Goal: Task Accomplishment & Management: Manage account settings

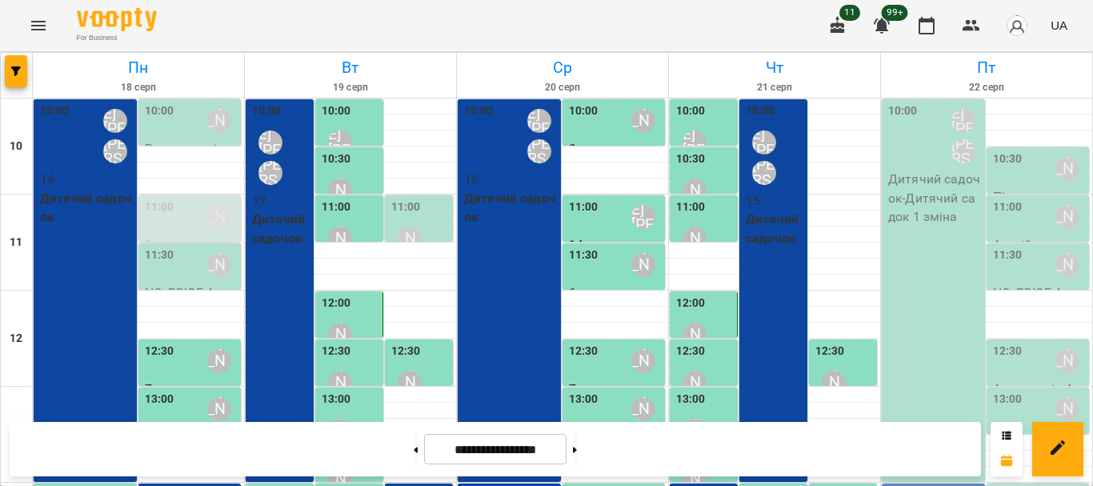
click at [937, 300] on div "10:00 Шварова Марина Котомська Ірина Віталіївна Дитячий садочок - Дитячий садок…" at bounding box center [933, 290] width 103 height 382
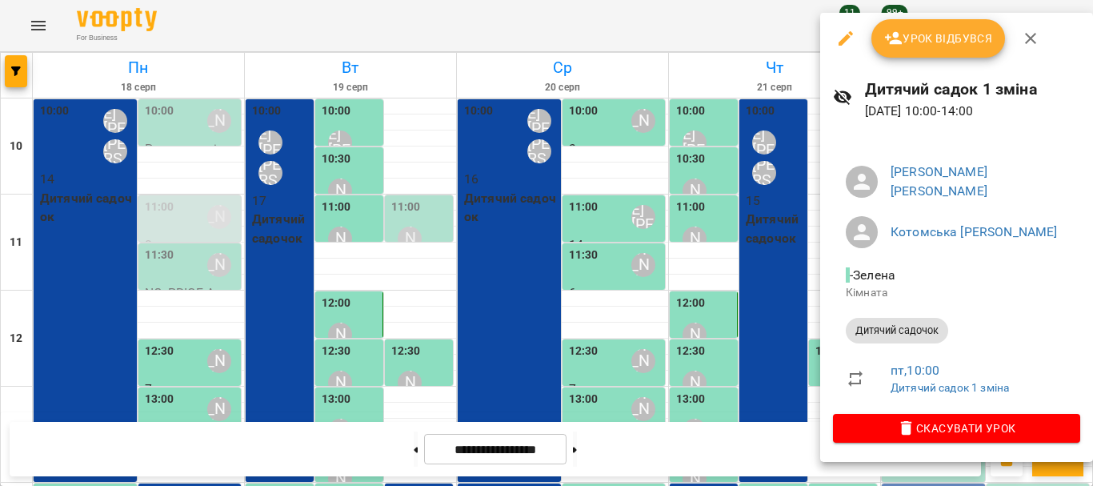
click at [854, 37] on icon "button" at bounding box center [845, 38] width 19 height 19
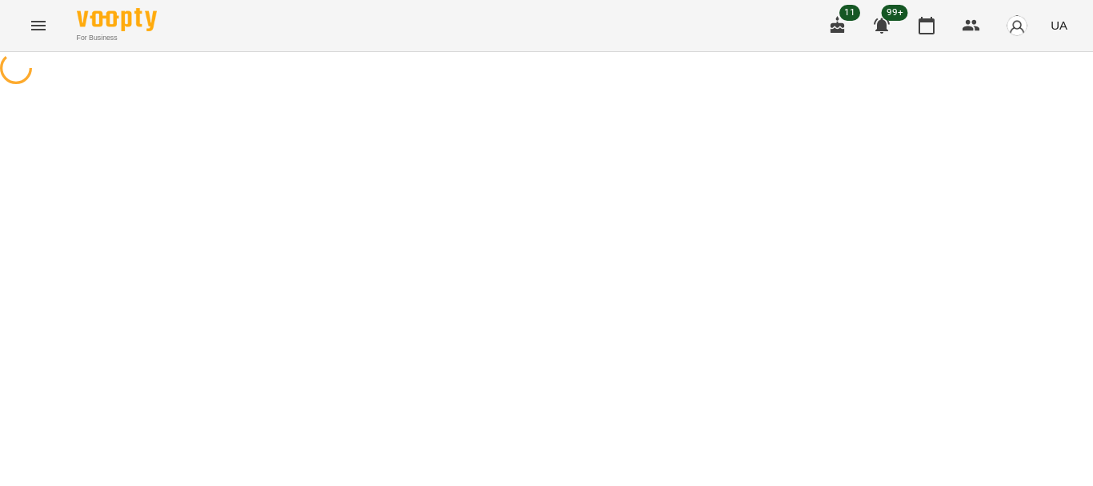
select select "**********"
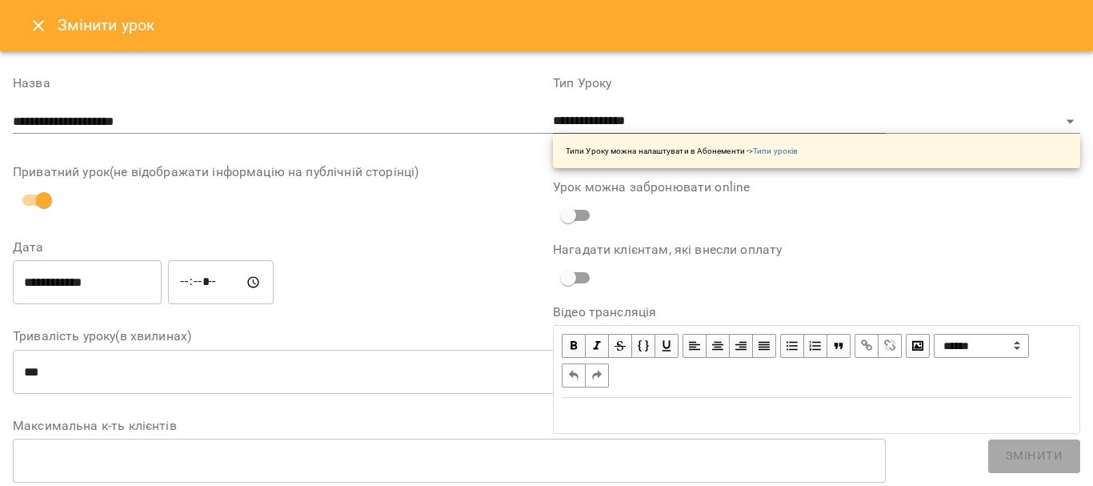
scroll to position [320, 0]
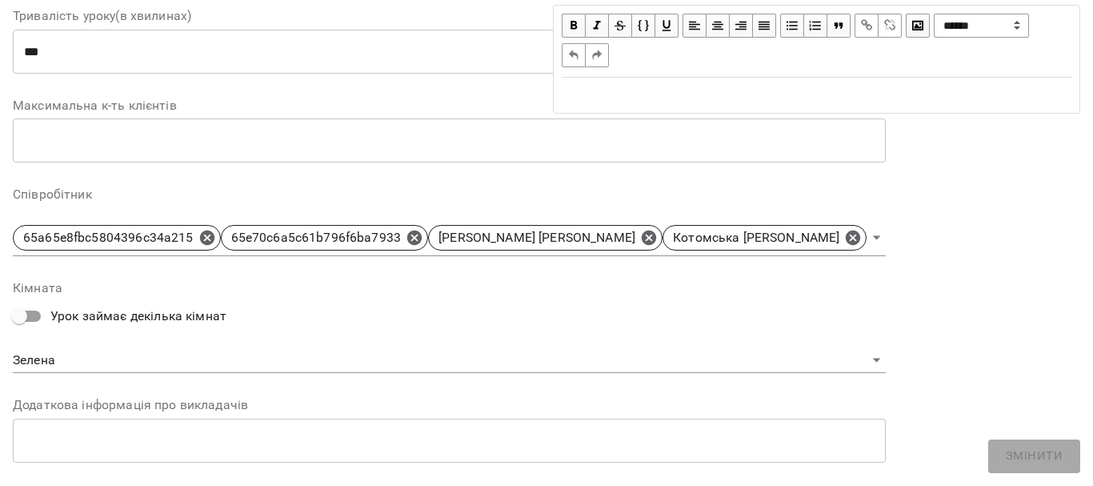
click at [266, 354] on div "**********" at bounding box center [276, 186] width 527 height 885
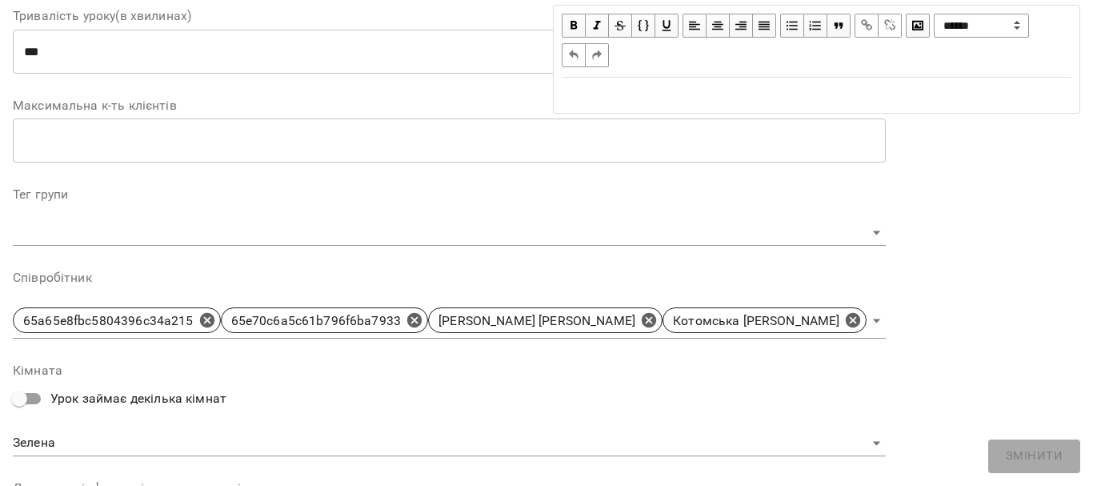
click at [262, 361] on div "**********" at bounding box center [276, 227] width 527 height 967
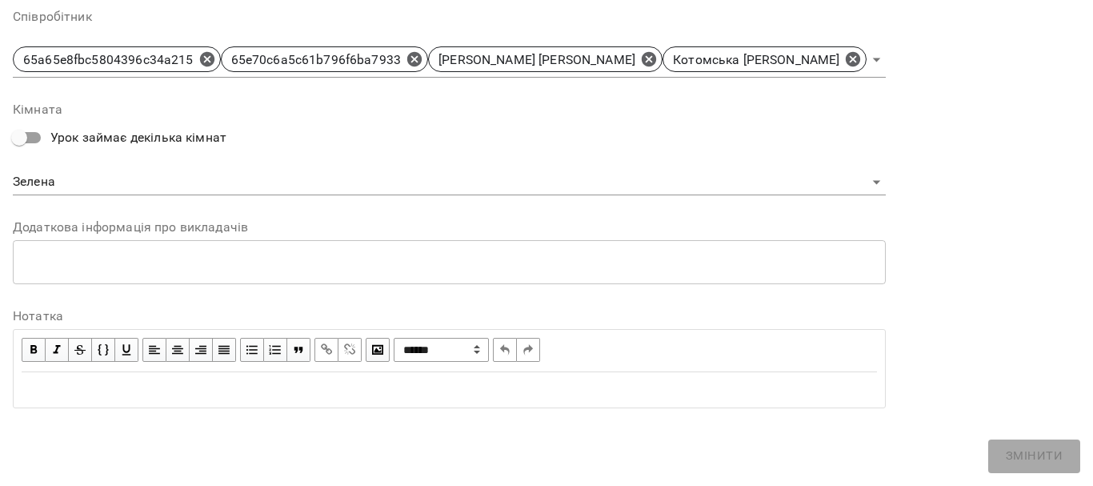
scroll to position [590, 0]
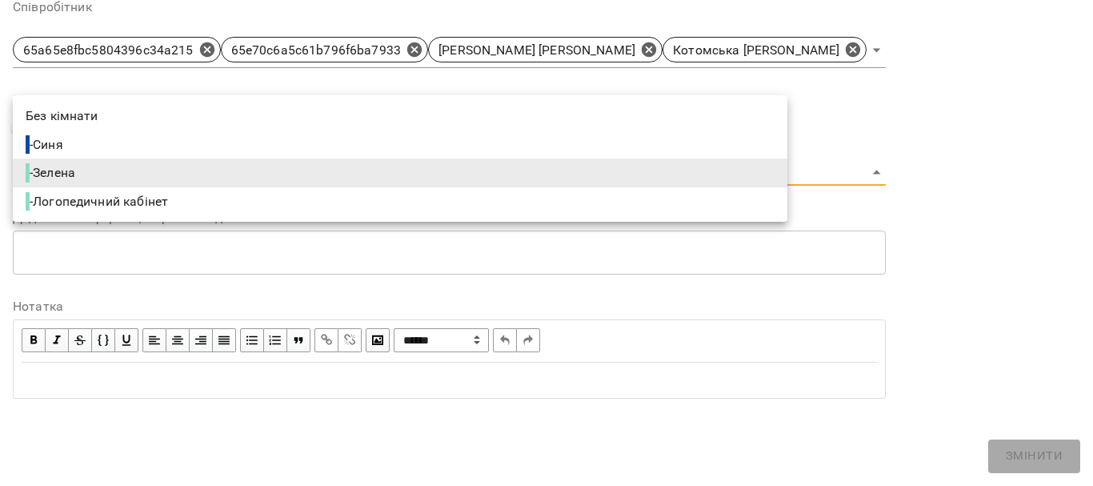
click at [724, 149] on li "- Синя" at bounding box center [400, 144] width 774 height 29
type input "**********"
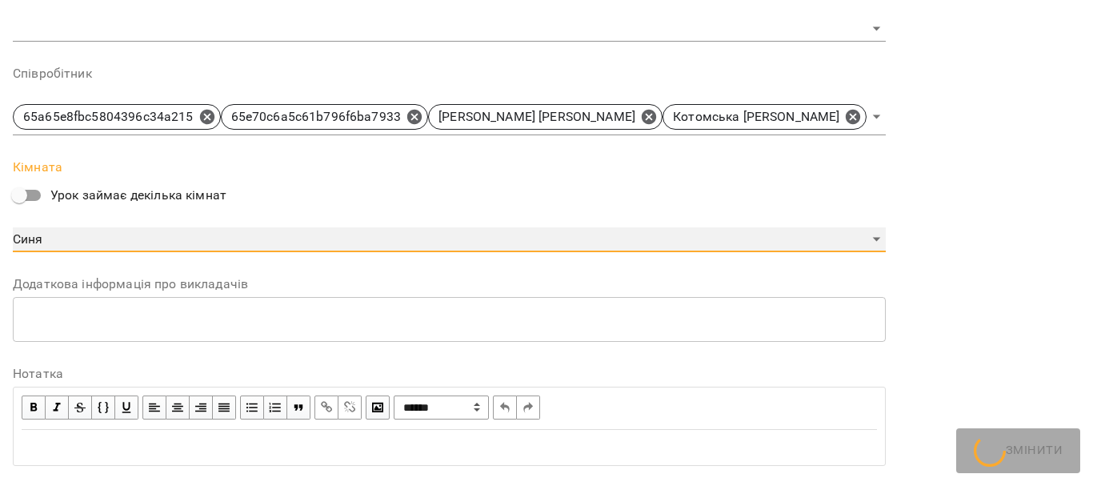
scroll to position [657, 0]
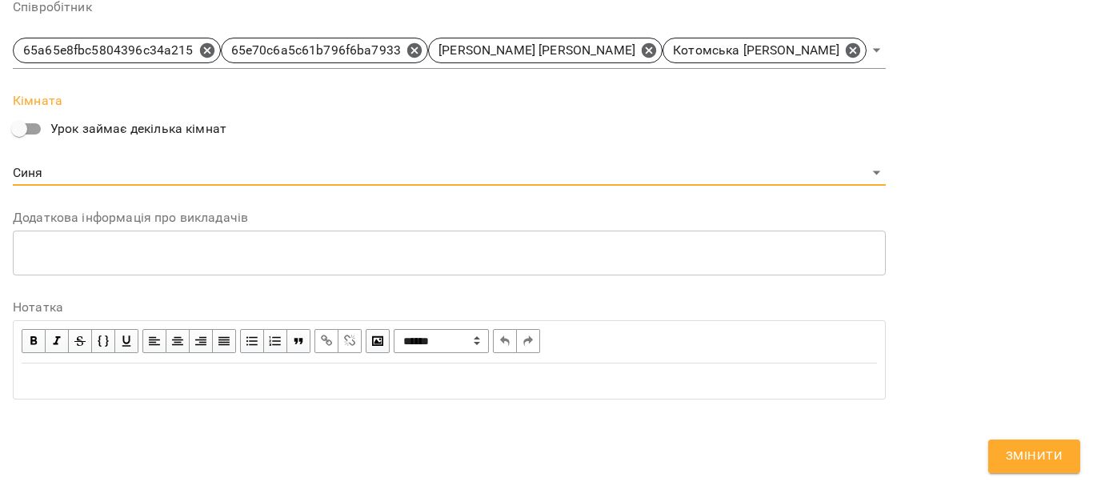
click at [1048, 449] on span "Змінити" at bounding box center [1033, 456] width 57 height 21
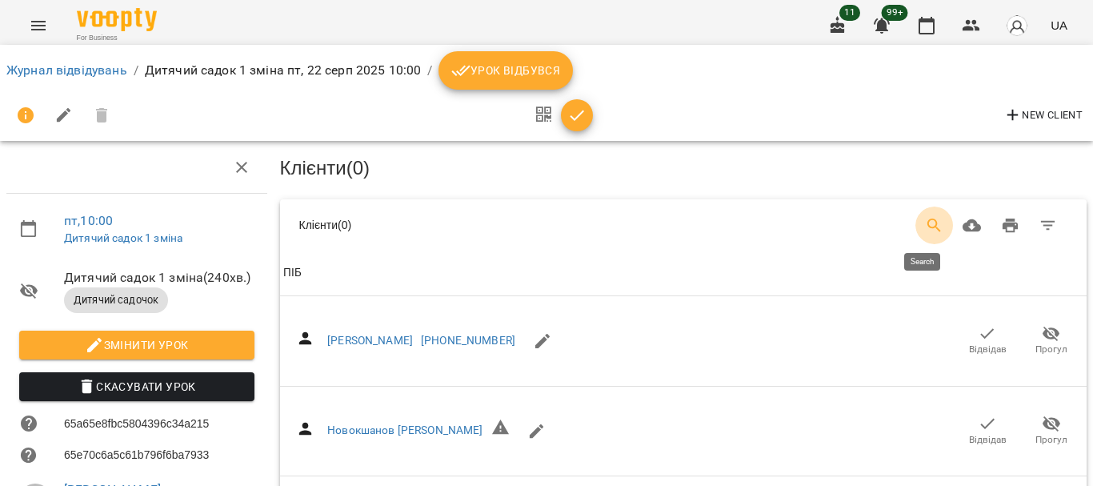
click at [927, 225] on icon "Search" at bounding box center [934, 225] width 19 height 19
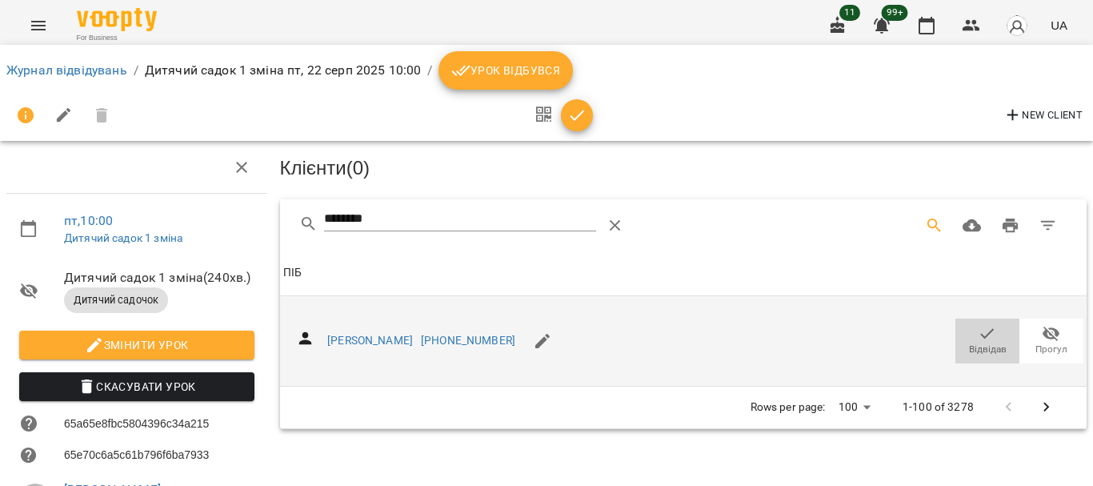
click at [989, 342] on span "Відвідав" at bounding box center [988, 349] width 38 height 14
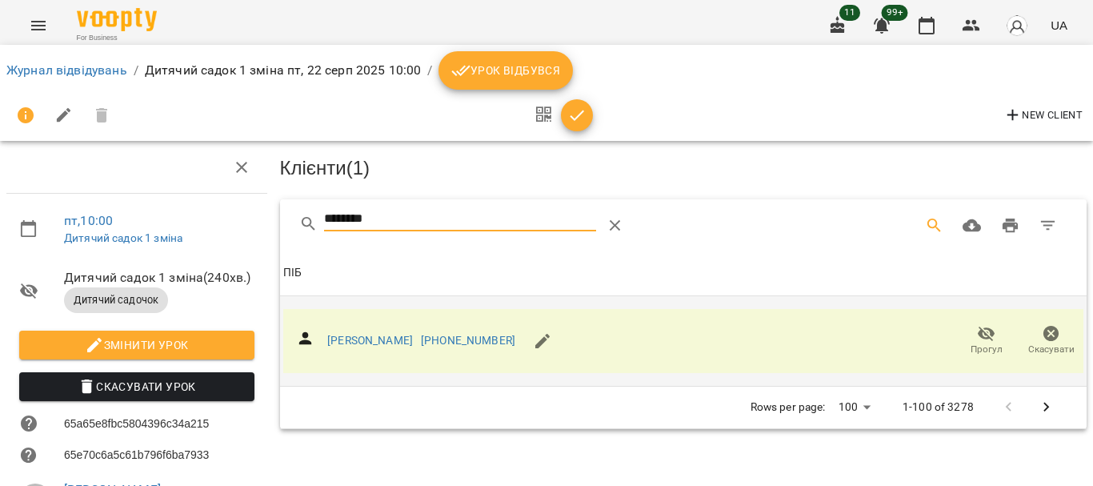
drag, startPoint x: 317, startPoint y: 239, endPoint x: 222, endPoint y: 239, distance: 95.2
click at [230, 242] on div "пт , 10:00 Дитячий садок 1 зміна Дитячий садок 1 зміна ( 240 хв. ) Дитячий садо…" at bounding box center [546, 401] width 1105 height 673
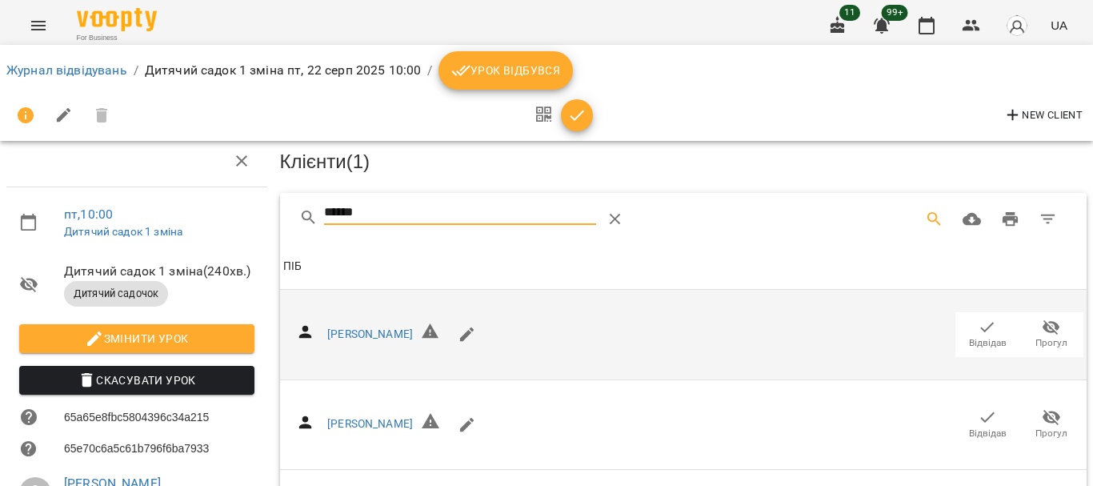
scroll to position [320, 0]
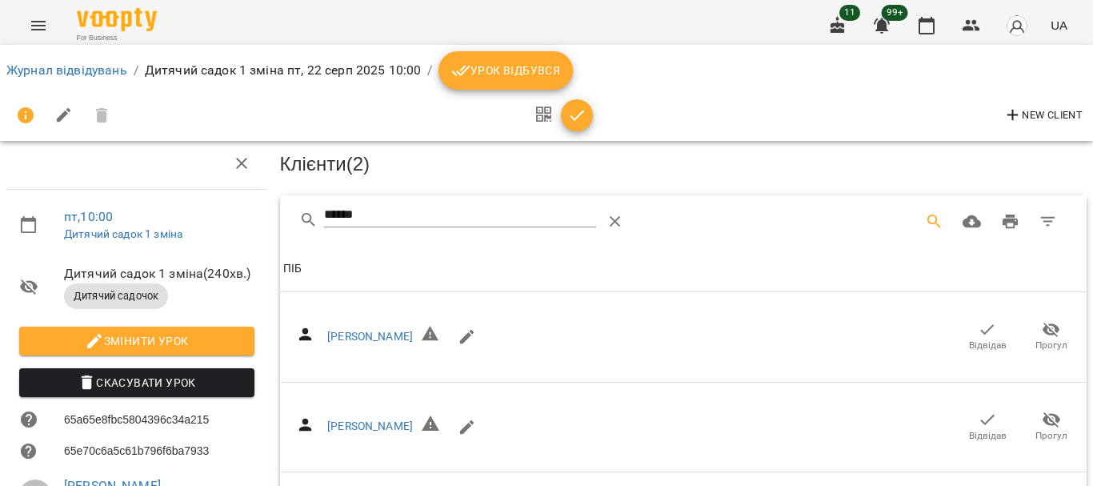
scroll to position [0, 0]
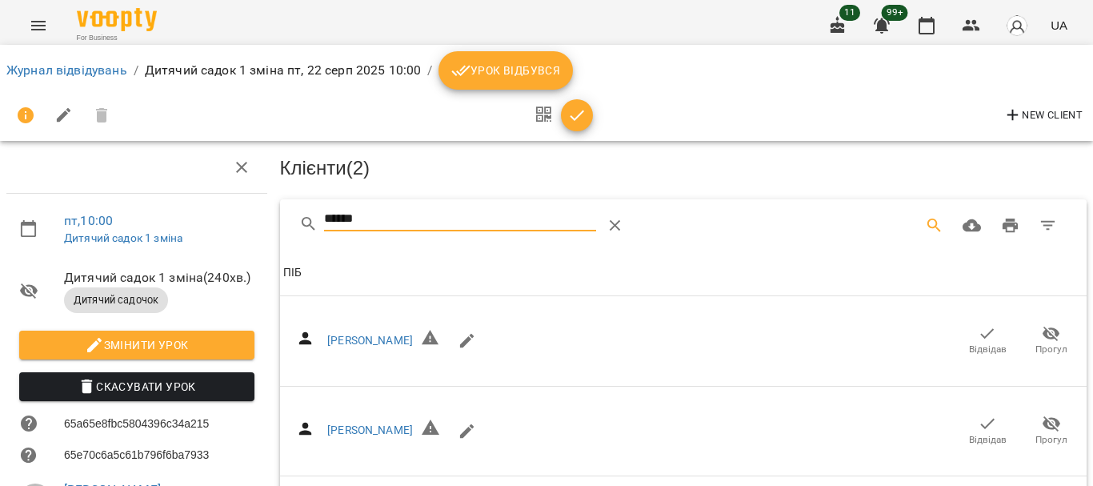
drag, startPoint x: 378, startPoint y: 210, endPoint x: 176, endPoint y: 216, distance: 202.5
click at [176, 216] on div "пт , 10:00 Дитячий садок 1 зміна Дитячий садок 1 зміна ( 240 хв. ) Дитячий садо…" at bounding box center [546, 433] width 1105 height 737
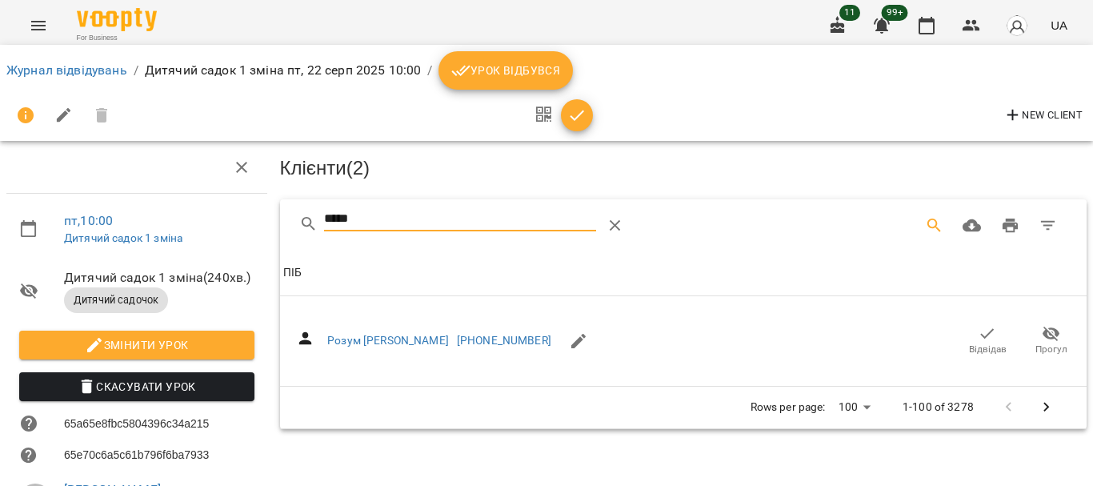
click at [977, 329] on icon "button" at bounding box center [986, 333] width 19 height 19
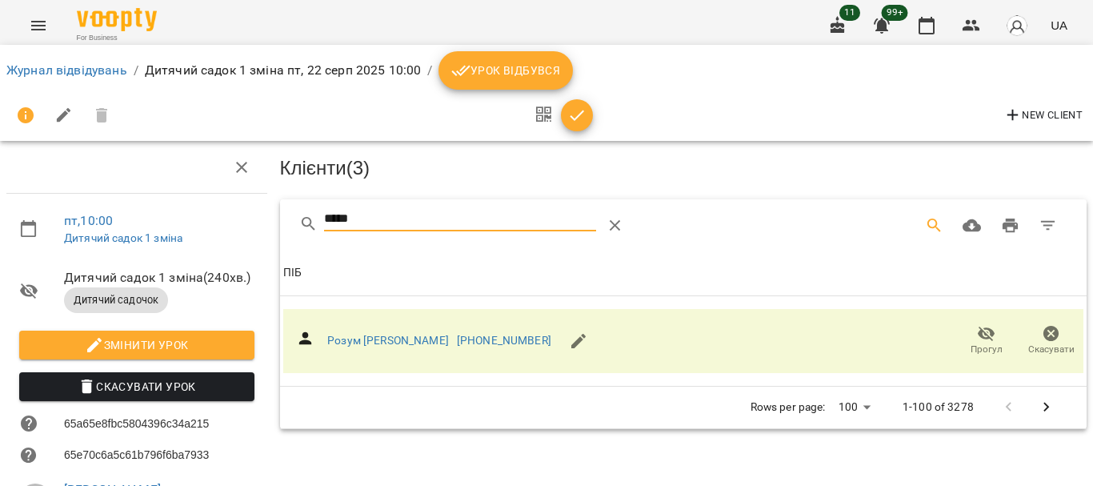
drag, startPoint x: 385, startPoint y: 218, endPoint x: 258, endPoint y: 217, distance: 126.4
click at [258, 217] on div "пт , 10:00 Дитячий садок 1 зміна Дитячий садок 1 зміна ( 240 хв. ) Дитячий садо…" at bounding box center [546, 401] width 1105 height 673
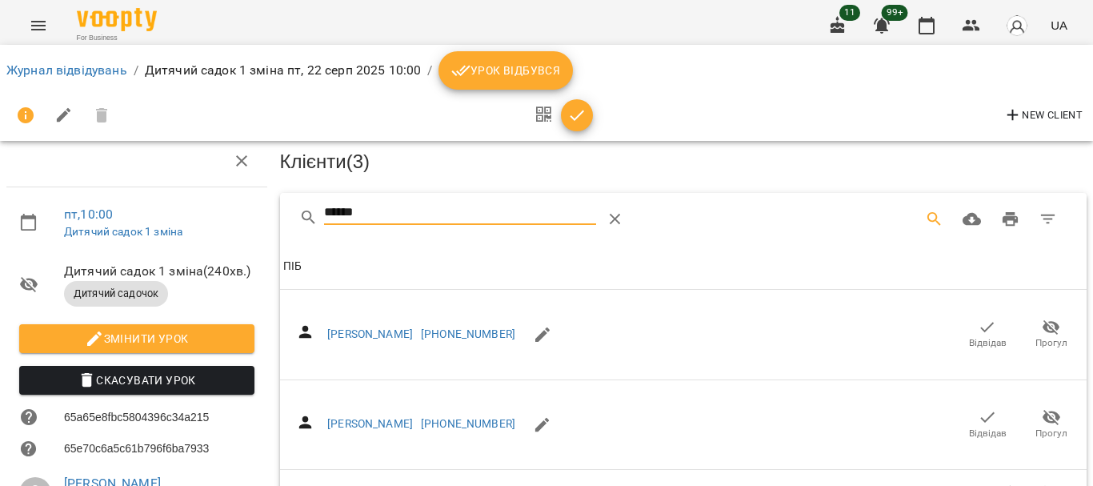
scroll to position [160, 0]
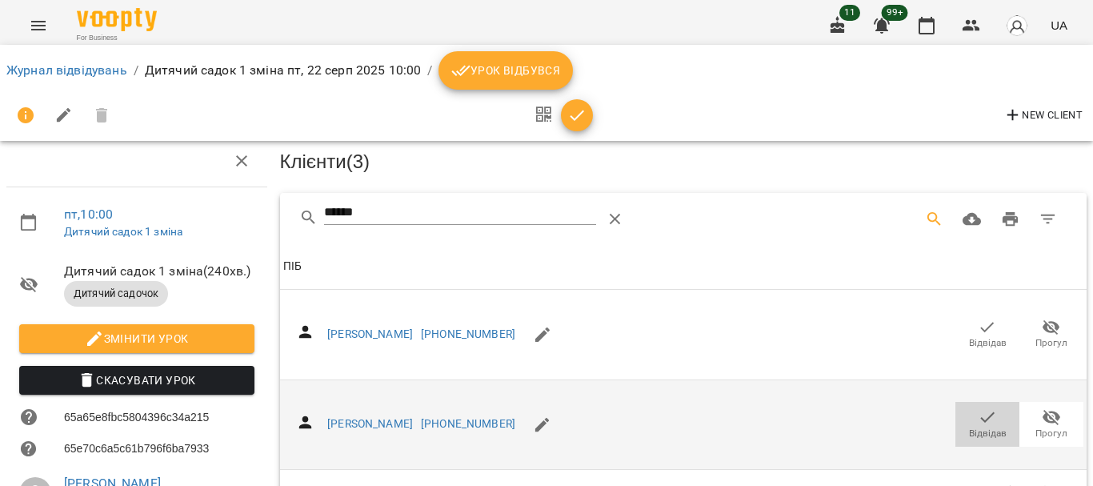
click at [978, 407] on icon "button" at bounding box center [986, 416] width 19 height 19
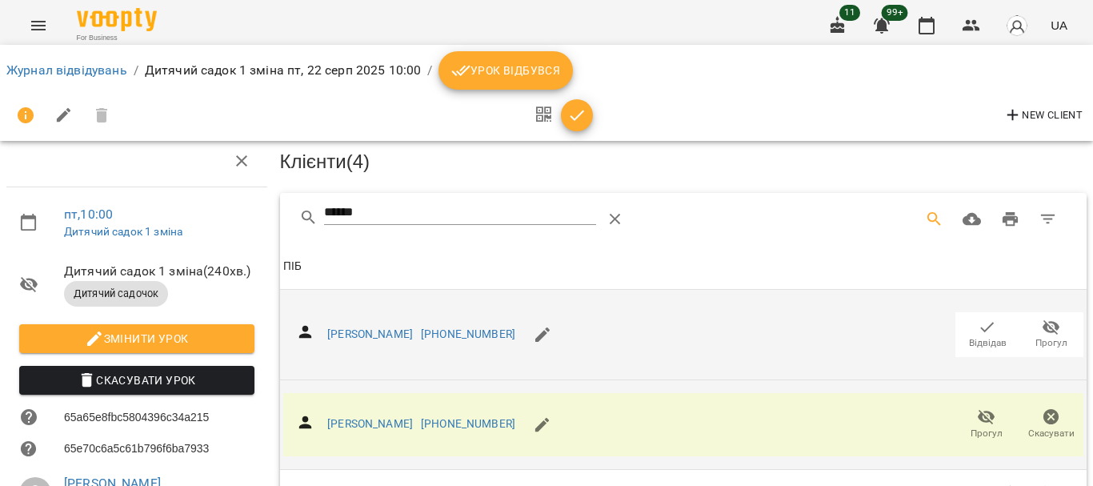
scroll to position [0, 0]
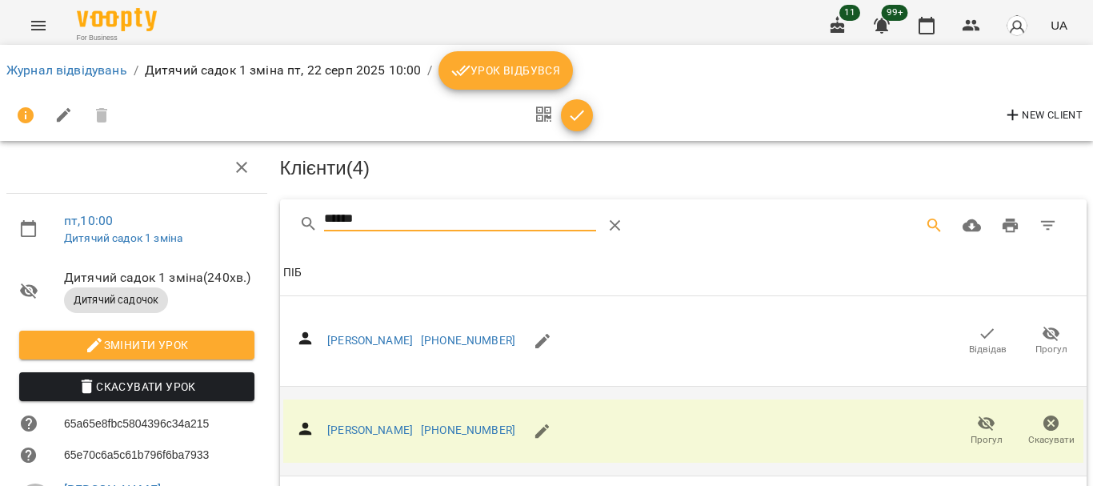
drag, startPoint x: 373, startPoint y: 206, endPoint x: 234, endPoint y: 210, distance: 139.2
click at [234, 210] on div "пт , 10:00 Дитячий садок 1 зміна Дитячий садок 1 зміна ( 240 хв. ) Дитячий садо…" at bounding box center [546, 401] width 1105 height 673
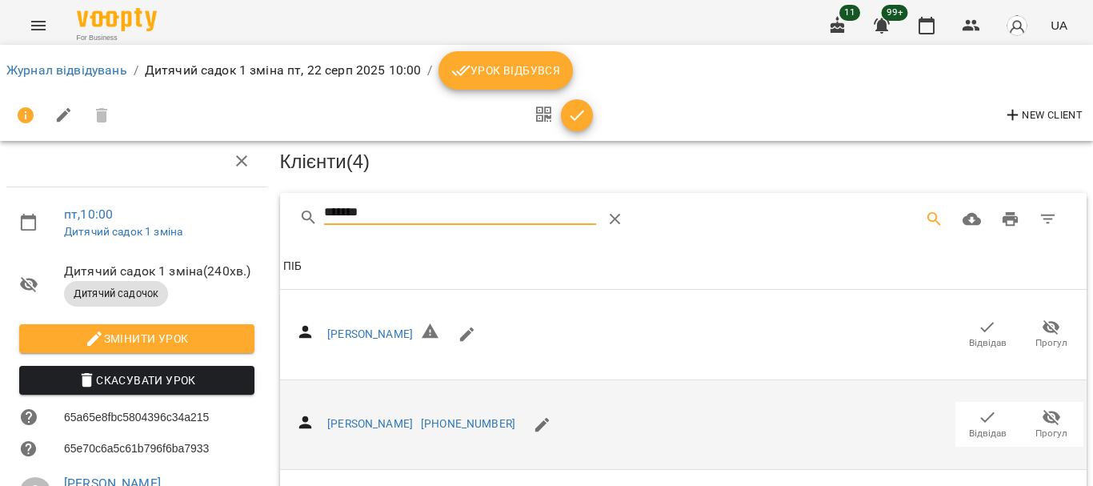
scroll to position [326, 0]
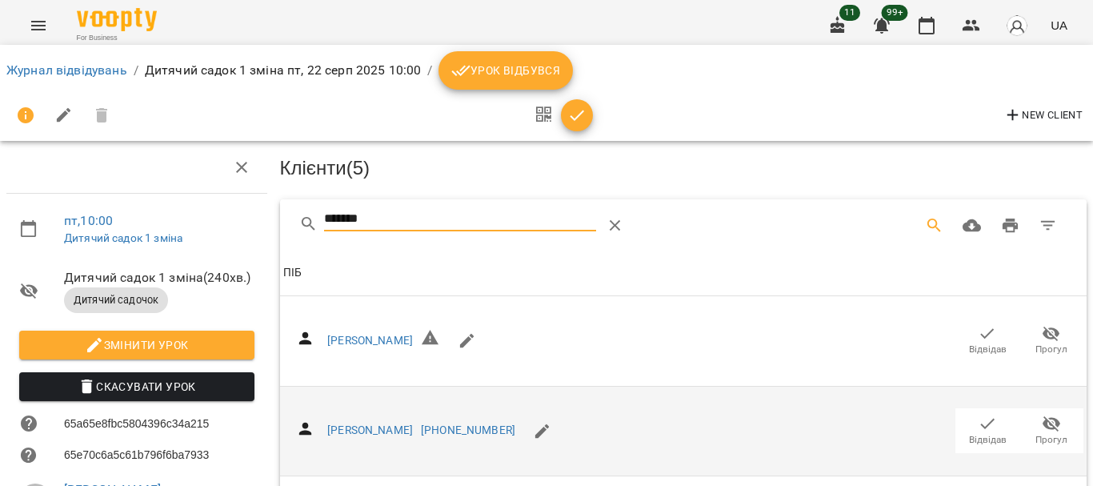
drag, startPoint x: 394, startPoint y: 222, endPoint x: 225, endPoint y: 228, distance: 168.9
click at [225, 228] on div "пт , 10:00 Дитячий садок 1 зміна Дитячий садок 1 зміна ( 240 хв. ) Дитячий садо…" at bounding box center [546, 433] width 1105 height 737
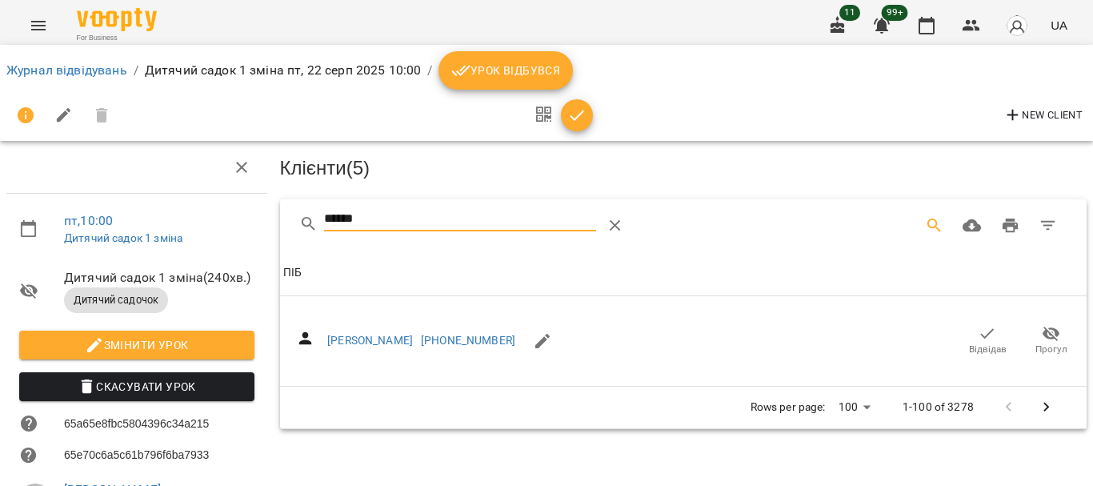
click at [977, 335] on icon "button" at bounding box center [986, 333] width 19 height 19
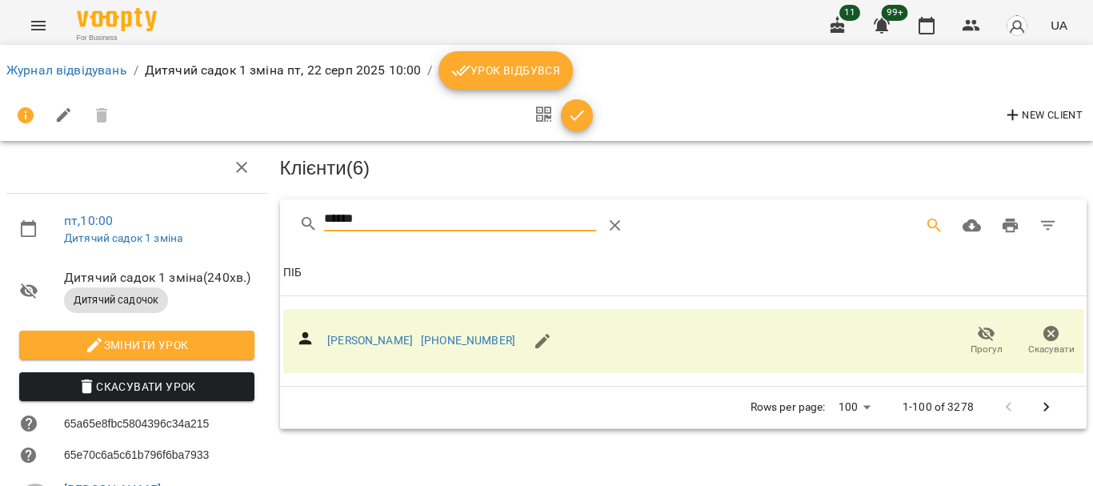
drag, startPoint x: 290, startPoint y: 214, endPoint x: 235, endPoint y: 211, distance: 54.4
click at [235, 211] on div "пт , 10:00 Дитячий садок 1 зміна Дитячий садок 1 зміна ( 240 хв. ) Дитячий садо…" at bounding box center [546, 401] width 1105 height 673
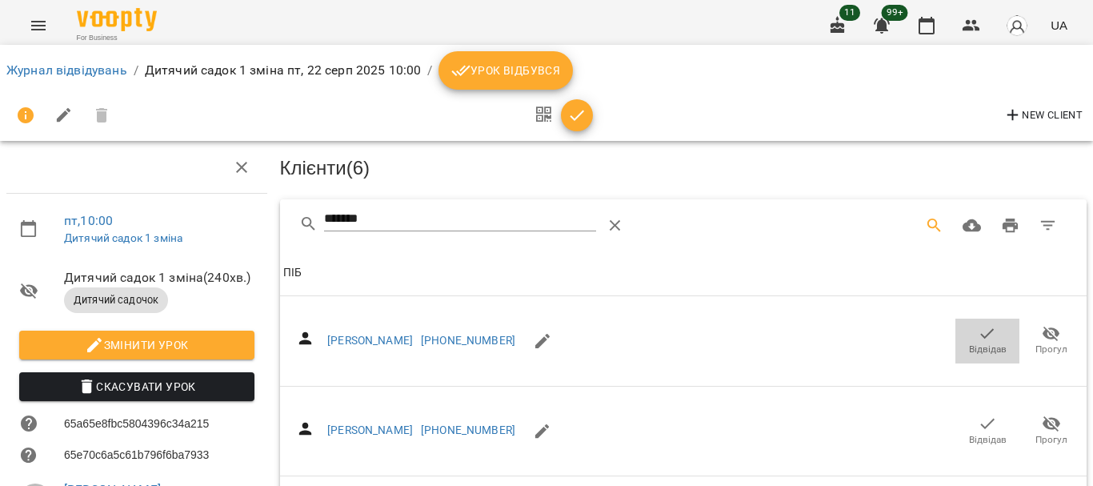
click at [971, 342] on span "Відвідав" at bounding box center [988, 349] width 38 height 14
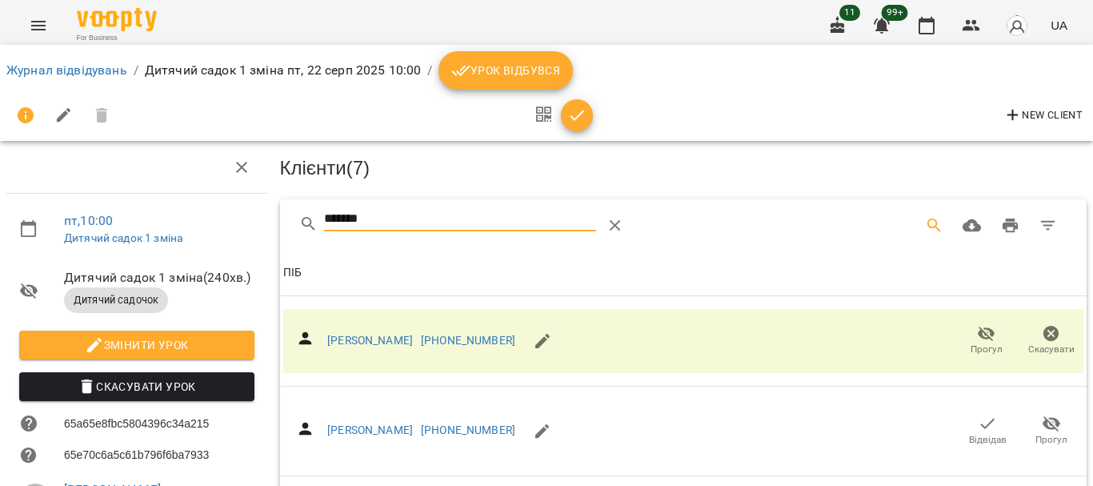
drag, startPoint x: 316, startPoint y: 222, endPoint x: 219, endPoint y: 225, distance: 96.8
click at [224, 225] on div "пт , 10:00 Дитячий садок 1 зміна Дитячий садок 1 зміна ( 240 хв. ) Дитячий садо…" at bounding box center [546, 401] width 1105 height 673
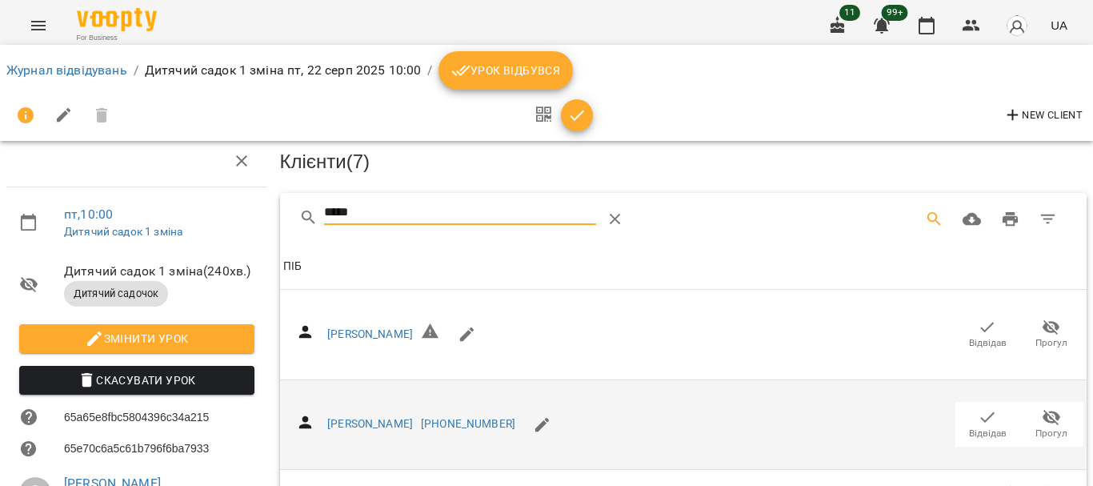
scroll to position [160, 0]
click at [977, 407] on icon "button" at bounding box center [986, 416] width 19 height 19
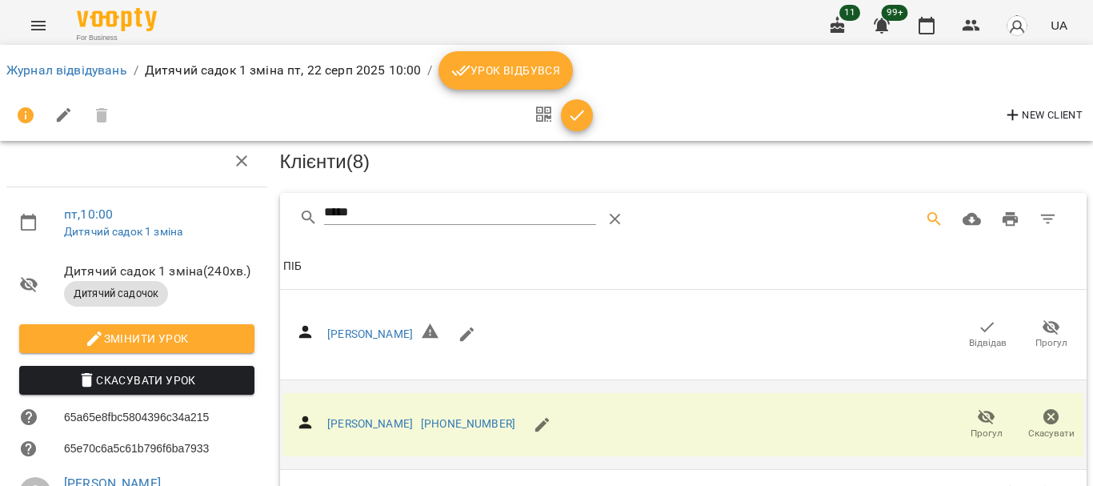
scroll to position [0, 0]
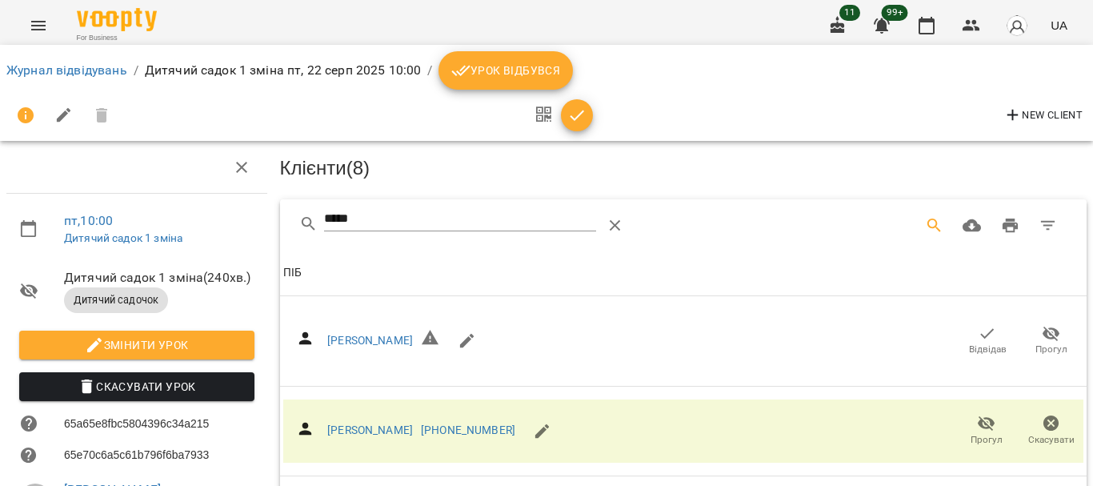
drag, startPoint x: 378, startPoint y: 217, endPoint x: 120, endPoint y: 216, distance: 257.6
click at [120, 216] on div "пт , 10:00 Дитячий садок 1 зміна Дитячий садок 1 зміна ( 240 хв. ) Дитячий садо…" at bounding box center [546, 401] width 1105 height 673
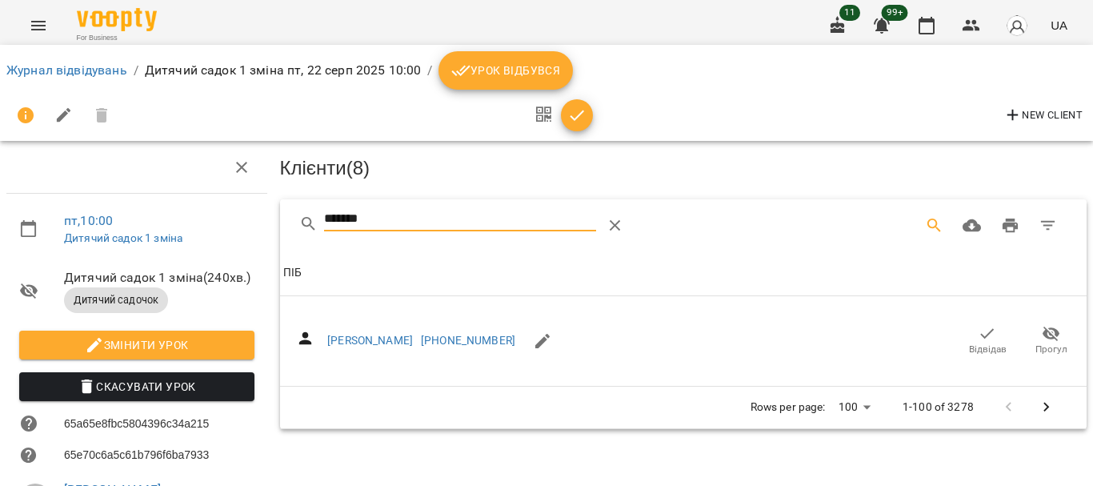
click at [982, 335] on icon "button" at bounding box center [986, 333] width 19 height 19
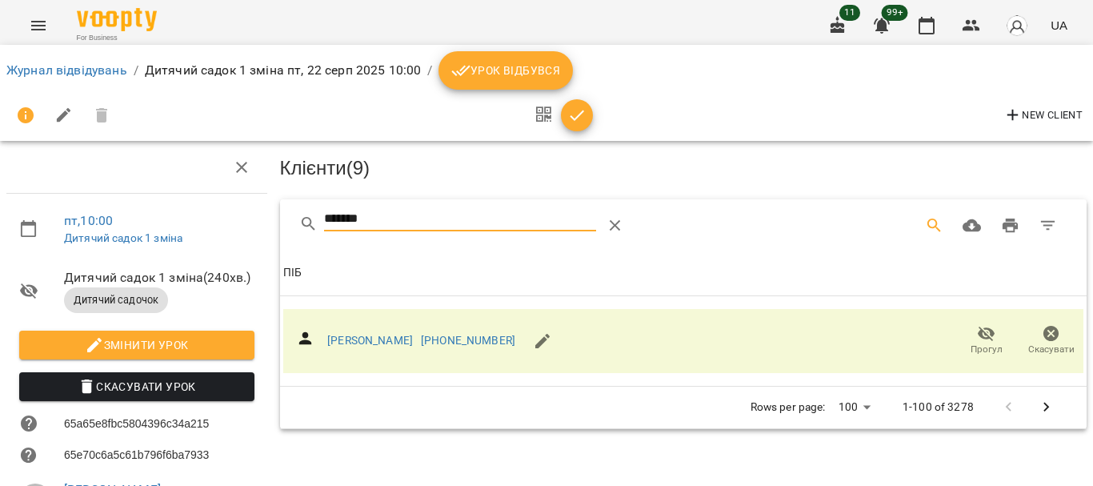
drag, startPoint x: 409, startPoint y: 223, endPoint x: 258, endPoint y: 223, distance: 151.2
click at [258, 223] on div "пт , 10:00 Дитячий садок 1 зміна Дитячий садок 1 зміна ( 240 хв. ) Дитячий садо…" at bounding box center [546, 401] width 1105 height 673
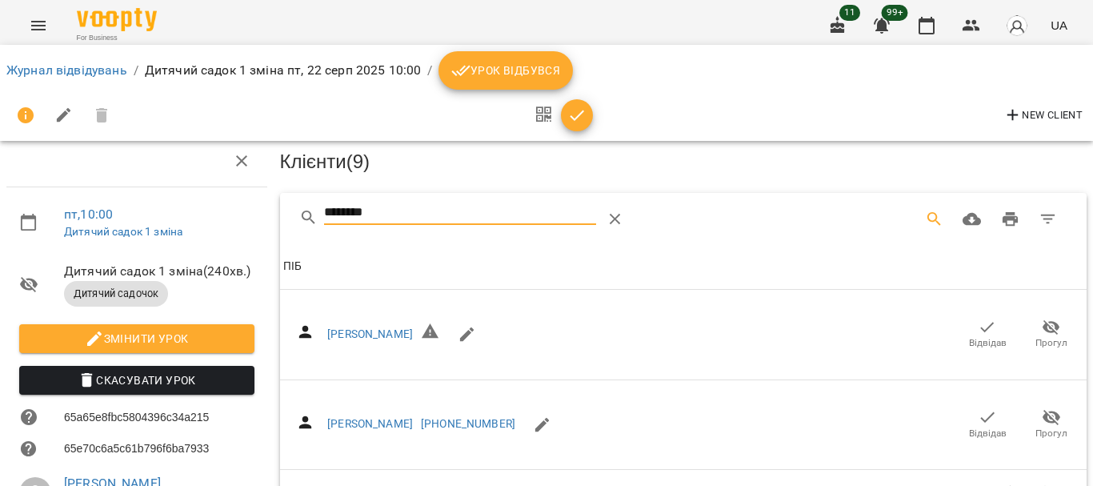
scroll to position [160, 0]
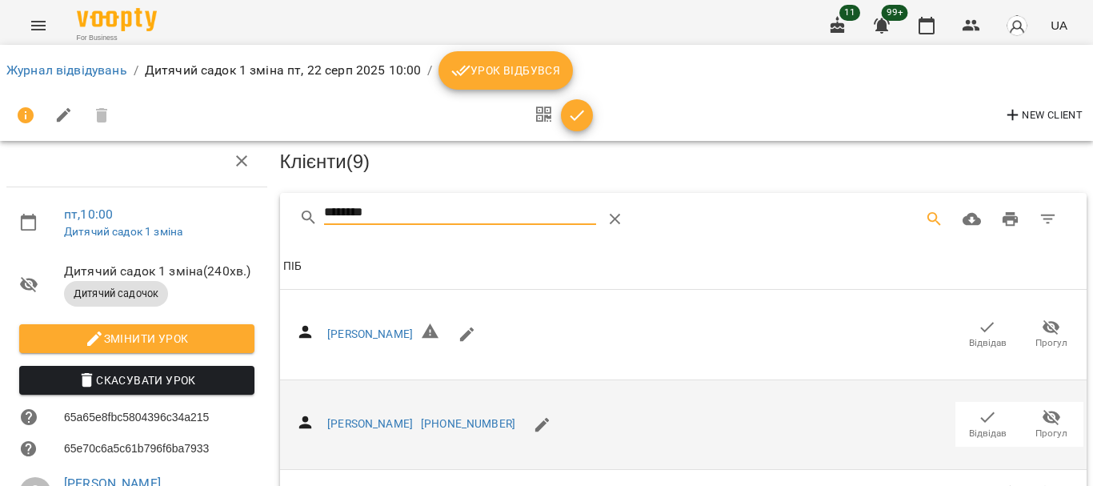
click at [981, 412] on icon "button" at bounding box center [988, 417] width 14 height 10
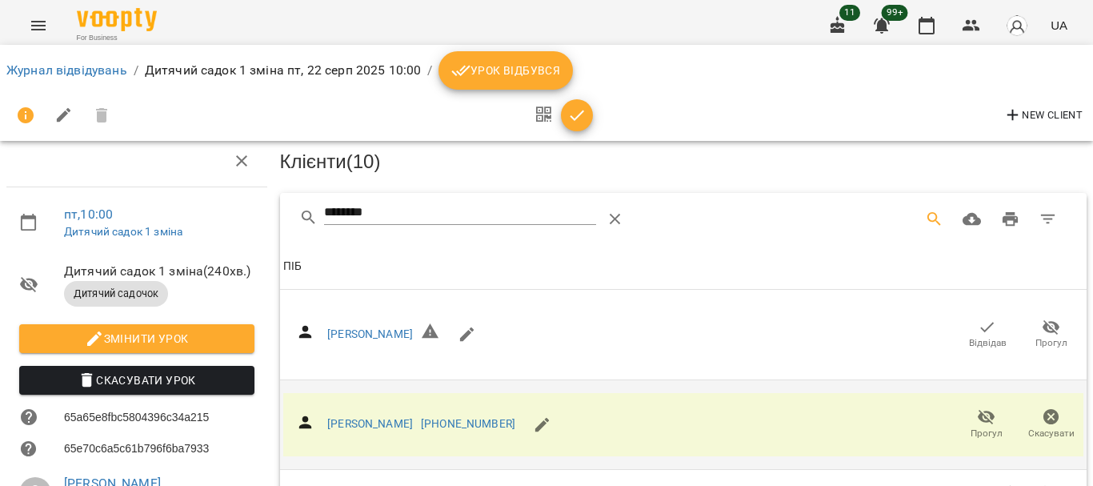
scroll to position [0, 0]
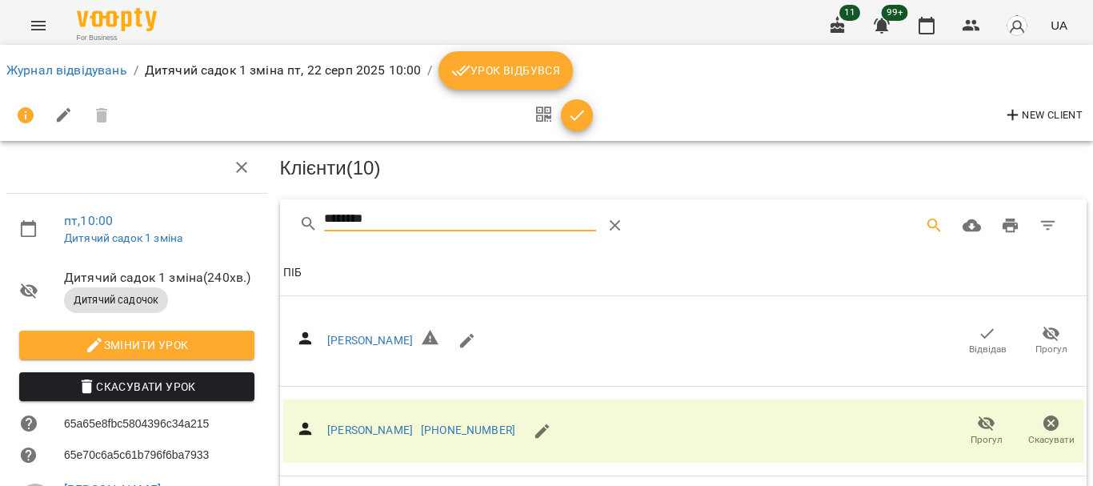
drag, startPoint x: 383, startPoint y: 216, endPoint x: 175, endPoint y: 219, distance: 208.0
click at [175, 219] on div "пт , 10:00 Дитячий садок 1 зміна Дитячий садок 1 зміна ( 240 хв. ) Дитячий садо…" at bounding box center [546, 401] width 1105 height 673
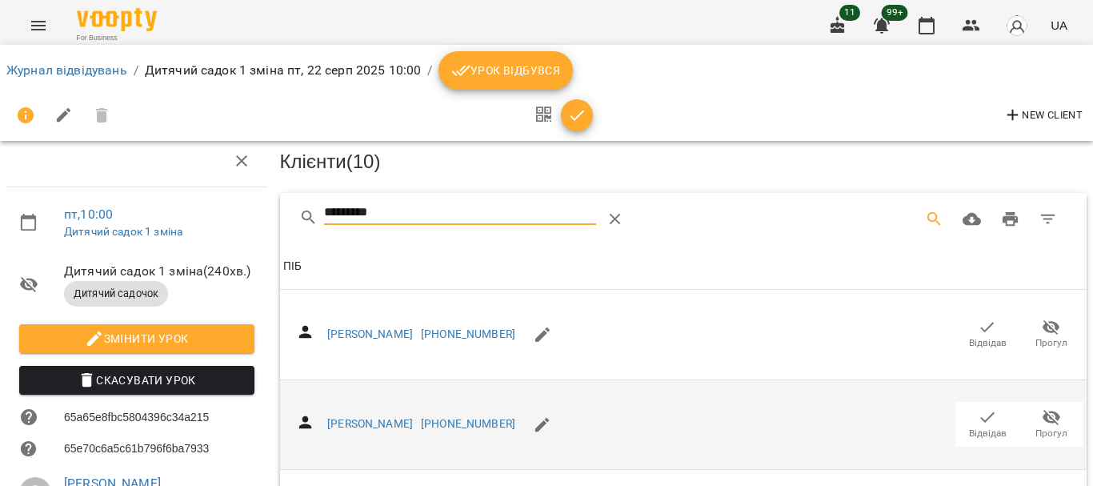
scroll to position [160, 0]
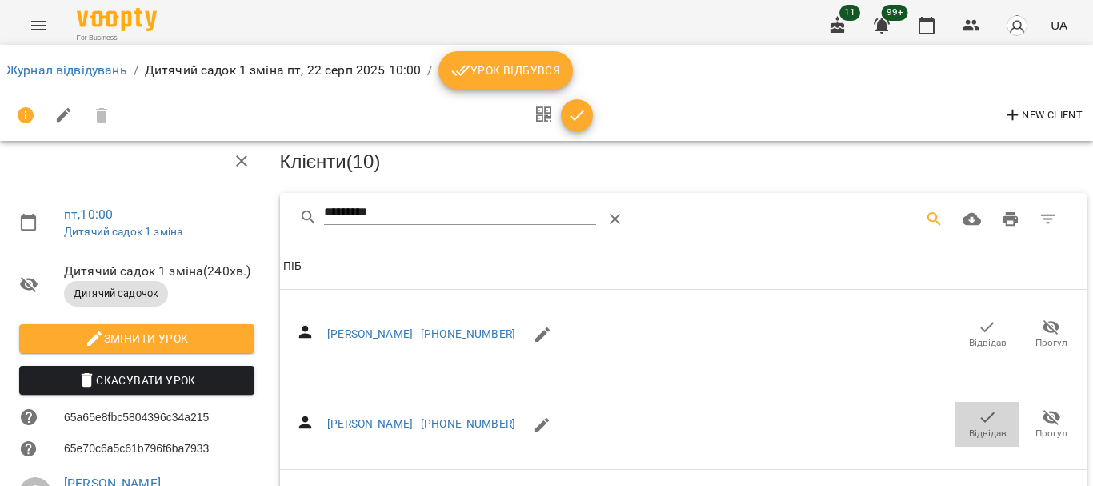
click at [982, 407] on icon "button" at bounding box center [986, 416] width 19 height 19
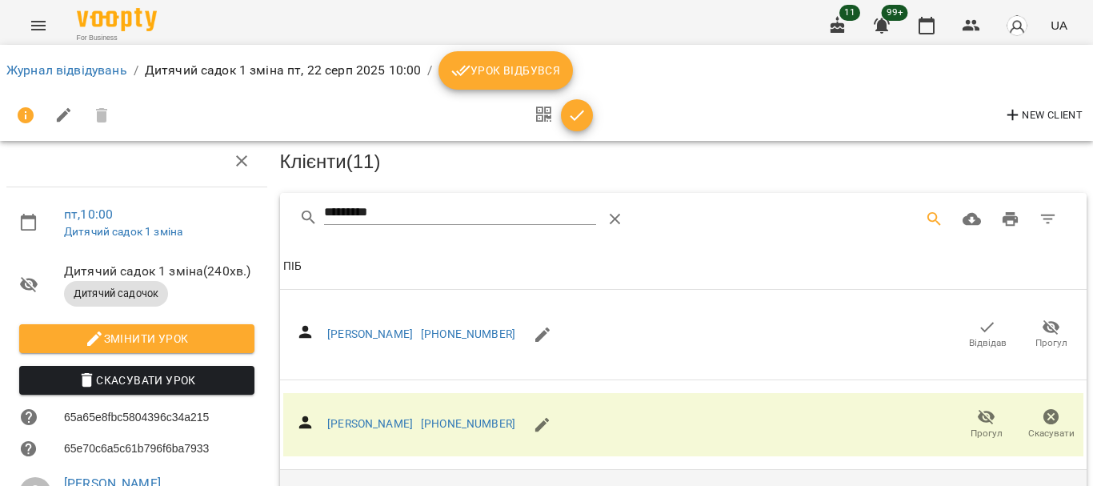
scroll to position [0, 0]
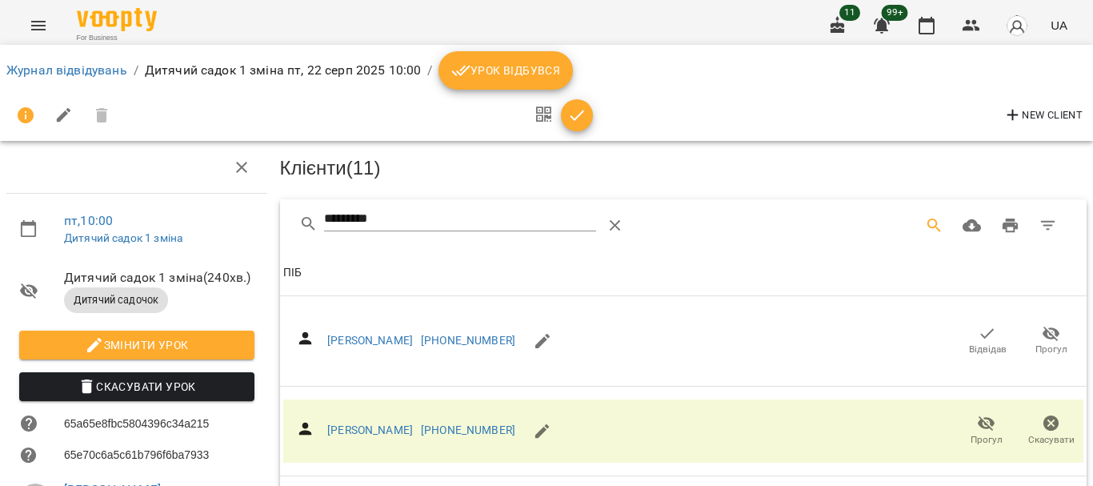
drag, startPoint x: 327, startPoint y: 223, endPoint x: 256, endPoint y: 223, distance: 71.2
click at [263, 223] on div "пт , 10:00 Дитячий садок 1 зміна Дитячий садок 1 зміна ( 240 хв. ) Дитячий садо…" at bounding box center [546, 401] width 1105 height 673
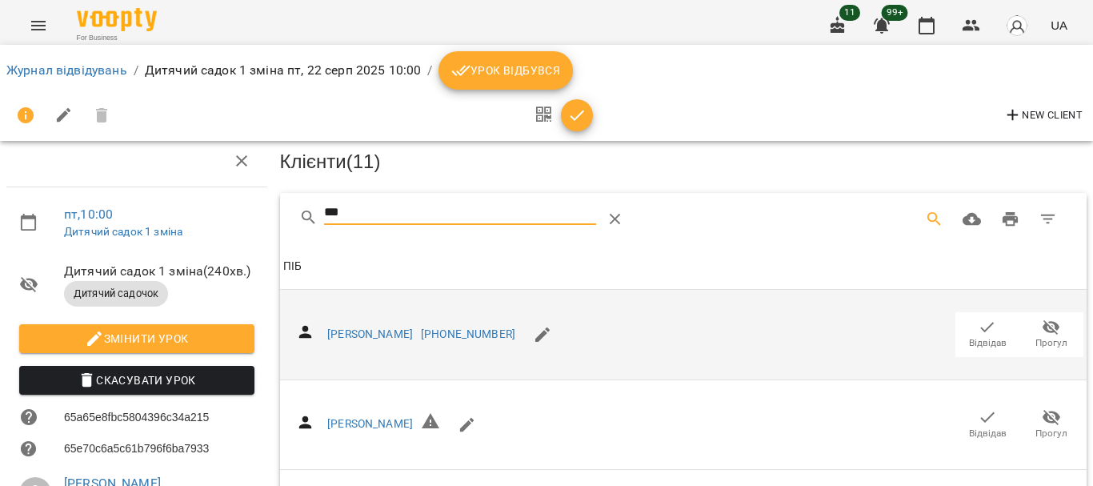
scroll to position [80, 0]
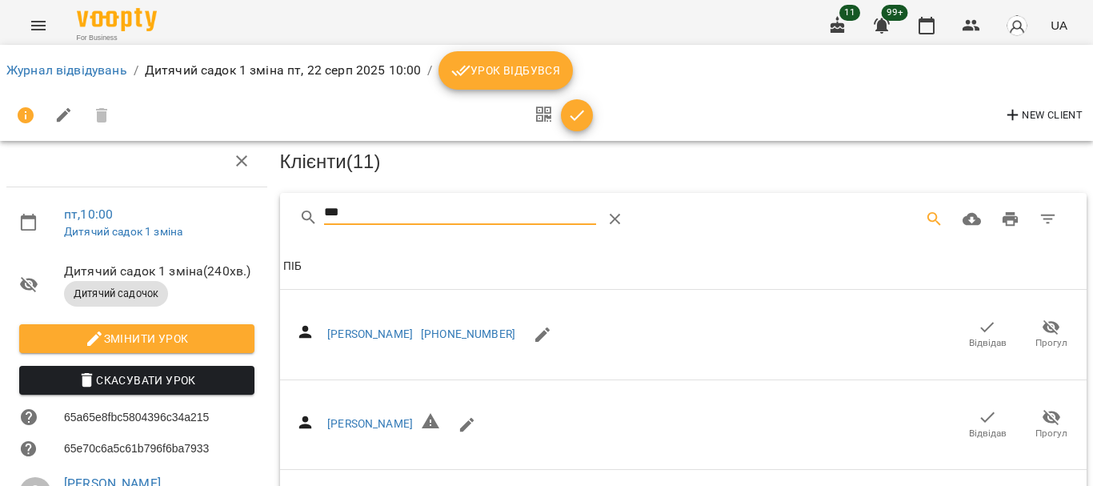
type input "***"
click at [981, 322] on icon "button" at bounding box center [988, 327] width 14 height 10
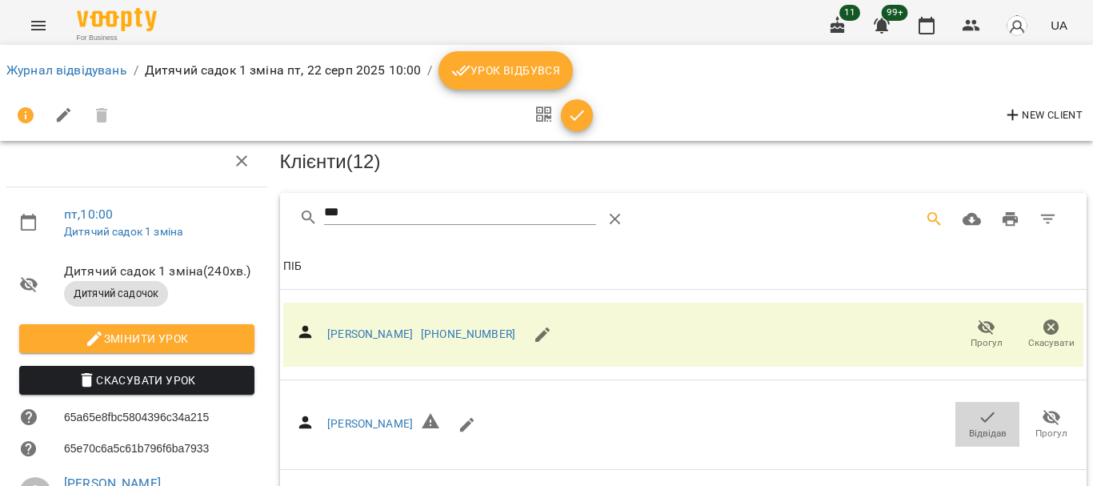
click at [977, 407] on icon "button" at bounding box center [986, 416] width 19 height 19
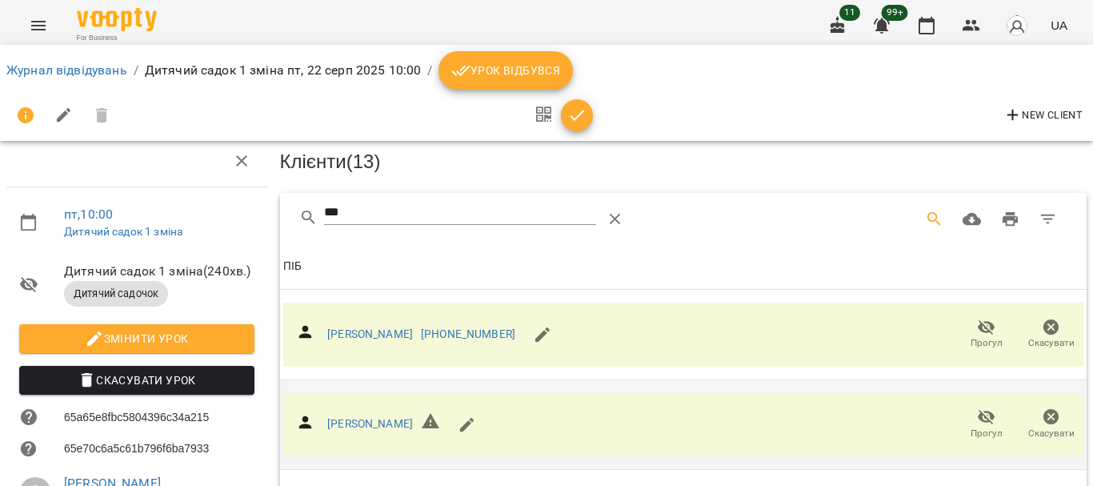
scroll to position [0, 0]
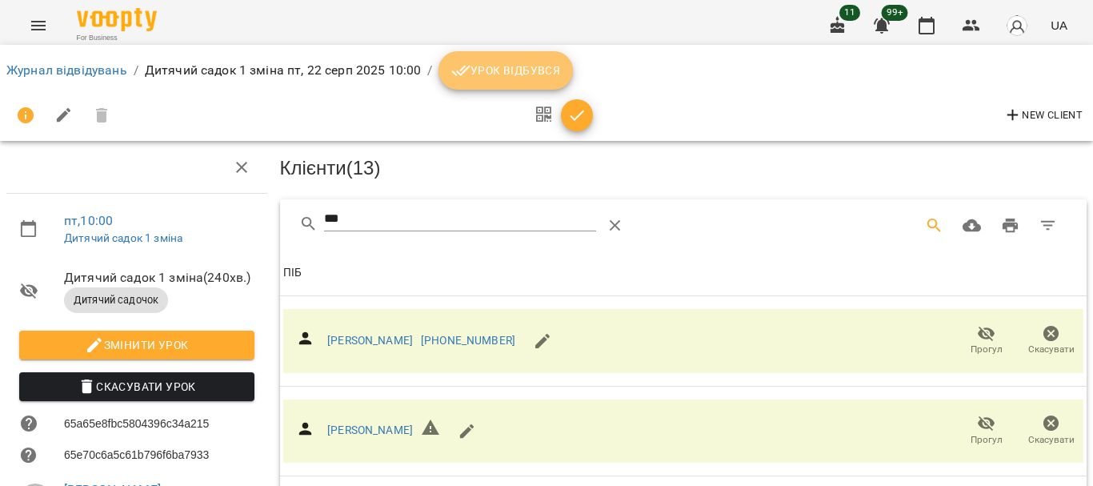
click at [522, 81] on button "Урок відбувся" at bounding box center [505, 70] width 134 height 38
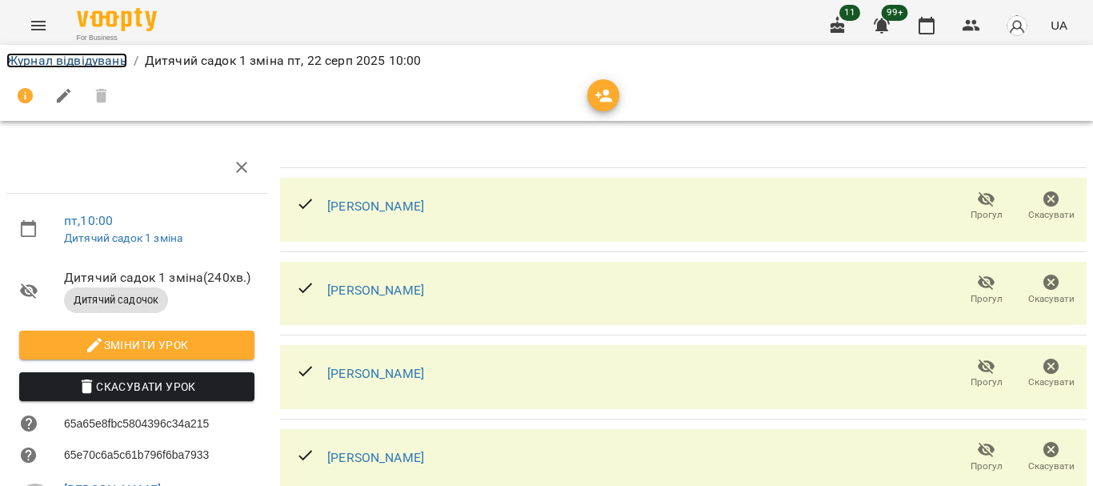
click at [91, 58] on link "Журнал відвідувань" at bounding box center [66, 60] width 121 height 15
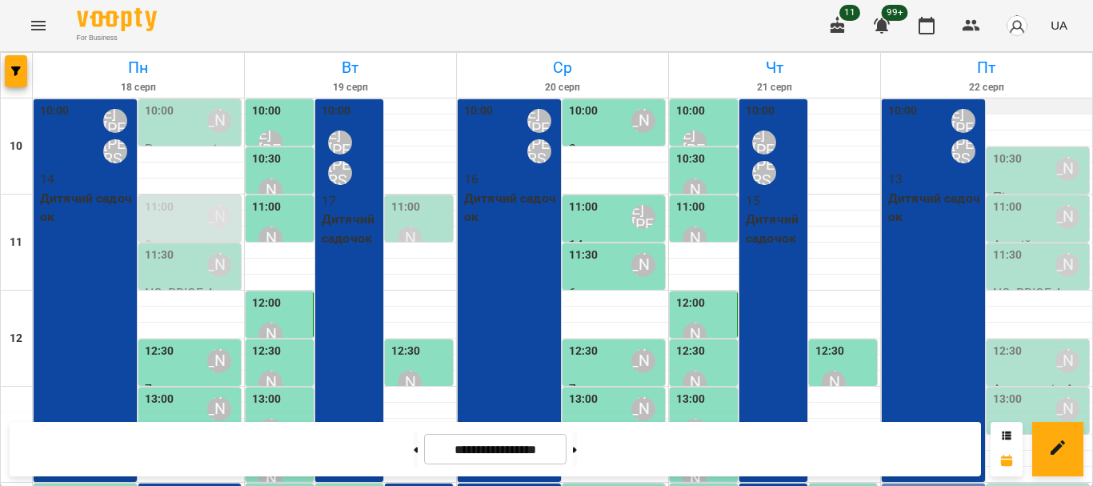
click at [1001, 112] on div at bounding box center [986, 106] width 211 height 16
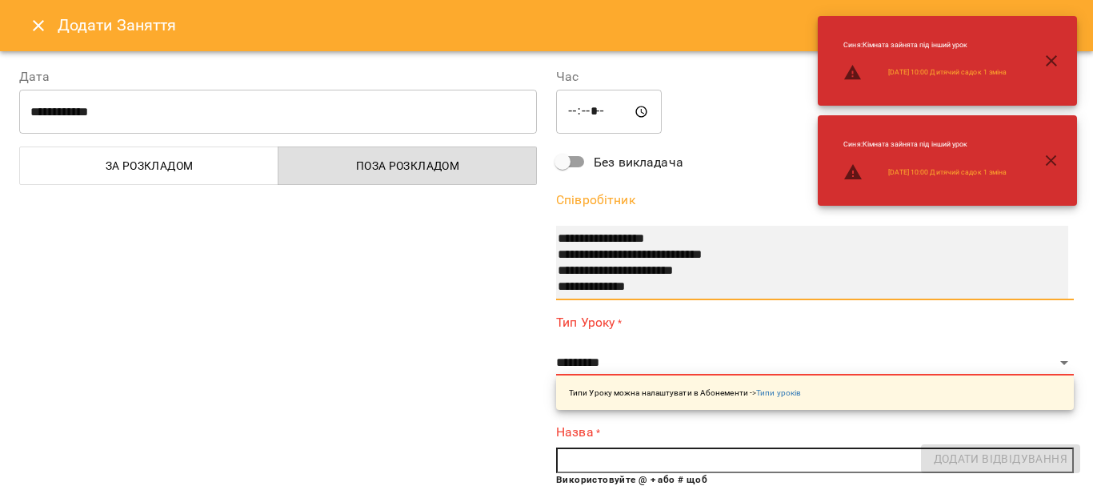
scroll to position [224, 0]
select select "**********"
click at [657, 290] on option "**********" at bounding box center [796, 286] width 481 height 16
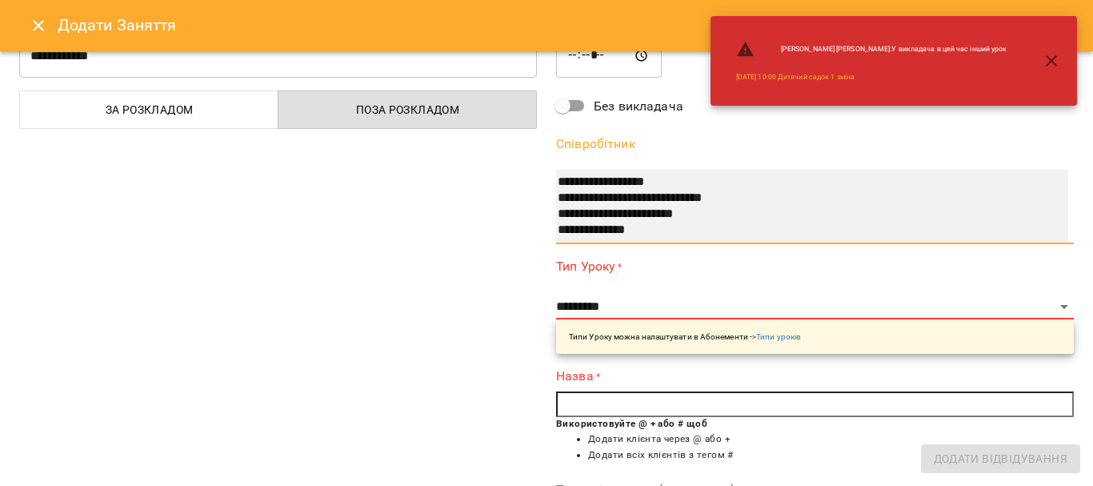
scroll to position [80, 0]
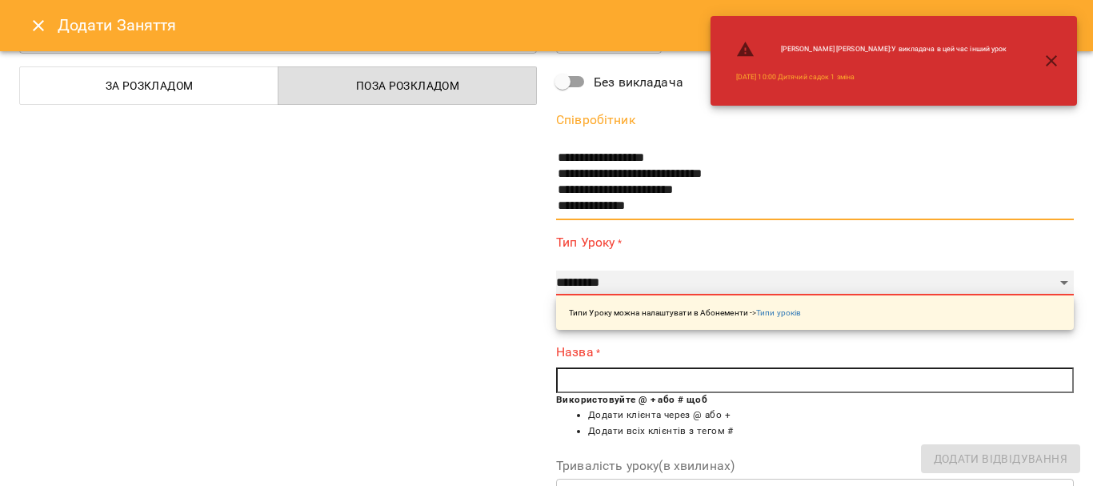
click at [600, 282] on select "**********" at bounding box center [815, 283] width 518 height 26
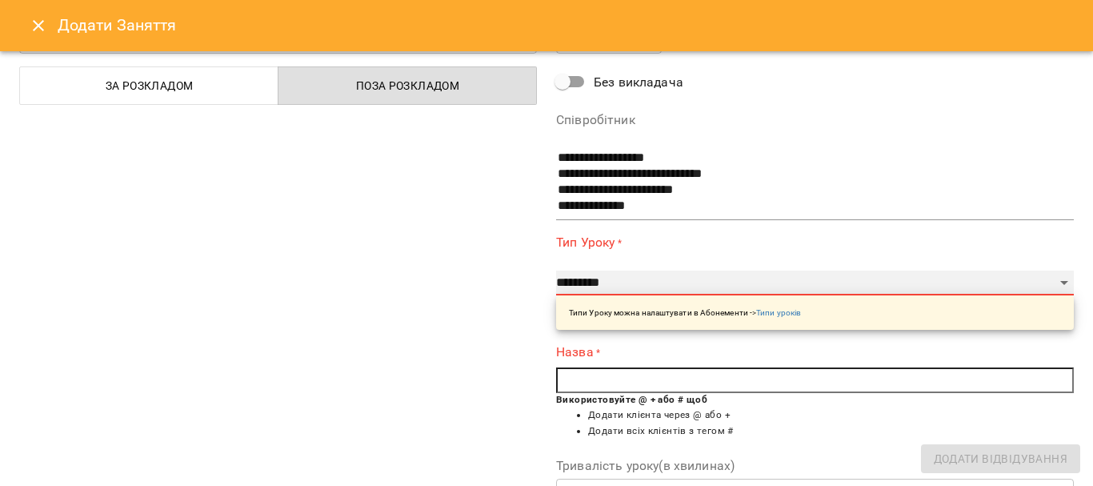
select select "**********"
click at [556, 270] on select "**********" at bounding box center [815, 283] width 518 height 26
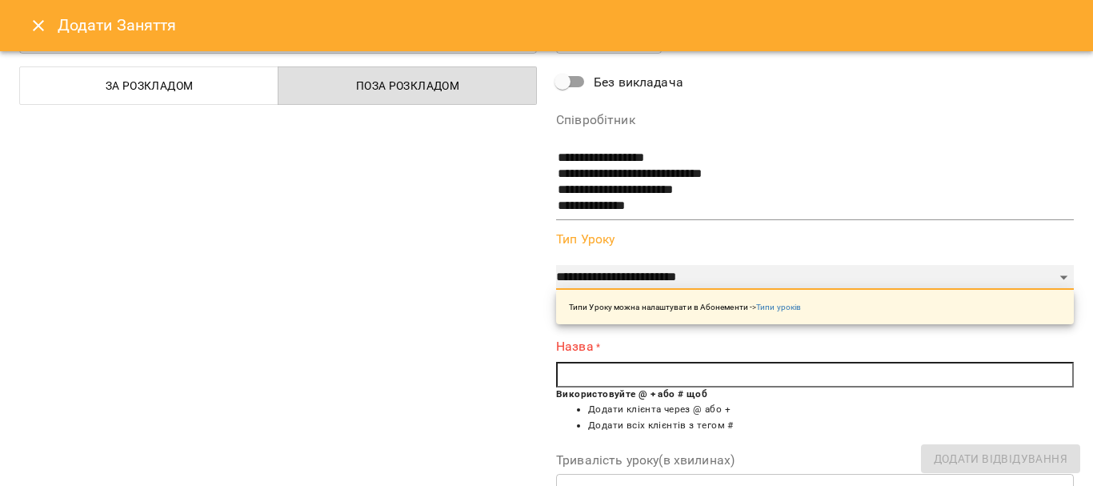
type input "**"
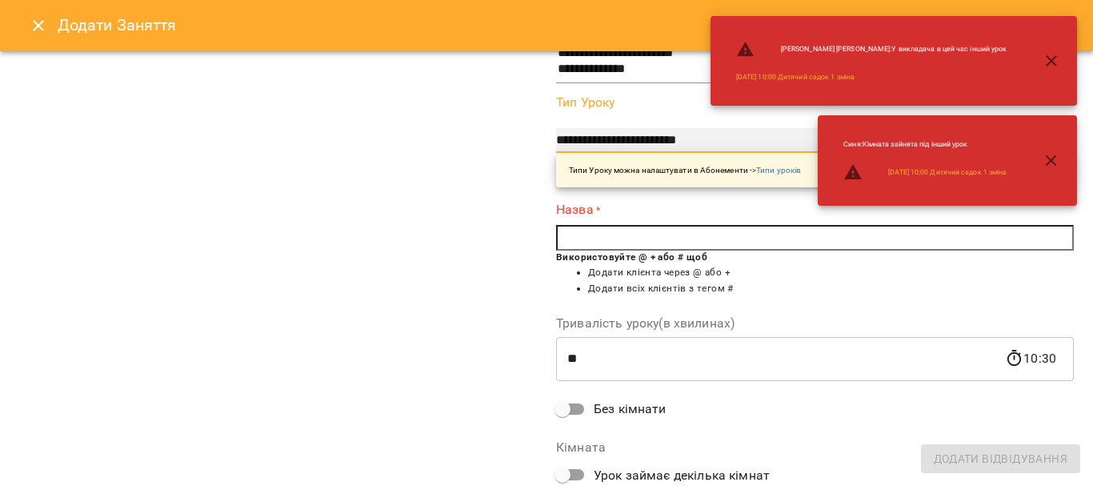
scroll to position [240, 0]
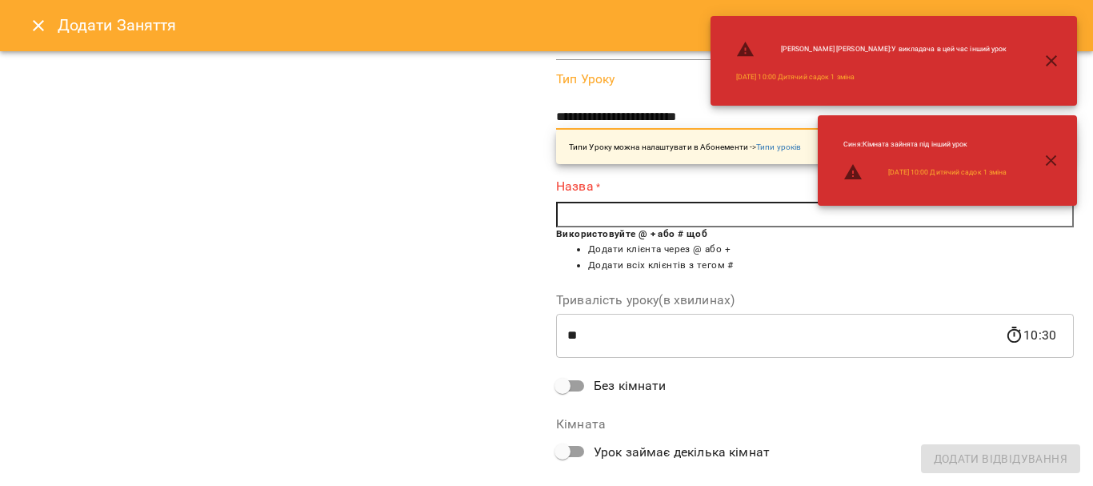
click at [634, 225] on input "text" at bounding box center [815, 215] width 518 height 26
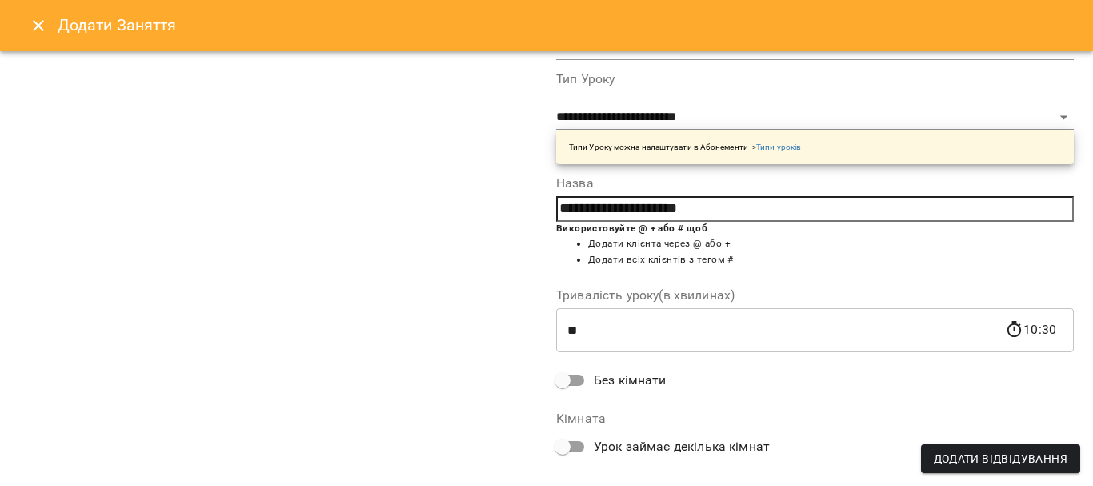
scroll to position [312, 0]
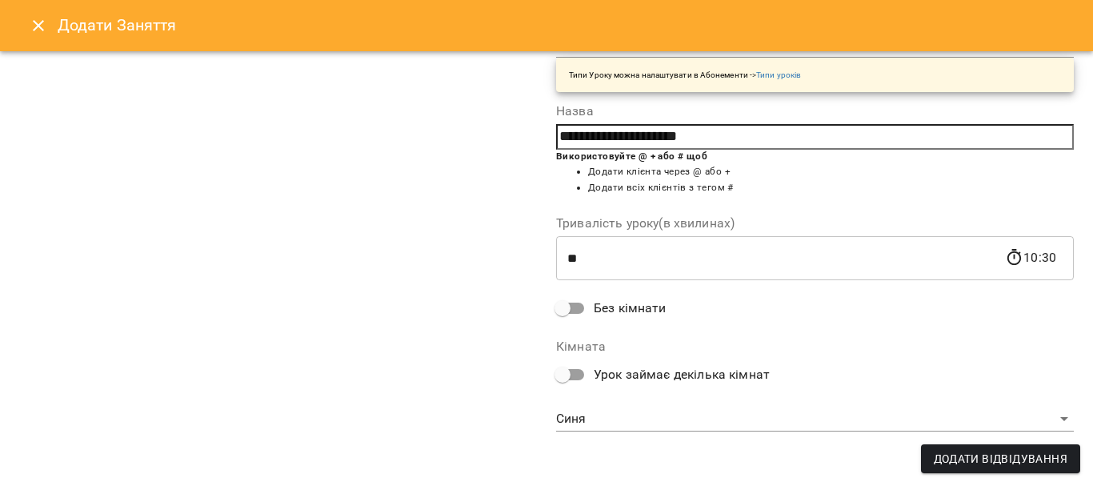
type input "**********"
click at [652, 414] on body "For Business 11 99+ UA [DATE] [DATE] [DATE] [DATE] [DATE] 11 12 13 14 15 16 17 …" at bounding box center [546, 469] width 1093 height 938
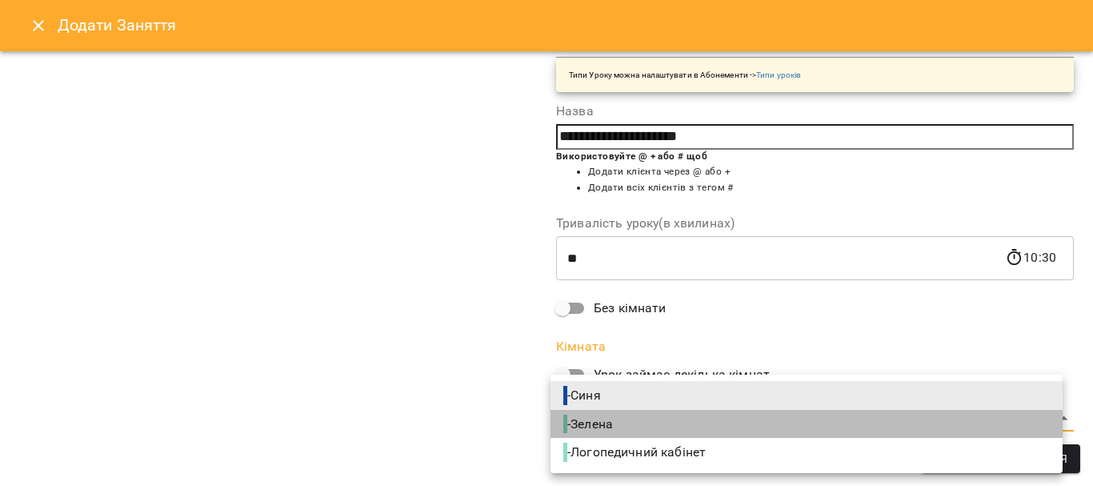
click at [615, 418] on span "- Зелена" at bounding box center [589, 423] width 53 height 19
type input "**********"
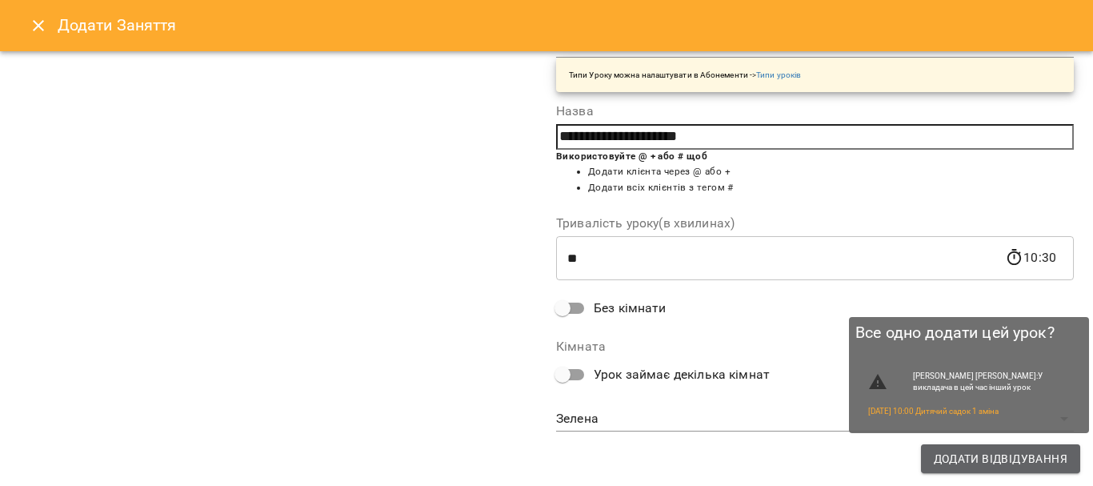
click at [984, 464] on span "Додати Відвідування" at bounding box center [1001, 458] width 134 height 19
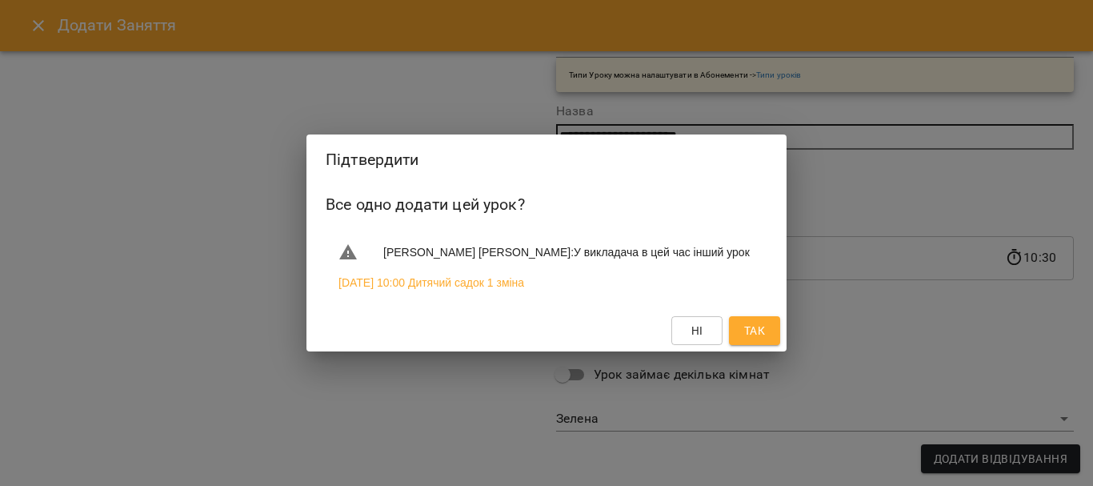
click at [739, 330] on button "Так" at bounding box center [754, 330] width 51 height 29
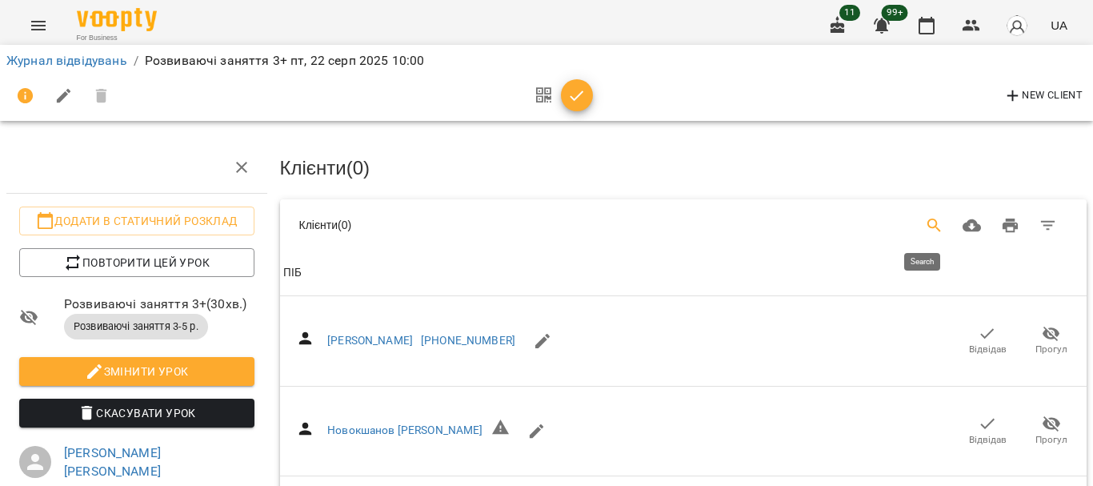
click at [925, 216] on icon "Search" at bounding box center [934, 225] width 19 height 19
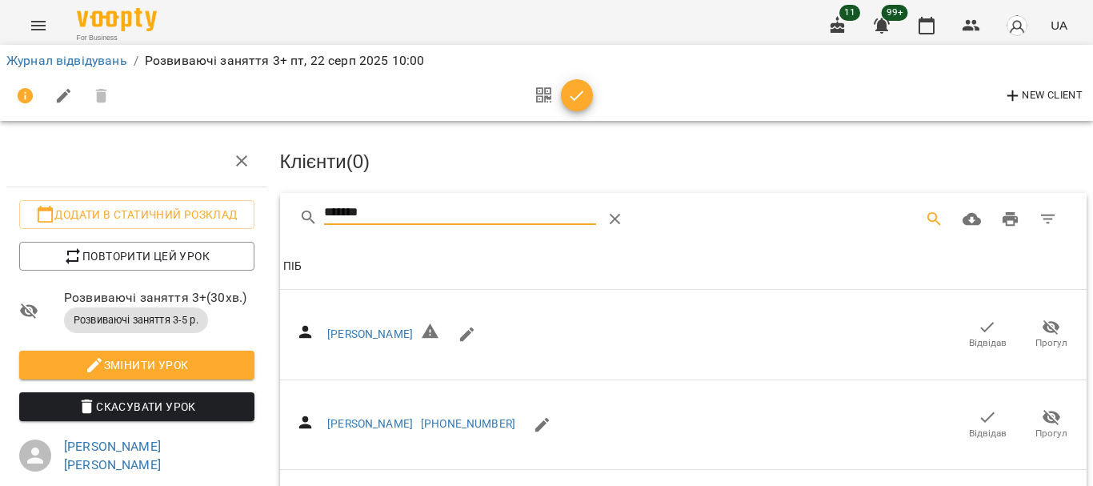
scroll to position [320, 0]
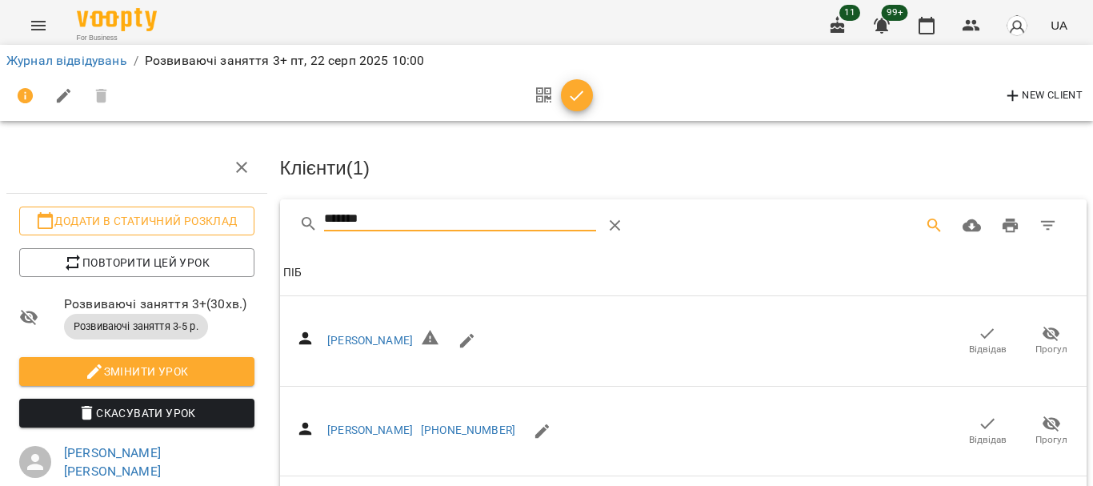
drag, startPoint x: 444, startPoint y: 212, endPoint x: 226, endPoint y: 210, distance: 217.6
click at [226, 210] on div "Додати в статичний розклад Повторити цей урок Розвиваючі заняття 3+ ( 30 хв. ) …" at bounding box center [546, 433] width 1105 height 737
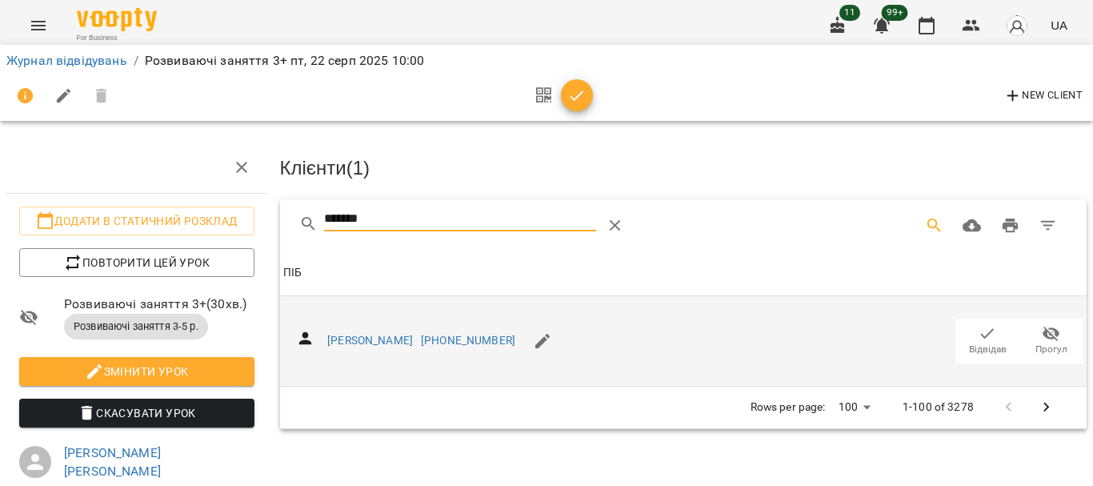
type input "*******"
click at [977, 332] on icon "button" at bounding box center [986, 333] width 19 height 19
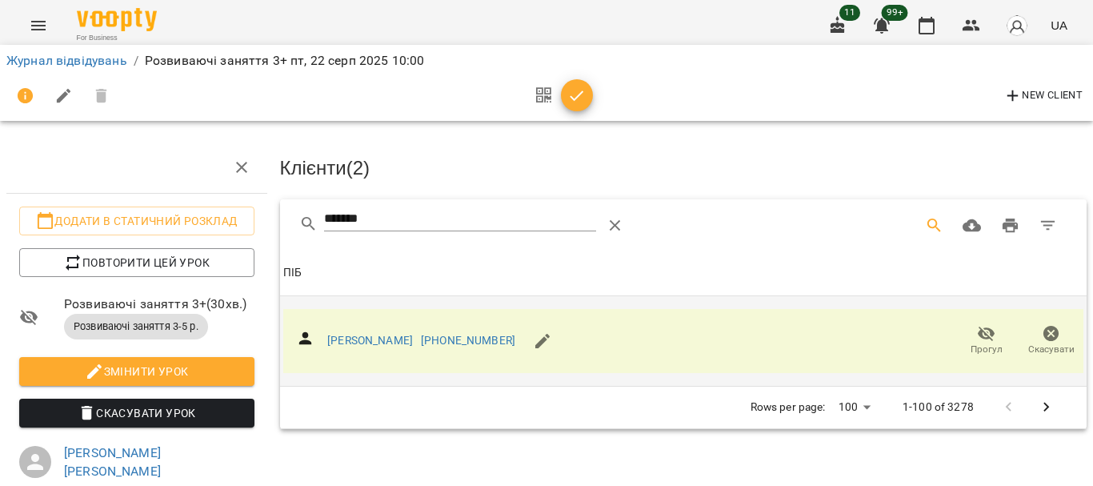
click at [588, 82] on div at bounding box center [559, 96] width 66 height 38
click at [580, 96] on icon "button" at bounding box center [576, 95] width 19 height 19
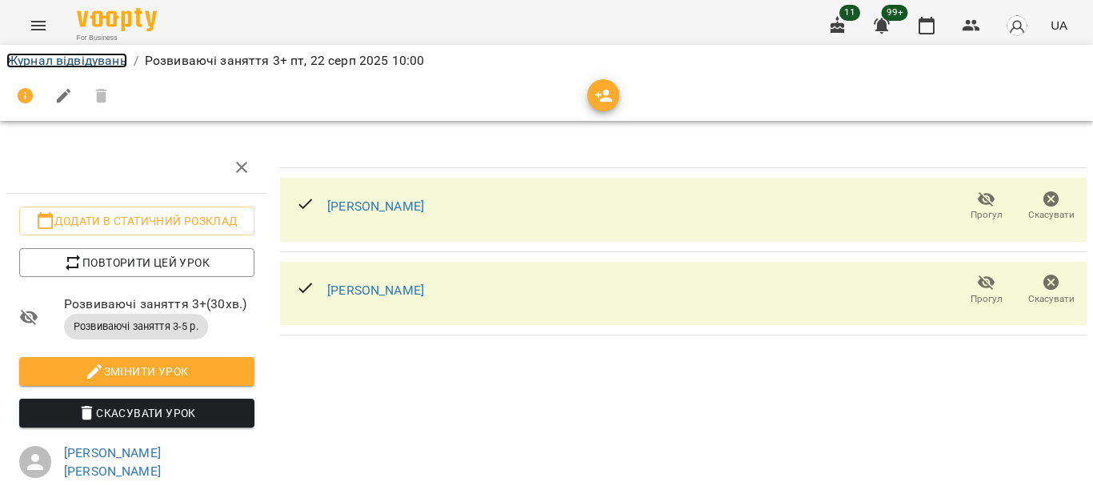
click at [79, 58] on link "Журнал відвідувань" at bounding box center [66, 60] width 121 height 15
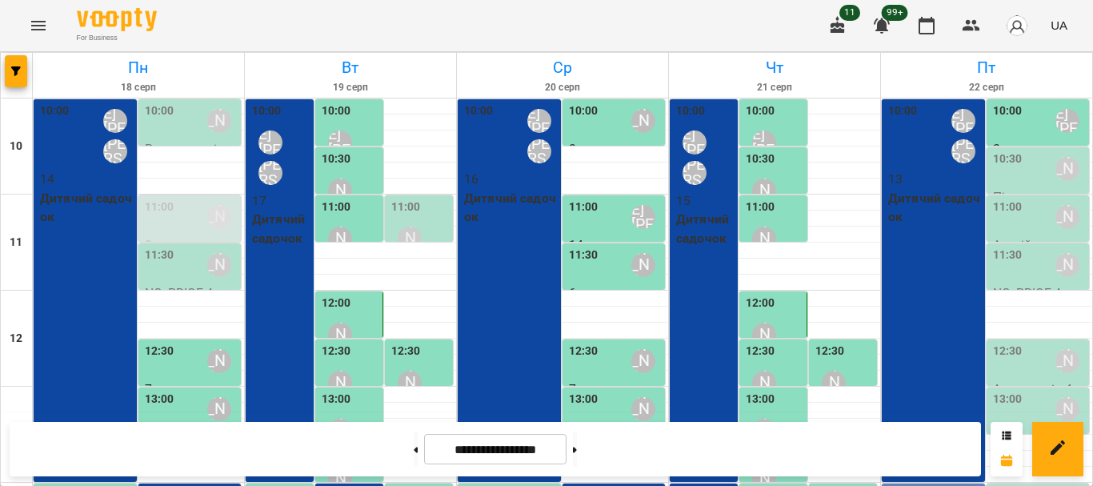
click at [998, 174] on div "10:30" at bounding box center [1008, 168] width 30 height 37
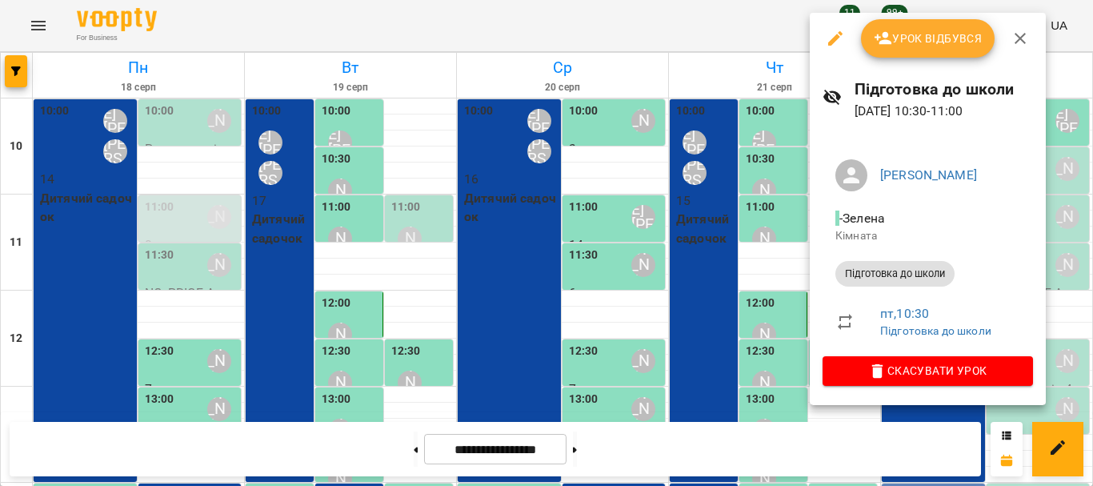
click at [773, 275] on div at bounding box center [546, 243] width 1093 height 486
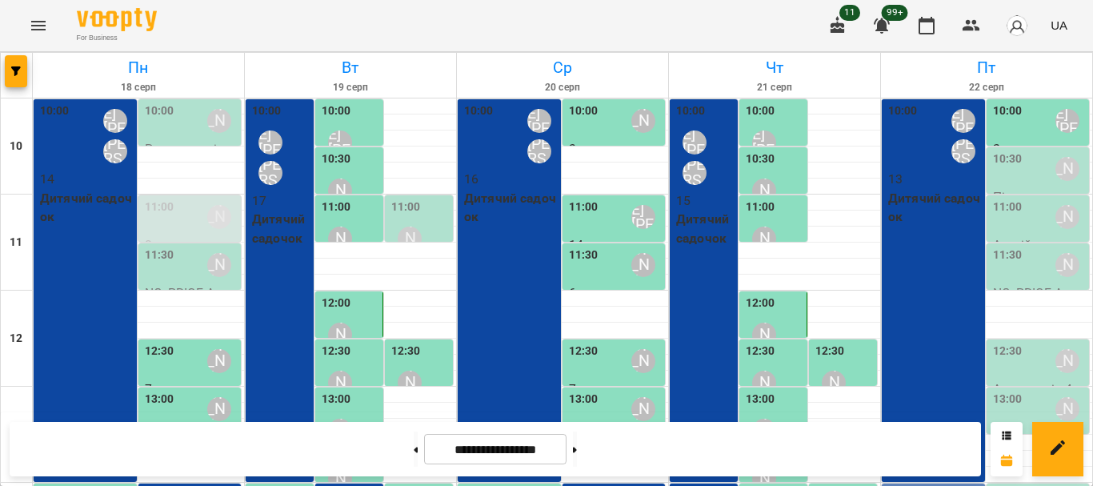
click at [1026, 220] on div "11:00 [PERSON_NAME]" at bounding box center [1040, 216] width 94 height 37
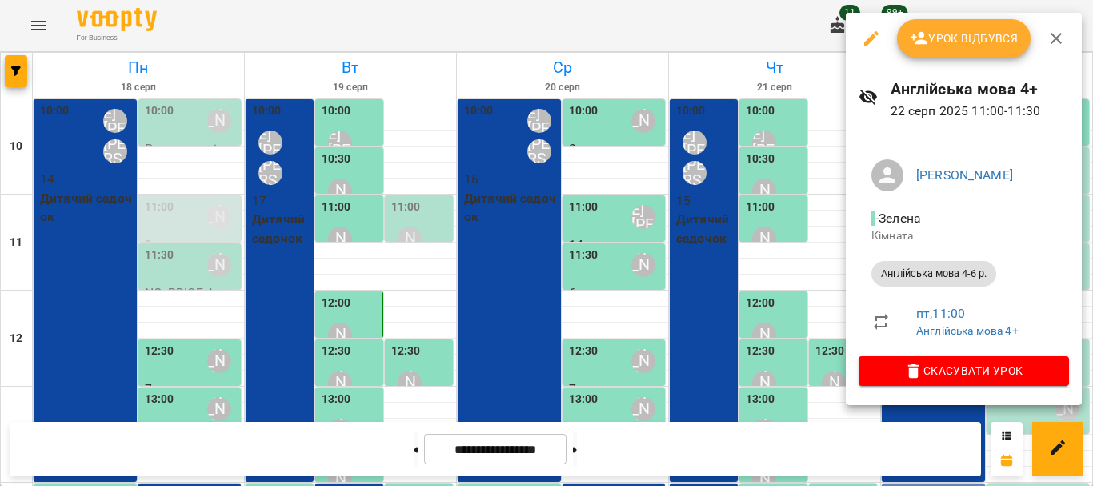
click at [758, 275] on div at bounding box center [546, 243] width 1093 height 486
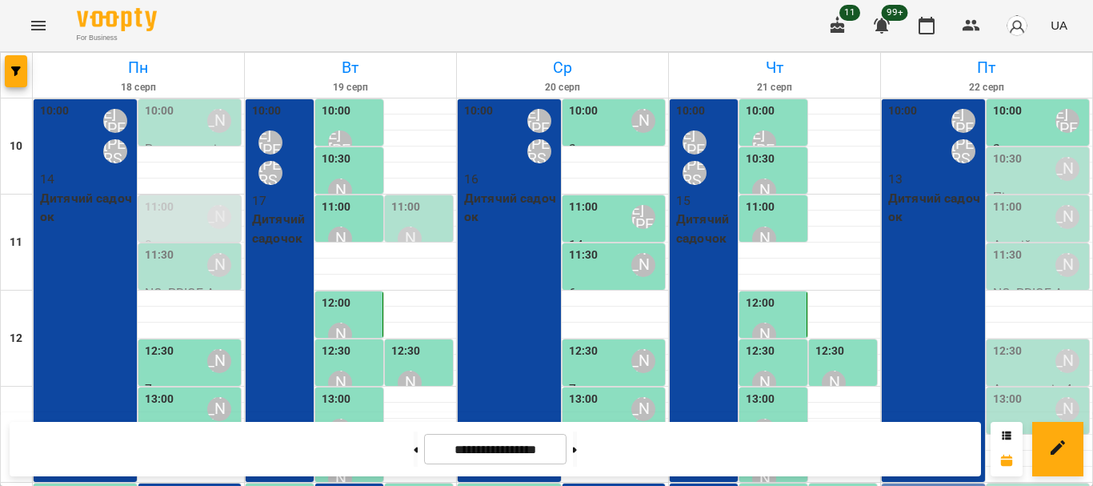
click at [997, 264] on div "11:30" at bounding box center [1008, 264] width 30 height 37
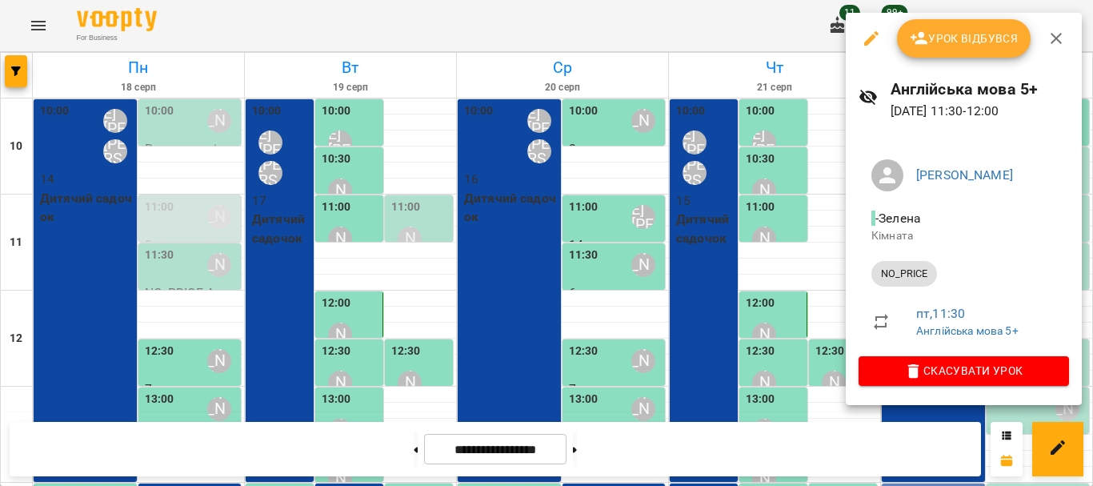
click at [760, 273] on div at bounding box center [546, 243] width 1093 height 486
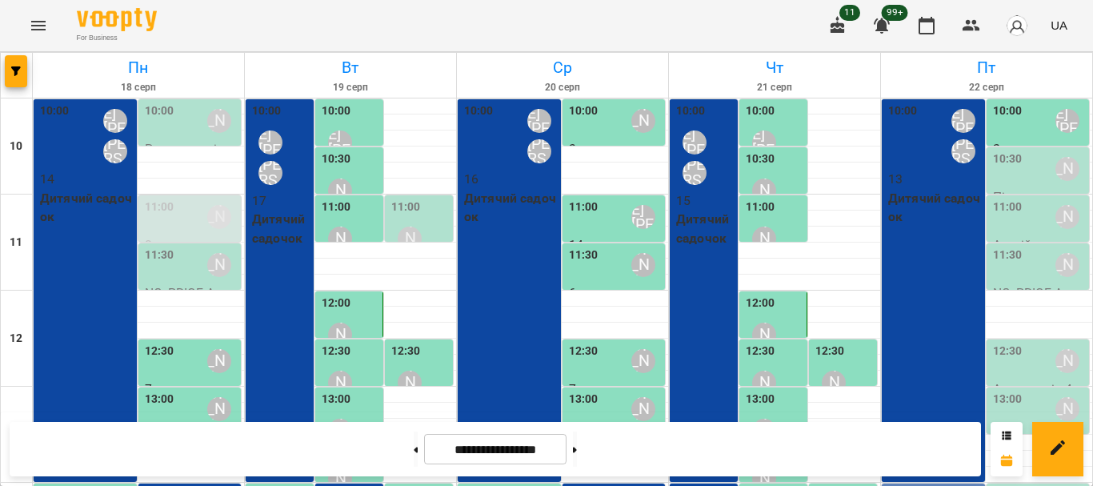
click at [1003, 177] on div "10:30" at bounding box center [1008, 168] width 30 height 37
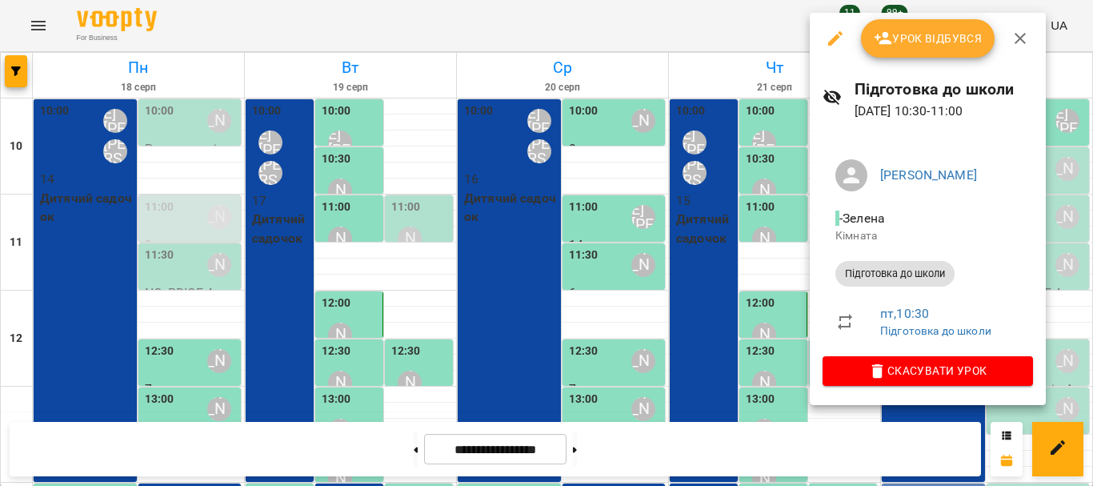
click at [836, 37] on icon "button" at bounding box center [835, 38] width 14 height 14
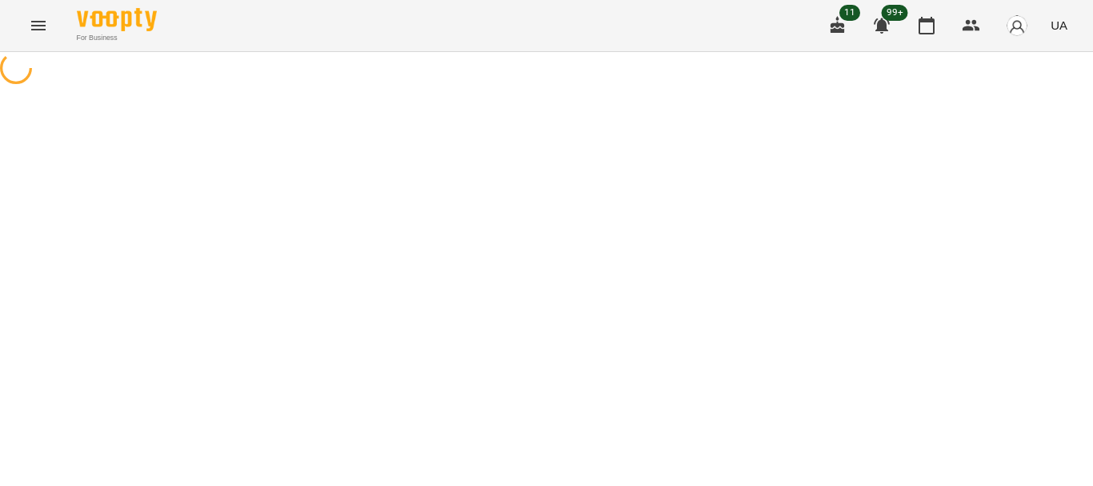
select select "**********"
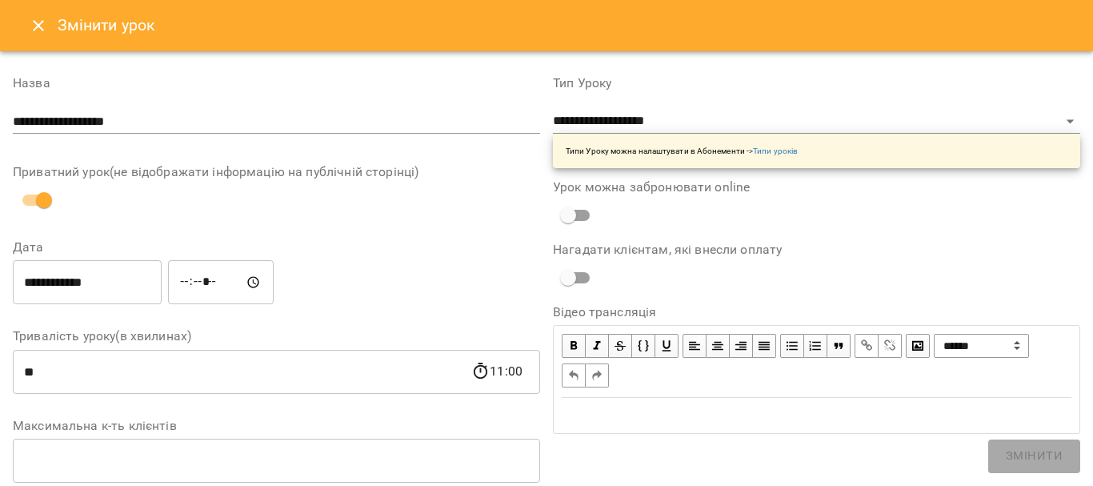
click at [240, 120] on input "**********" at bounding box center [276, 122] width 527 height 26
drag, startPoint x: 383, startPoint y: 135, endPoint x: 61, endPoint y: 133, distance: 322.4
click at [61, 133] on div "**********" at bounding box center [276, 108] width 527 height 63
click at [136, 118] on input "**********" at bounding box center [276, 122] width 527 height 26
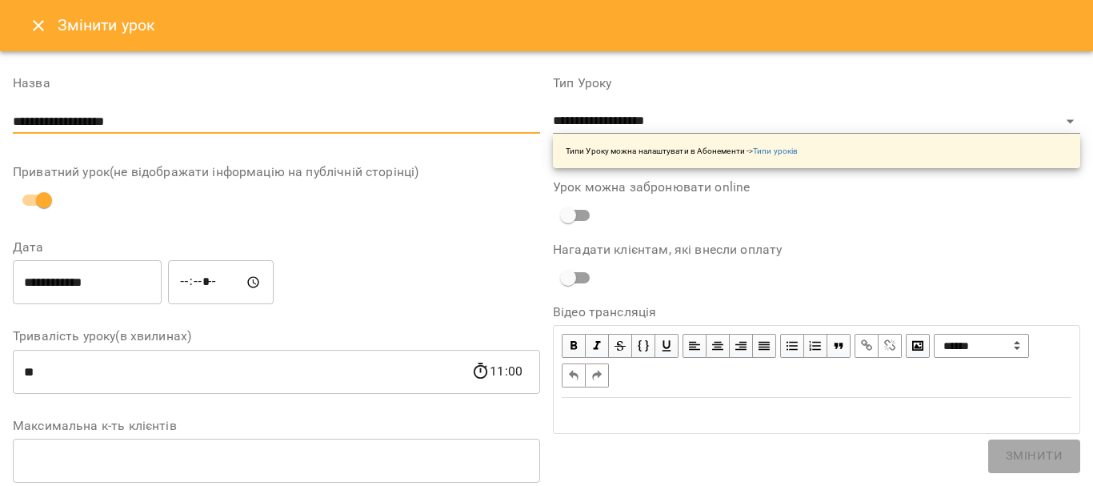
click at [136, 118] on input "**********" at bounding box center [276, 122] width 527 height 26
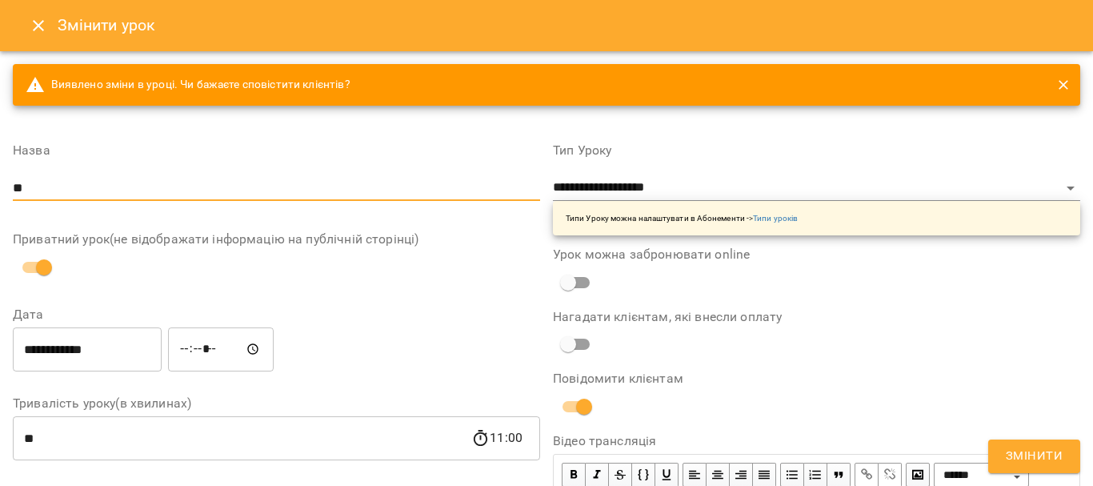
type input "*"
type input "**********"
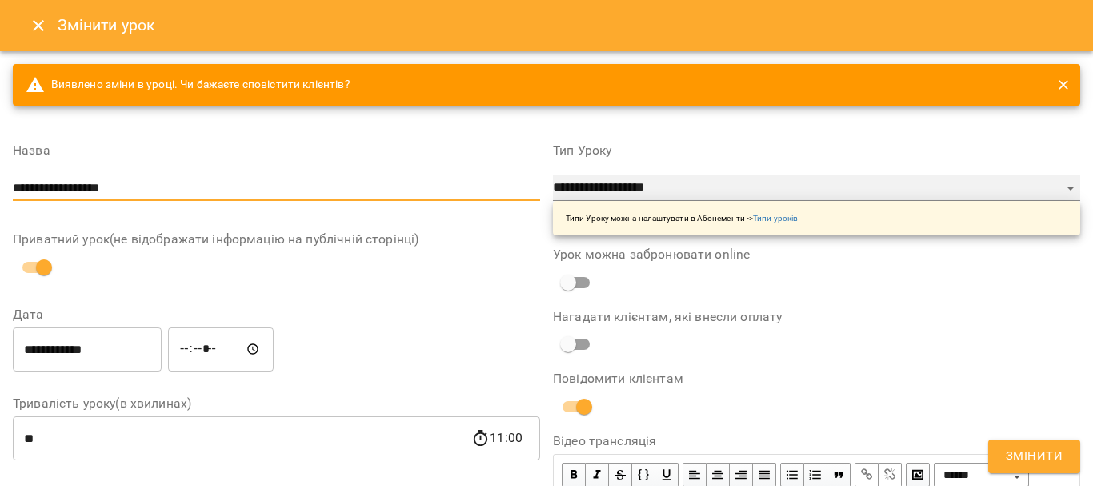
click at [664, 186] on select "**********" at bounding box center [816, 188] width 527 height 26
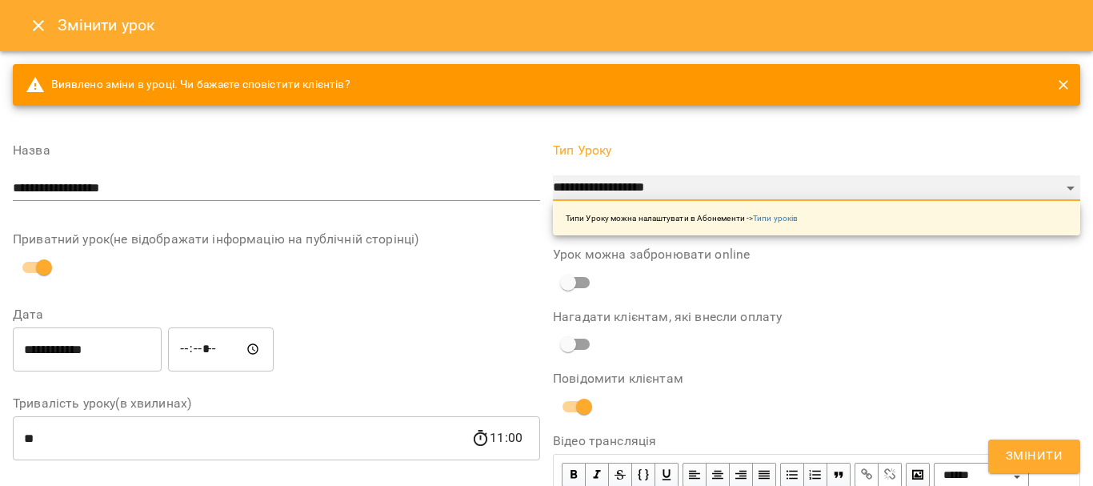
select select "*********"
click at [553, 175] on select "**********" at bounding box center [816, 188] width 527 height 26
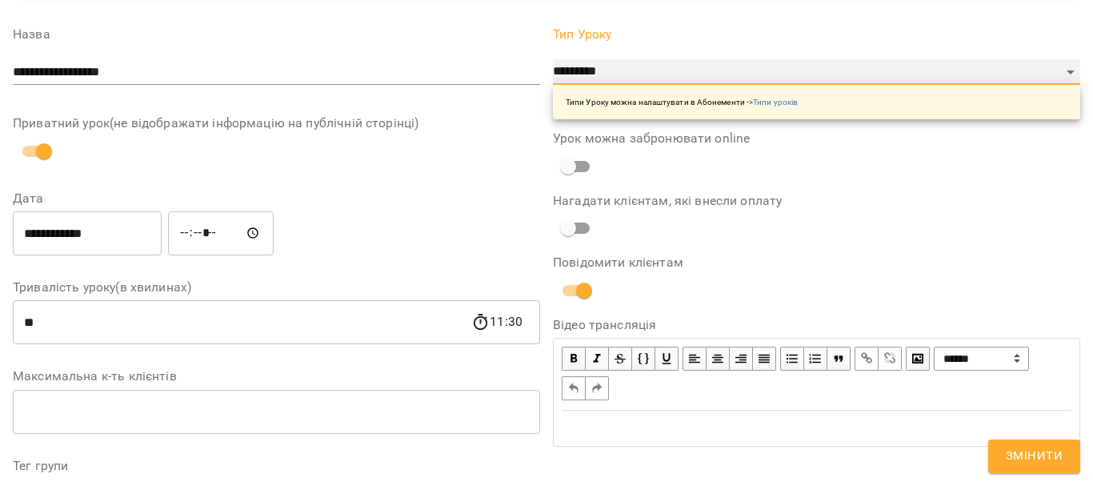
scroll to position [160, 0]
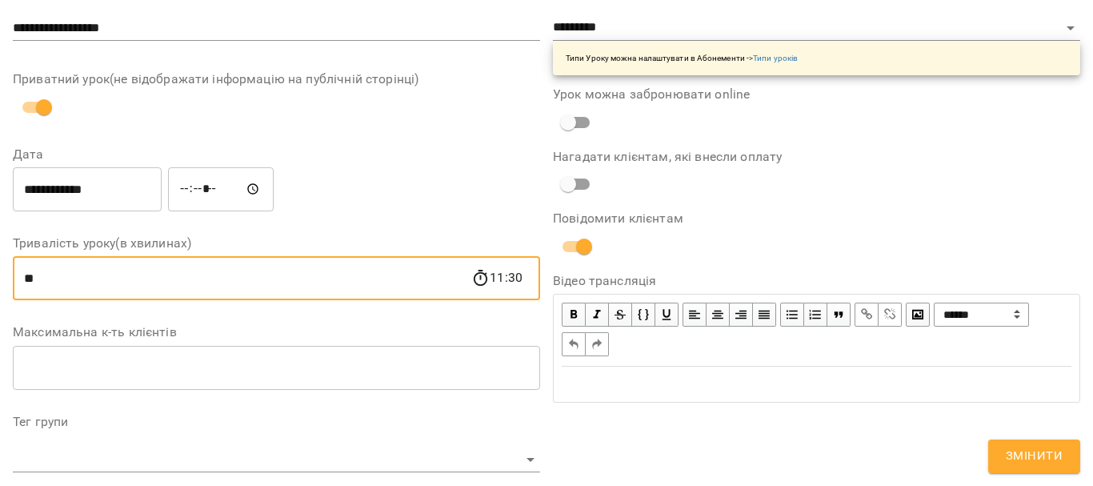
drag, startPoint x: 49, startPoint y: 278, endPoint x: 0, endPoint y: 282, distance: 49.0
click at [0, 282] on div "**********" at bounding box center [546, 437] width 1093 height 1092
type input "**"
click at [407, 180] on div "**********" at bounding box center [277, 188] width 534 height 51
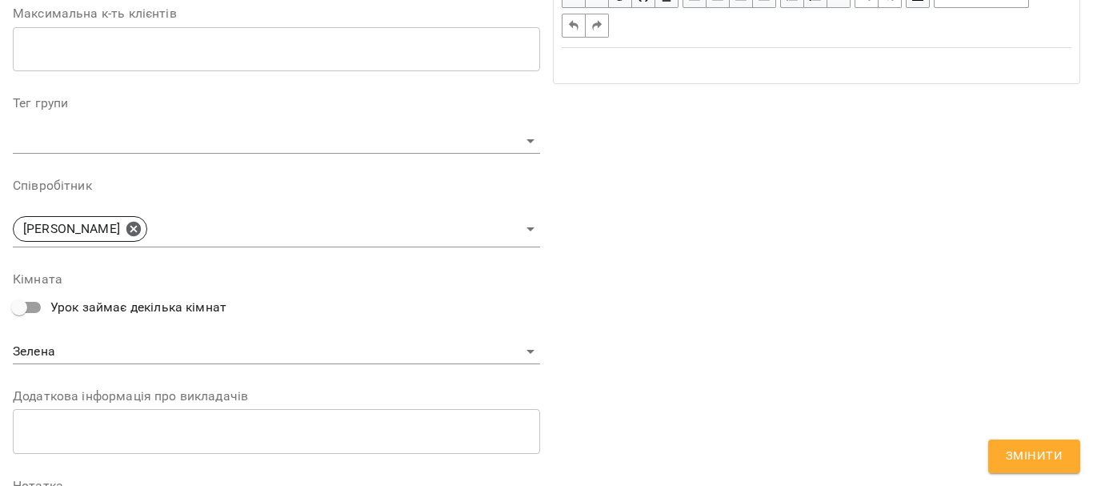
scroll to position [480, 0]
click at [142, 227] on icon at bounding box center [134, 227] width 18 height 18
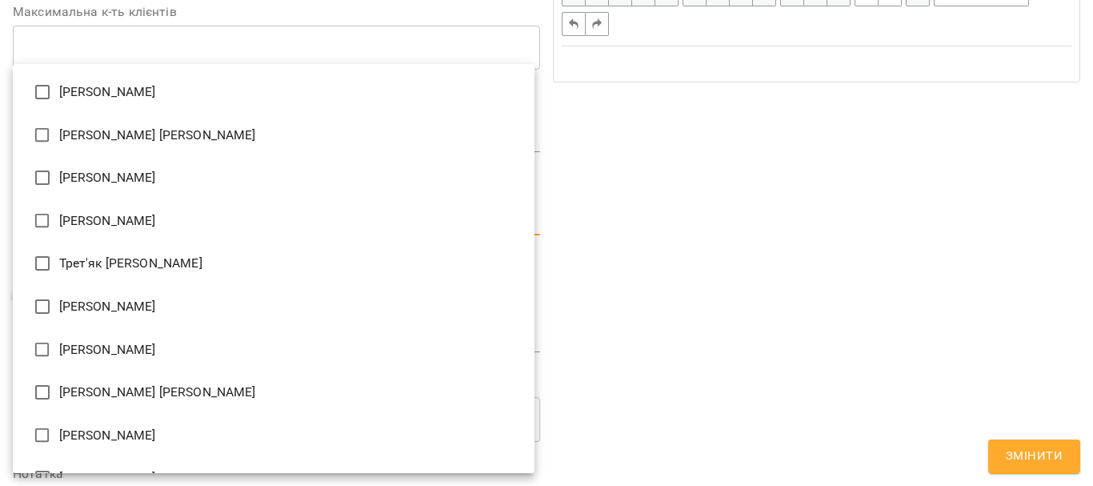
scroll to position [2603, 0]
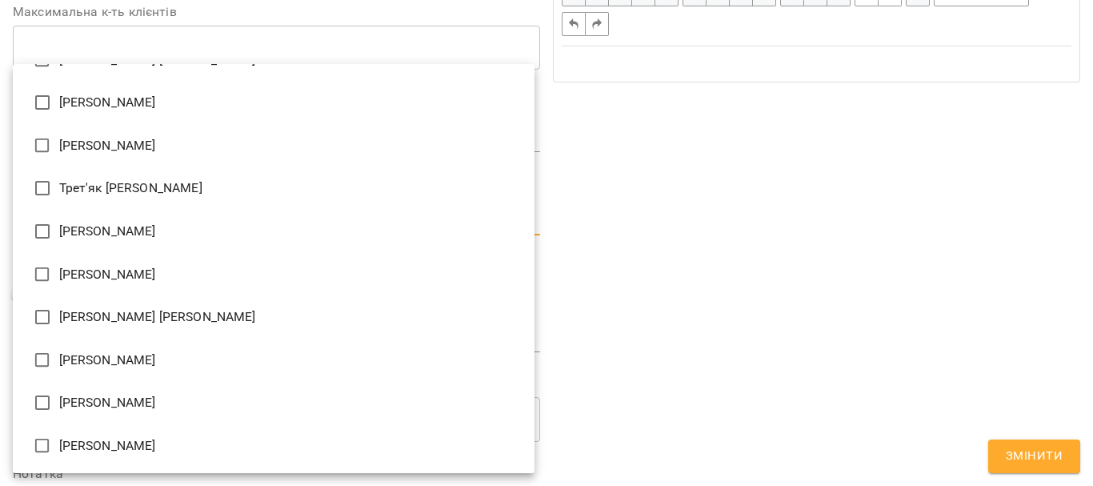
click at [154, 306] on li "[PERSON_NAME] [PERSON_NAME]" at bounding box center [274, 316] width 522 height 43
type input "**********"
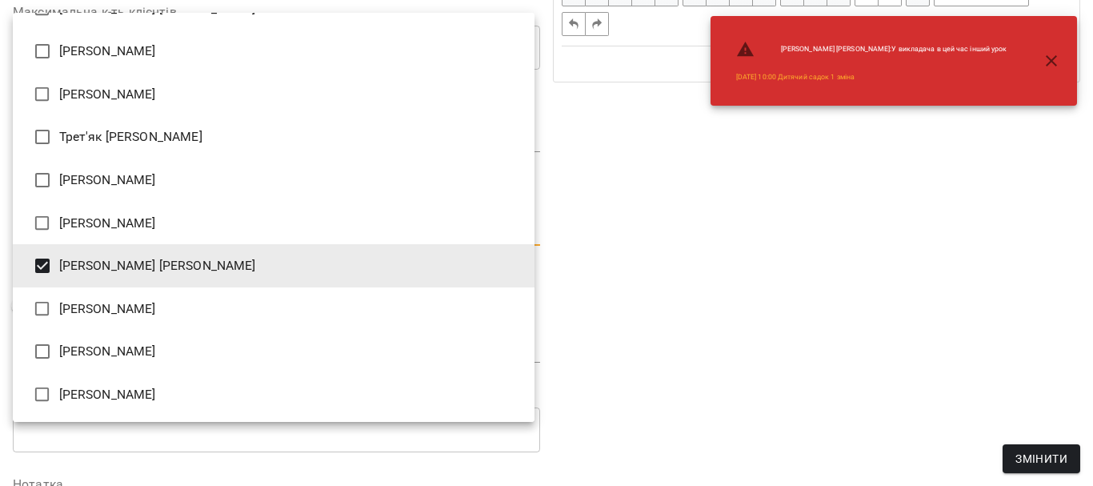
click at [722, 266] on div at bounding box center [546, 243] width 1093 height 486
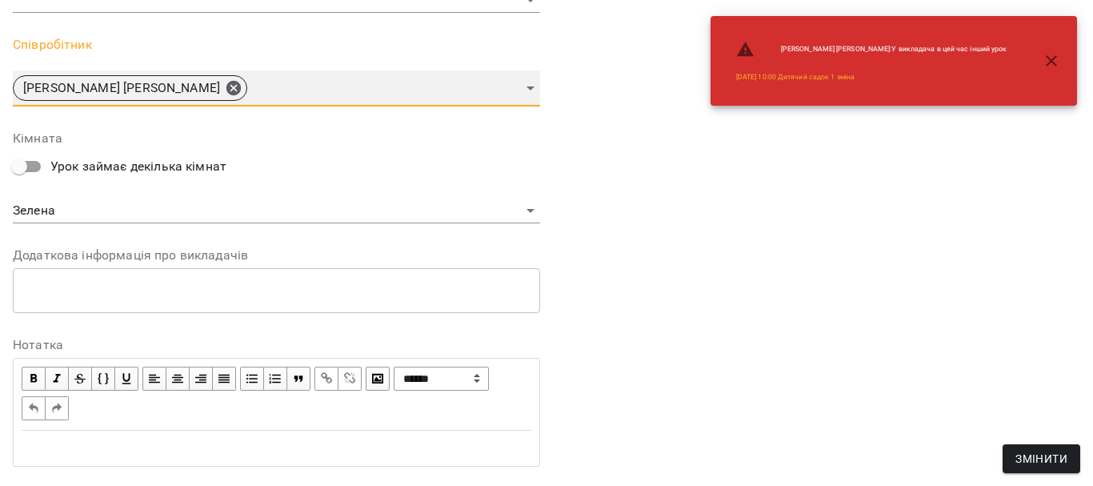
scroll to position [658, 0]
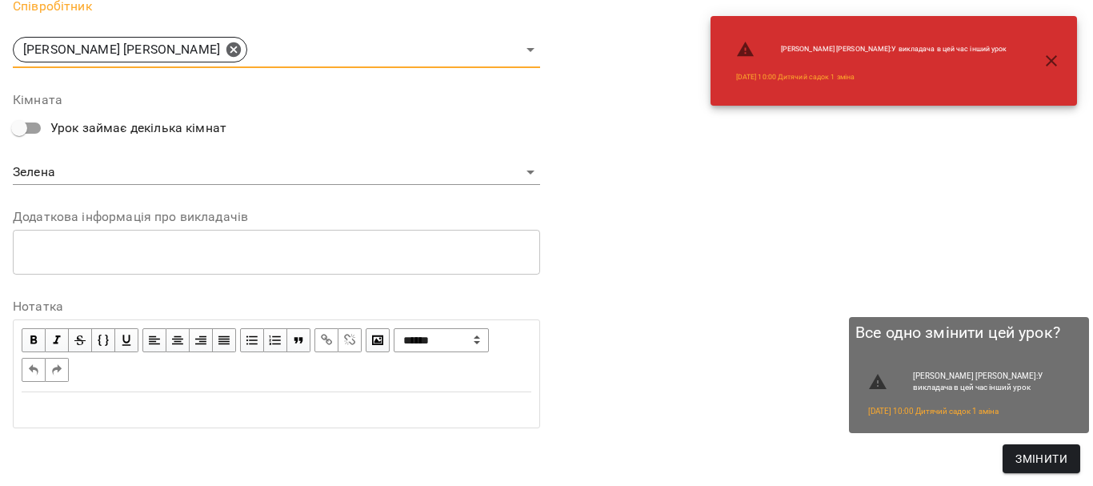
click at [1065, 458] on span "Змінити" at bounding box center [1041, 458] width 52 height 19
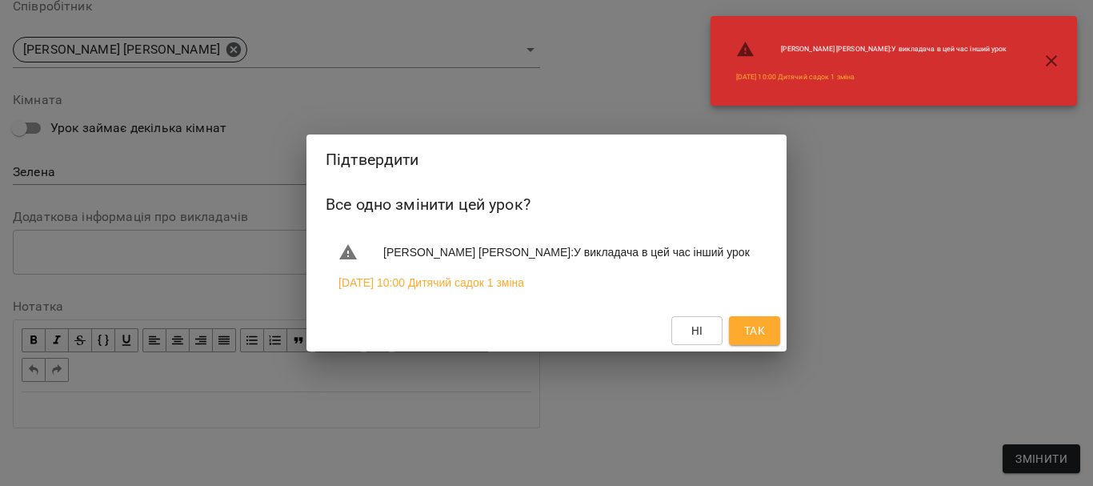
click at [766, 337] on span "Так" at bounding box center [755, 330] width 26 height 19
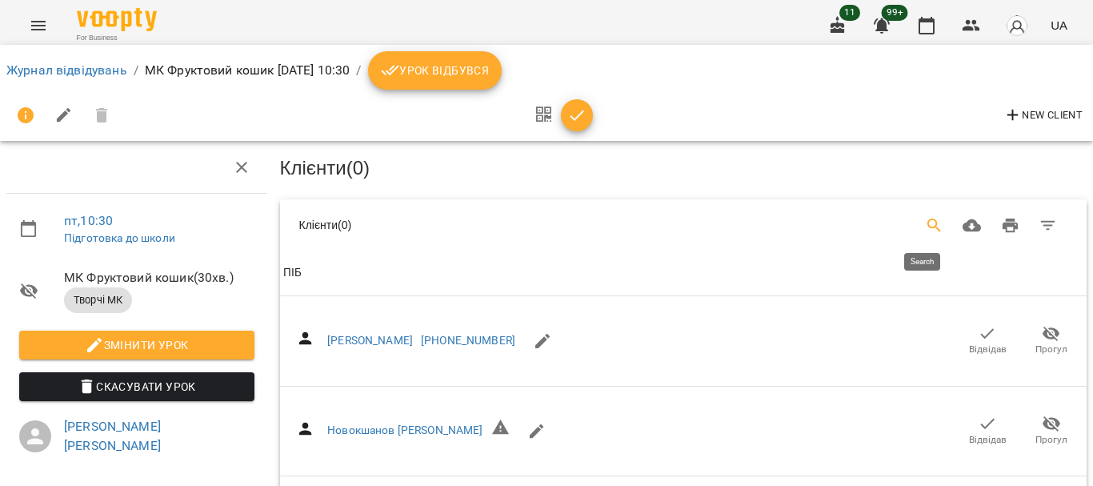
click at [927, 225] on icon "Search" at bounding box center [934, 225] width 14 height 14
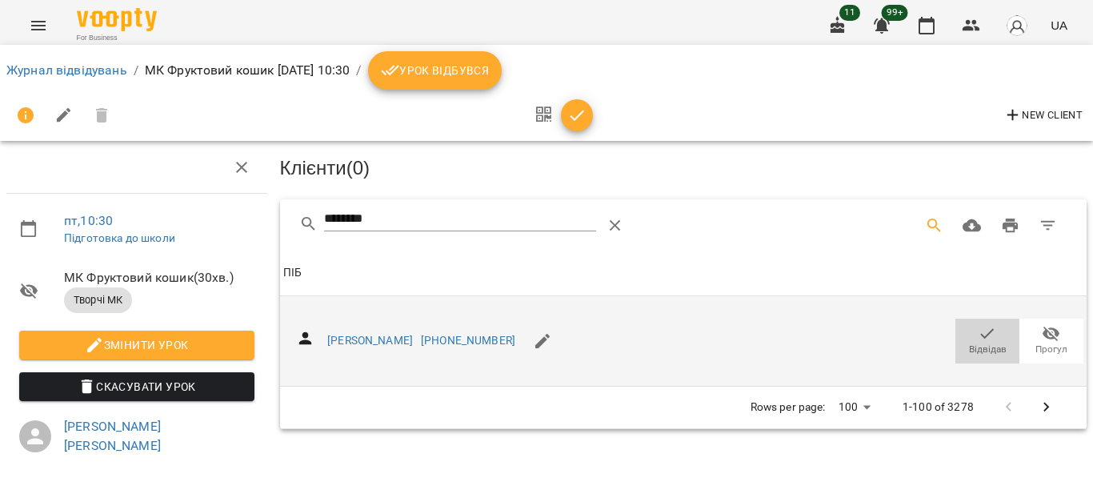
click at [985, 334] on span "Відвідав" at bounding box center [987, 340] width 45 height 32
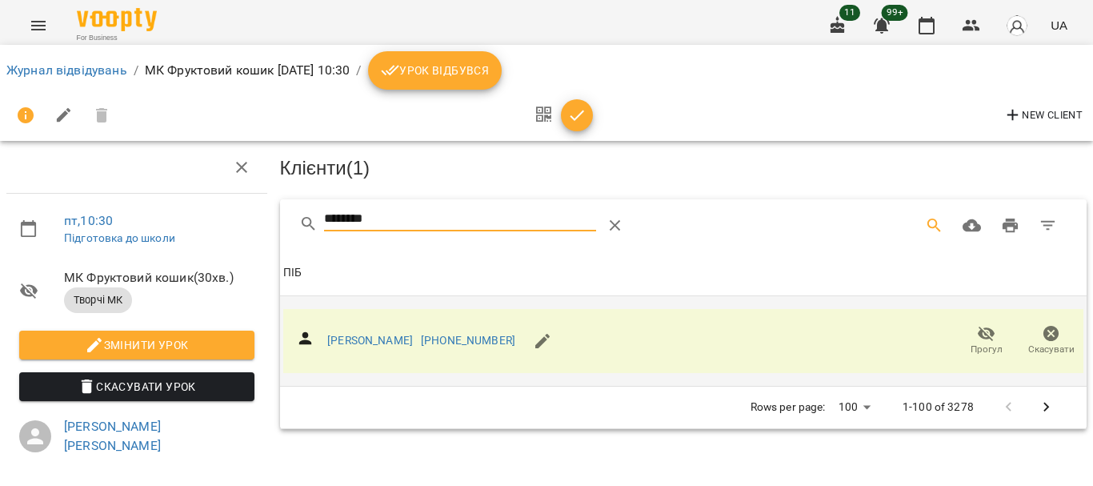
drag, startPoint x: 428, startPoint y: 223, endPoint x: 243, endPoint y: 215, distance: 185.0
click at [246, 217] on div "пт , 10:30 Підготовка до школи МК Фруктовий кошик ( 30 хв. ) Творчі МК Змінити …" at bounding box center [546, 347] width 1105 height 565
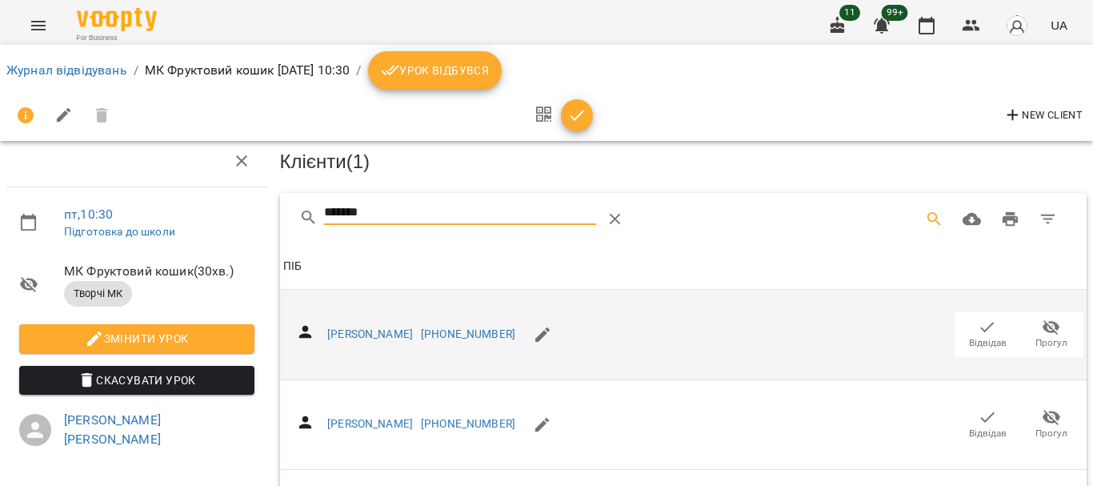
scroll to position [144, 0]
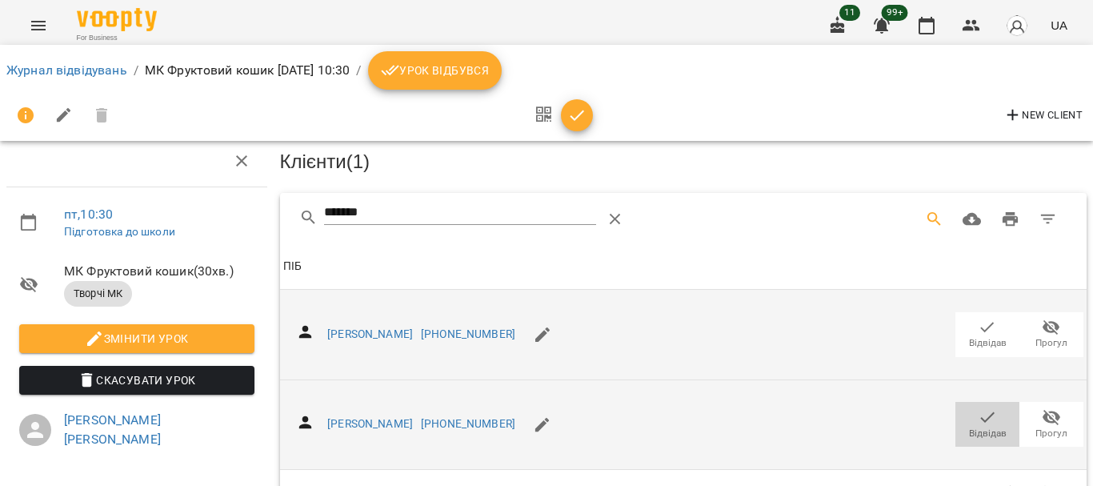
click at [981, 412] on icon "button" at bounding box center [988, 417] width 14 height 10
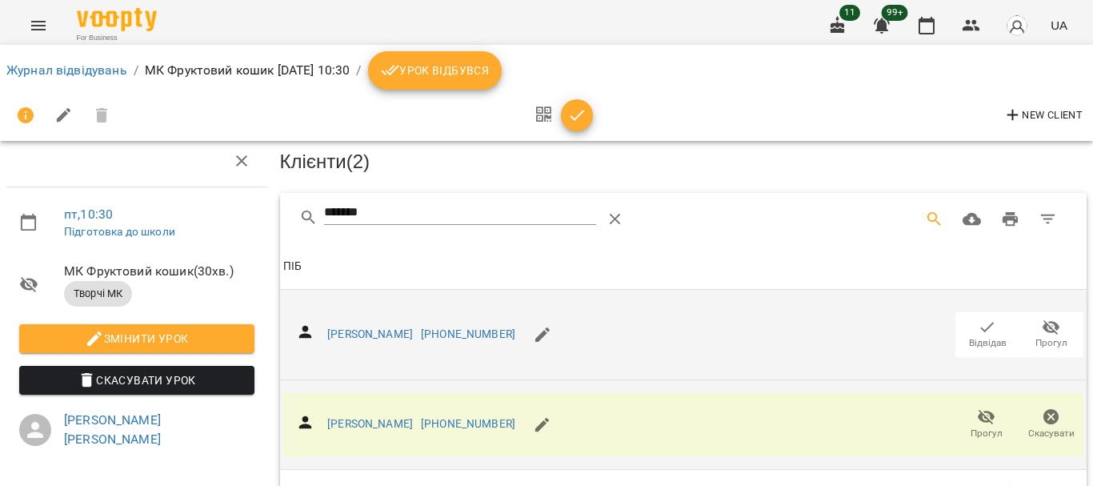
scroll to position [0, 0]
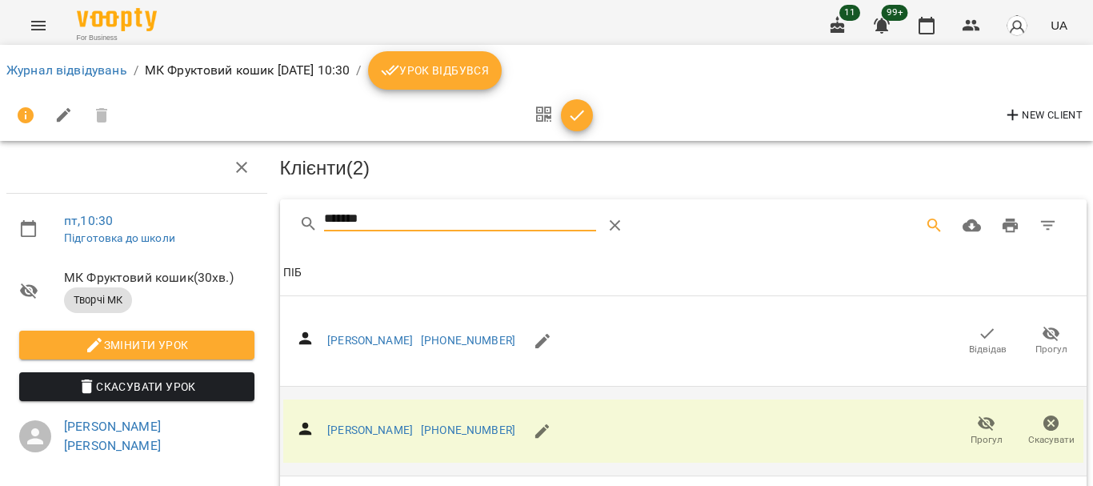
drag, startPoint x: 397, startPoint y: 220, endPoint x: 186, endPoint y: 219, distance: 211.2
click at [186, 219] on div "пт , 10:30 Підготовка до школи МК Фруктовий кошик ( 30 хв. ) Творчі МК Змінити …" at bounding box center [546, 347] width 1105 height 565
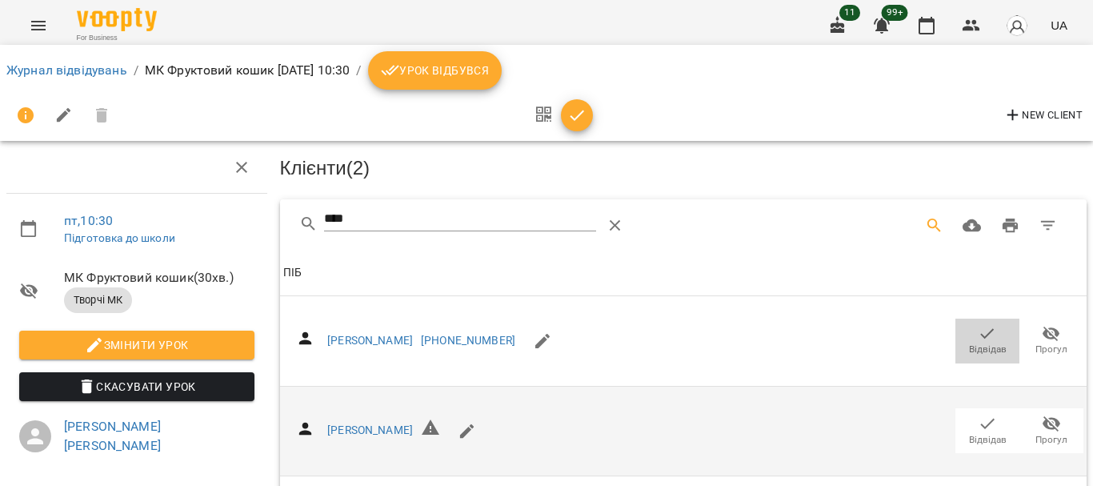
click at [965, 331] on span "Відвідав" at bounding box center [987, 340] width 45 height 32
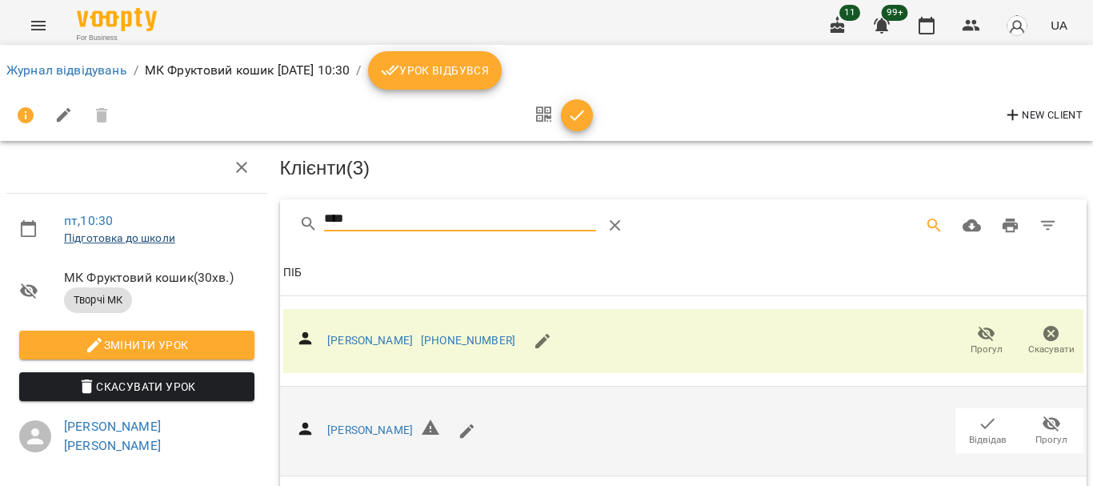
drag, startPoint x: 402, startPoint y: 219, endPoint x: 133, endPoint y: 230, distance: 269.8
click at [133, 229] on div "пт , 10:30 Підготовка до школи МК Фруктовий кошик ( 30 хв. ) Творчі МК Змінити …" at bounding box center [546, 347] width 1105 height 565
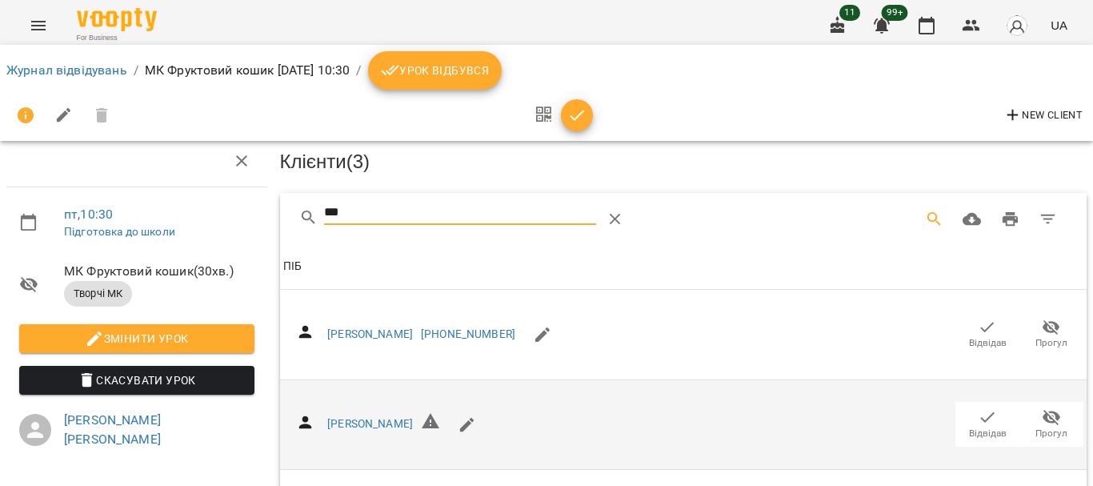
scroll to position [80, 0]
click at [981, 322] on icon "button" at bounding box center [988, 327] width 14 height 10
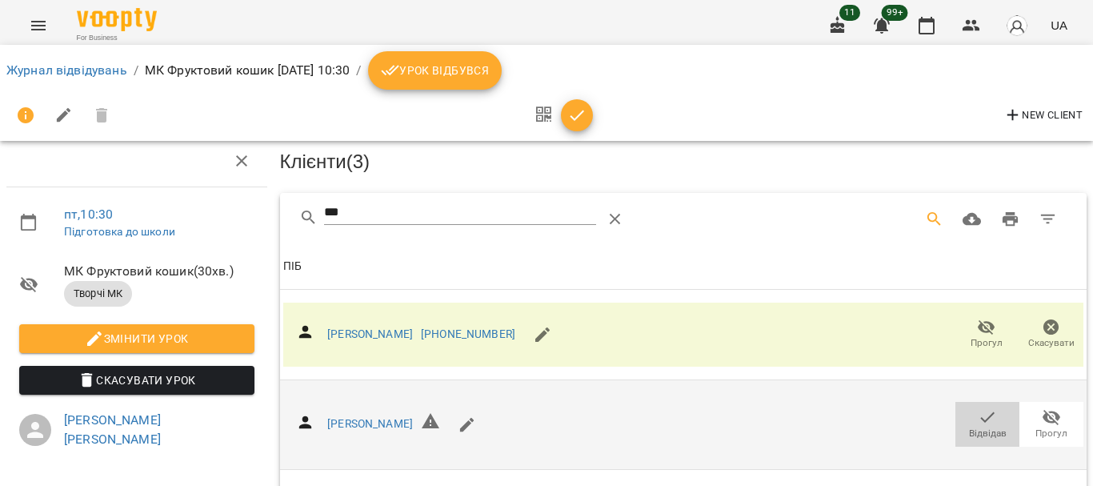
click at [977, 407] on icon "button" at bounding box center [986, 416] width 19 height 19
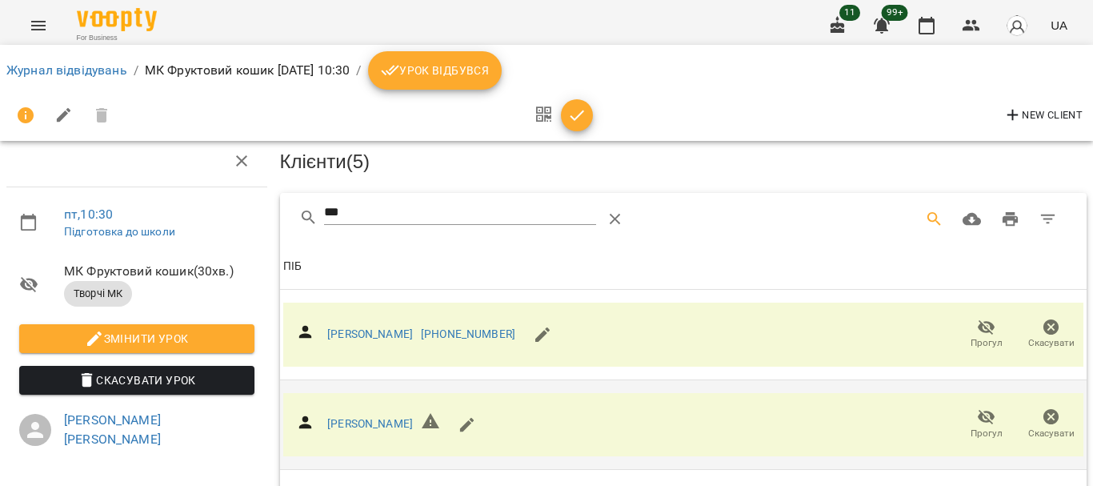
scroll to position [0, 0]
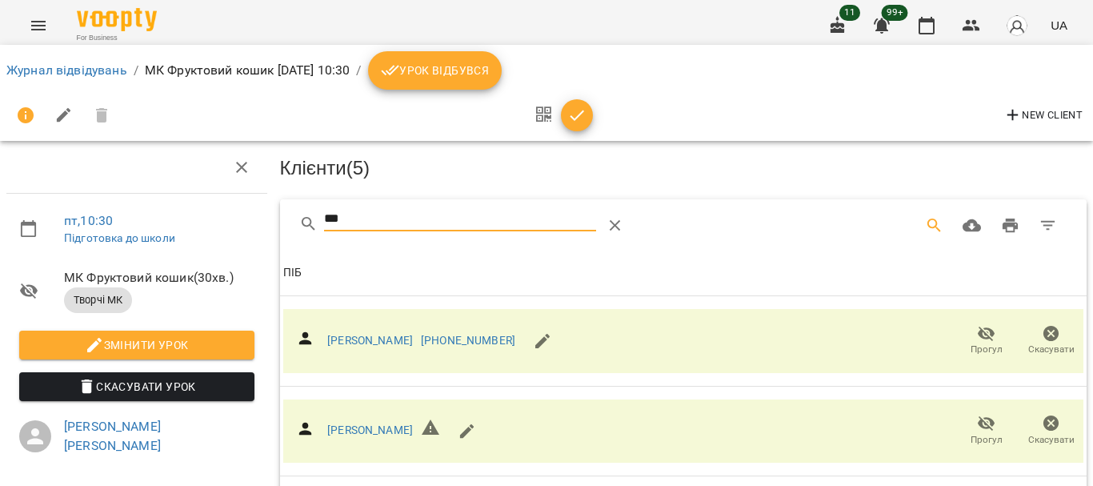
drag, startPoint x: 398, startPoint y: 216, endPoint x: 277, endPoint y: 210, distance: 121.8
click at [280, 210] on div "***" at bounding box center [683, 224] width 807 height 51
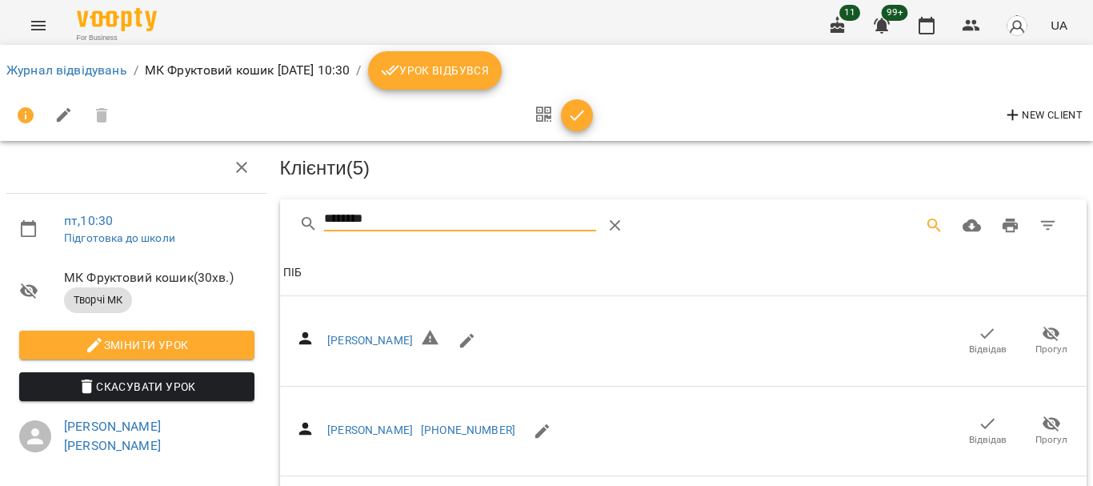
scroll to position [80, 0]
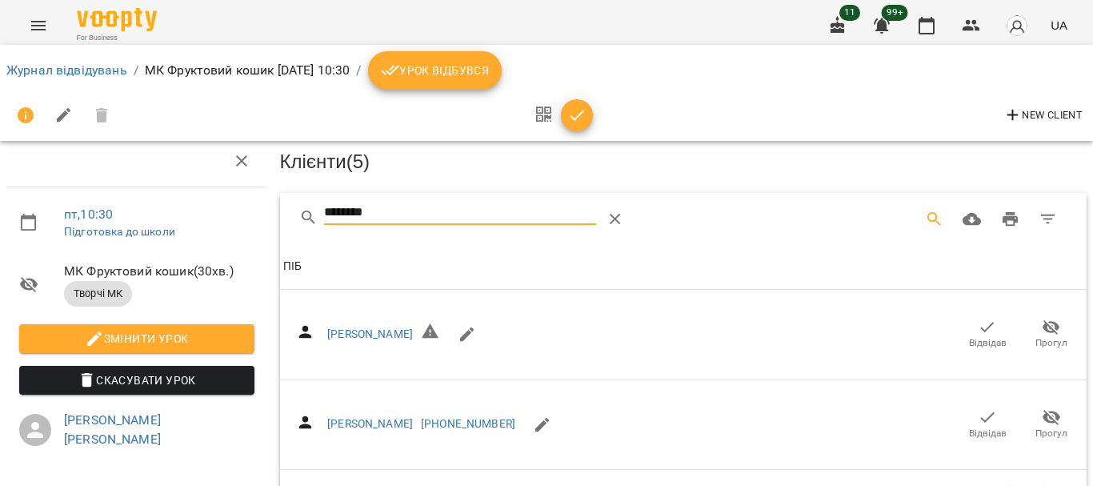
click at [981, 407] on icon "button" at bounding box center [986, 416] width 19 height 19
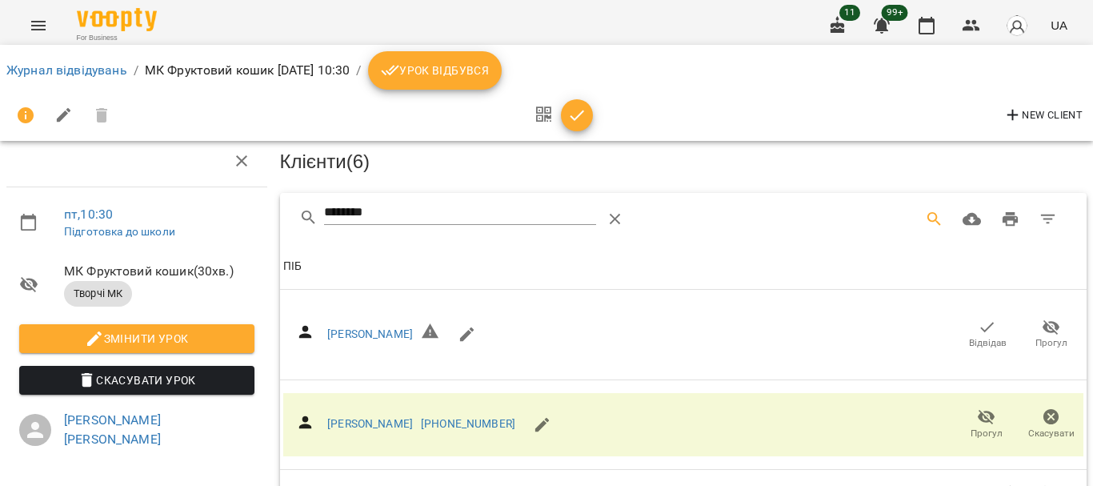
scroll to position [0, 0]
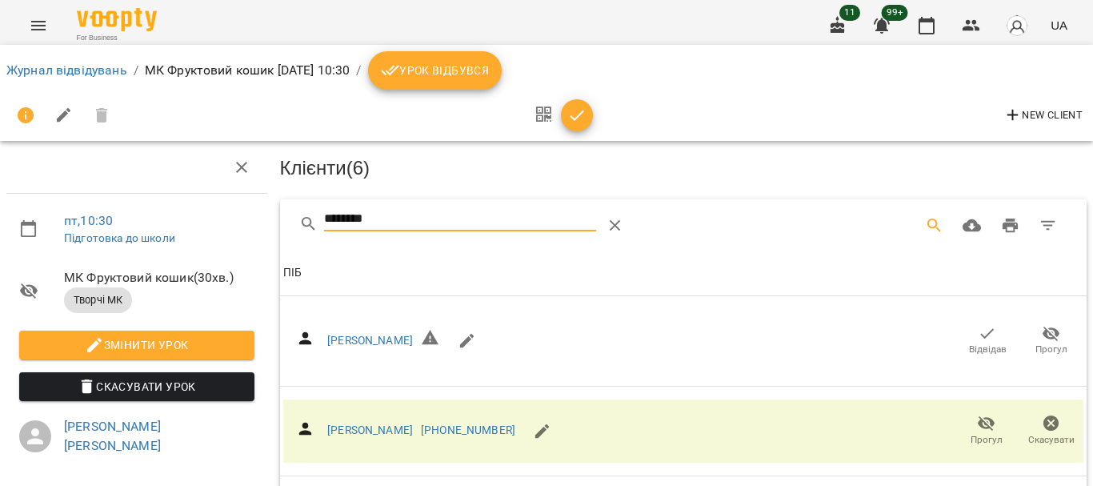
drag, startPoint x: 405, startPoint y: 220, endPoint x: 236, endPoint y: 220, distance: 168.8
click at [236, 220] on div "пт , 10:30 Підготовка до школи МК Фруктовий кошик ( 30 хв. ) Творчі МК Змінити …" at bounding box center [546, 347] width 1105 height 565
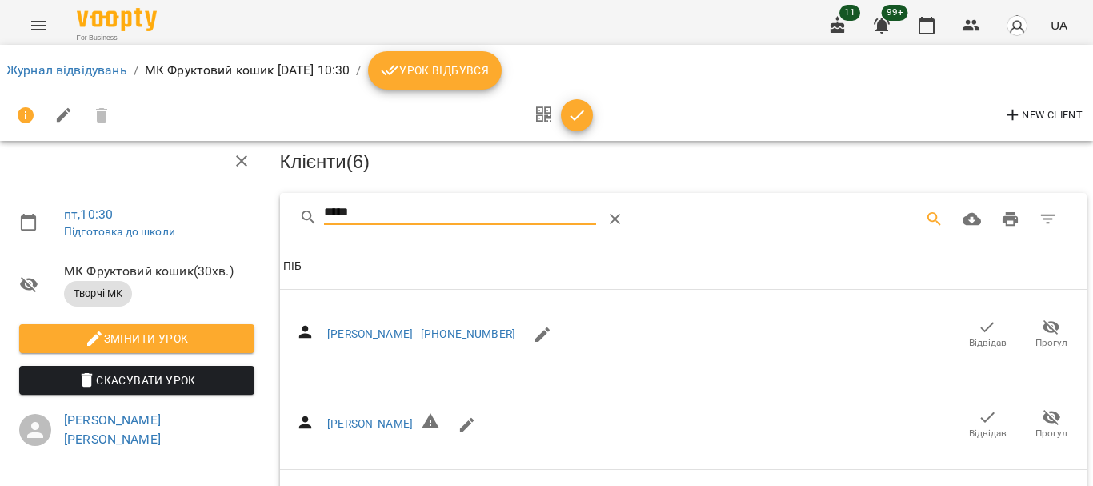
scroll to position [240, 0]
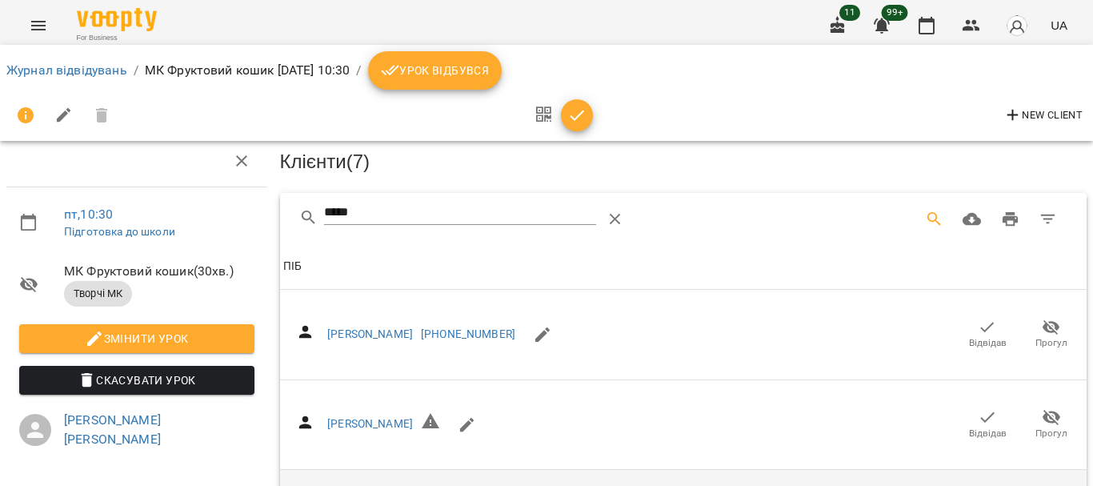
scroll to position [0, 0]
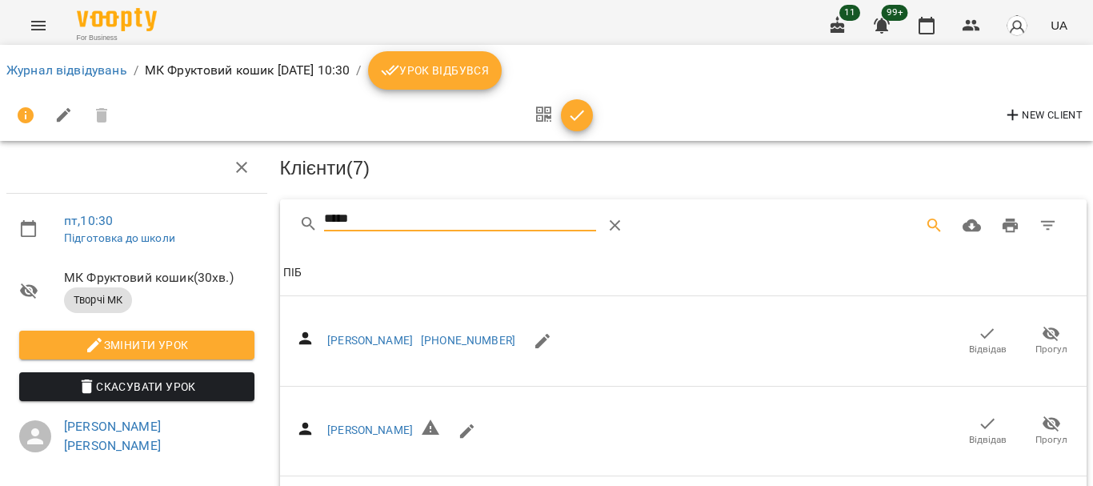
drag, startPoint x: 375, startPoint y: 212, endPoint x: 218, endPoint y: 203, distance: 157.8
click at [218, 203] on div "пт , 10:30 Підготовка до школи МК Фруктовий кошик ( 30 хв. ) Творчі МК Змінити …" at bounding box center [546, 433] width 1105 height 737
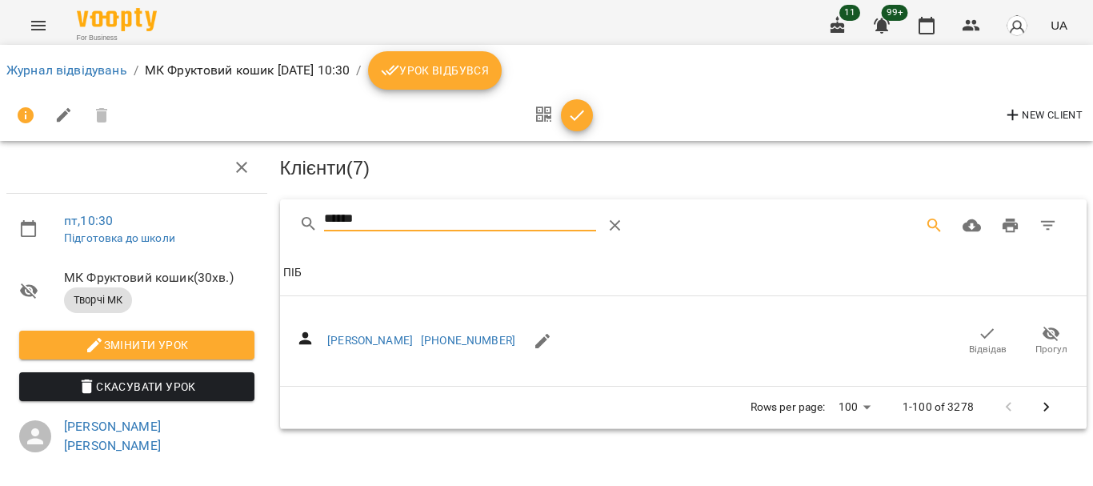
click at [981, 338] on icon "button" at bounding box center [986, 333] width 19 height 19
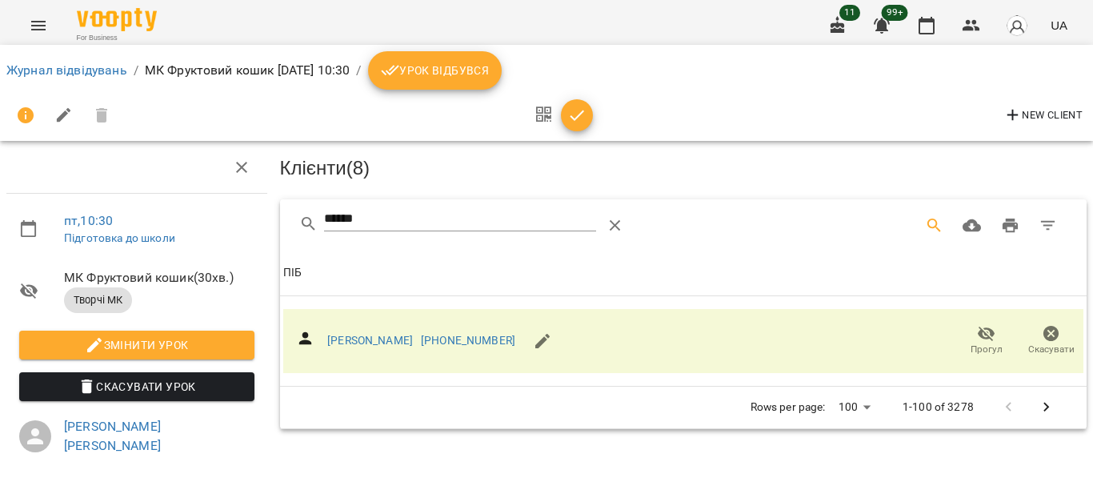
drag, startPoint x: 450, startPoint y: 221, endPoint x: 250, endPoint y: 219, distance: 200.0
click at [250, 219] on div "пт , 10:30 Підготовка до школи МК Фруктовий кошик ( 30 хв. ) Творчі МК Змінити …" at bounding box center [546, 347] width 1105 height 565
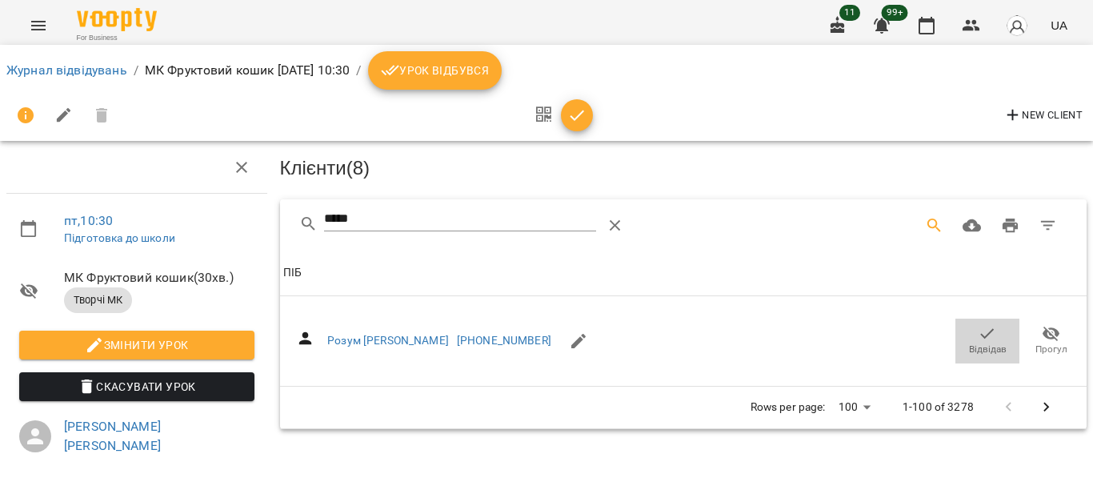
click at [977, 334] on icon "button" at bounding box center [986, 333] width 19 height 19
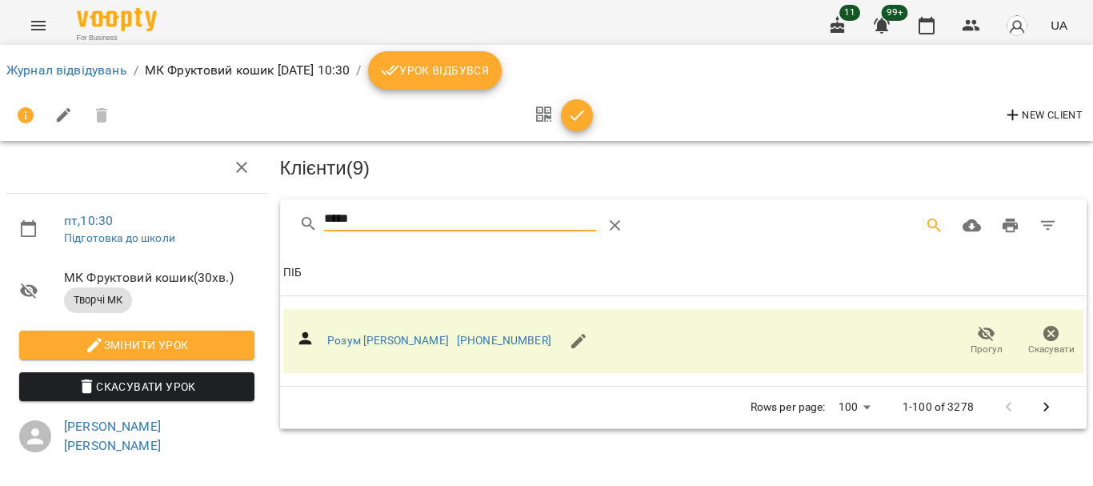
drag, startPoint x: 435, startPoint y: 217, endPoint x: 202, endPoint y: 217, distance: 233.6
click at [202, 217] on div "пт , 10:30 Підготовка до школи МК Фруктовий кошик ( 30 хв. ) Творчі МК Змінити …" at bounding box center [546, 347] width 1105 height 565
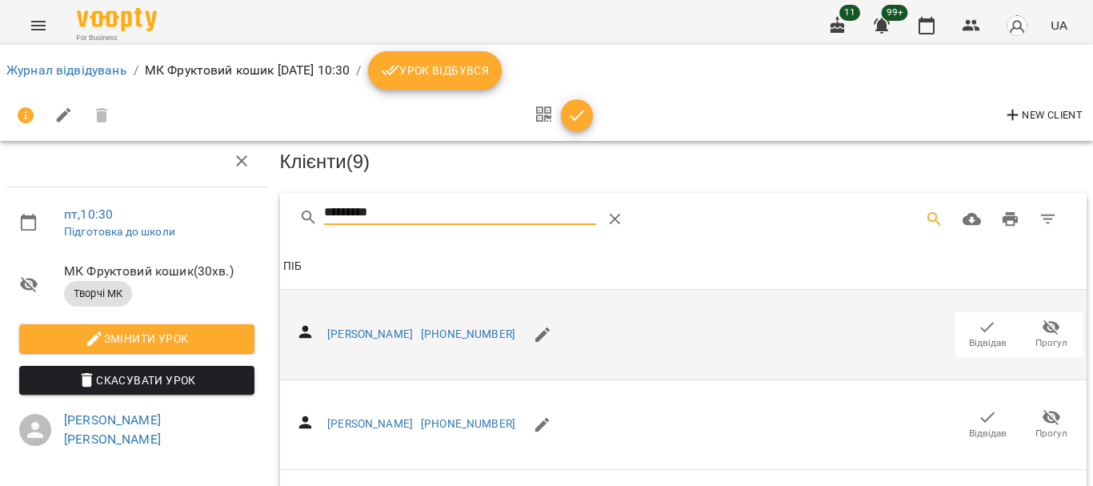
scroll to position [80, 0]
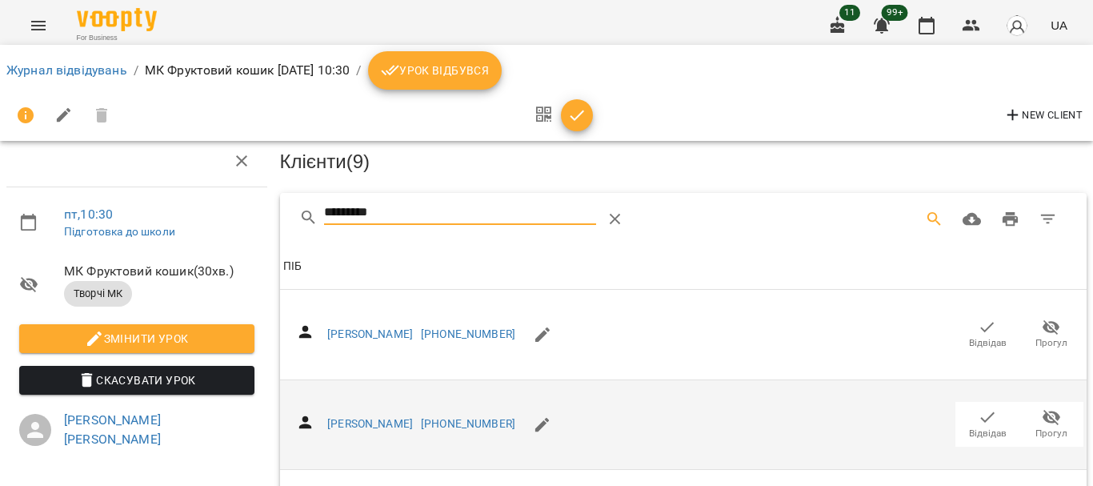
click at [977, 407] on icon "button" at bounding box center [986, 416] width 19 height 19
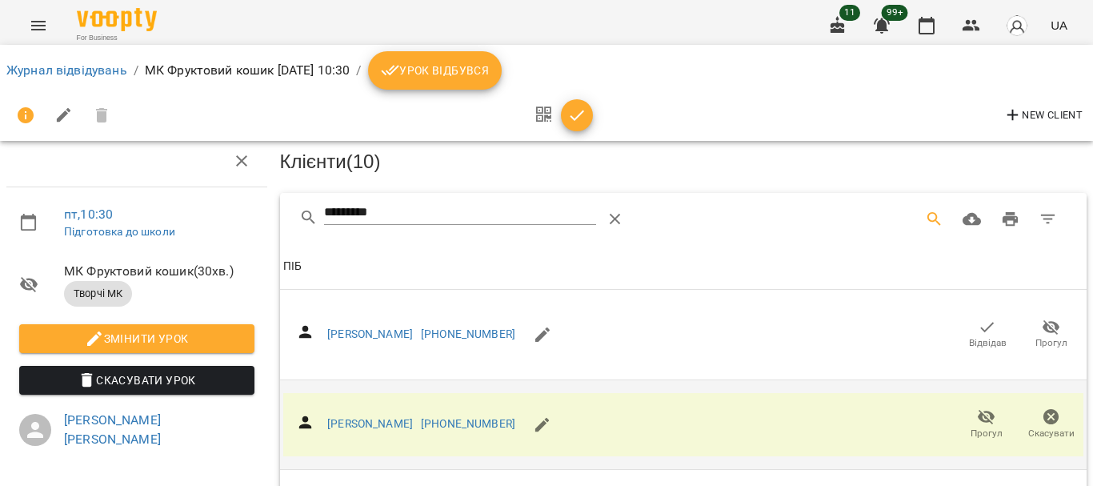
scroll to position [0, 0]
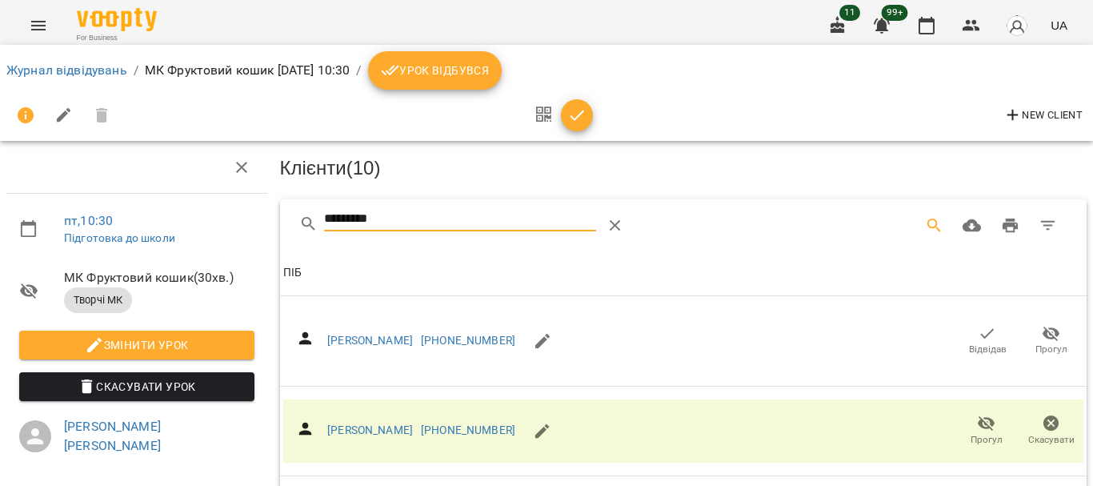
drag, startPoint x: 418, startPoint y: 216, endPoint x: 170, endPoint y: 210, distance: 248.0
click at [176, 222] on div "пт , 10:30 Підготовка до школи МК Фруктовий кошик ( 30 хв. ) Творчі МК Змінити …" at bounding box center [546, 388] width 1105 height 646
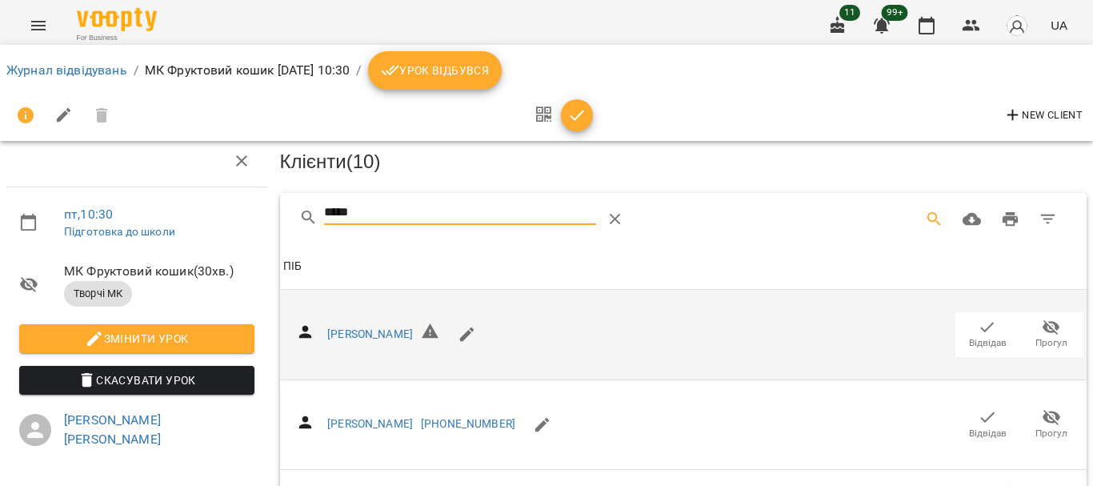
scroll to position [144, 0]
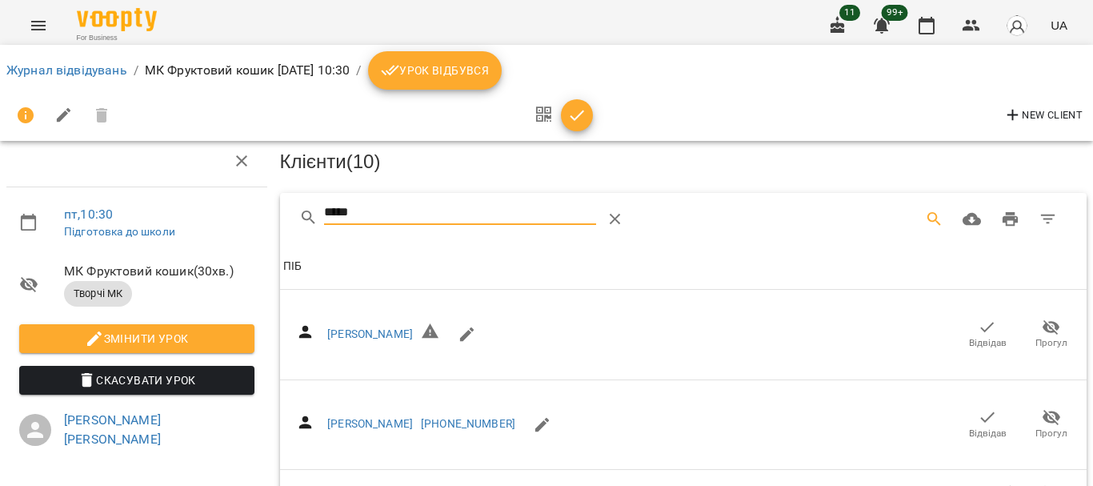
type input "*****"
click at [979, 407] on icon "button" at bounding box center [986, 416] width 19 height 19
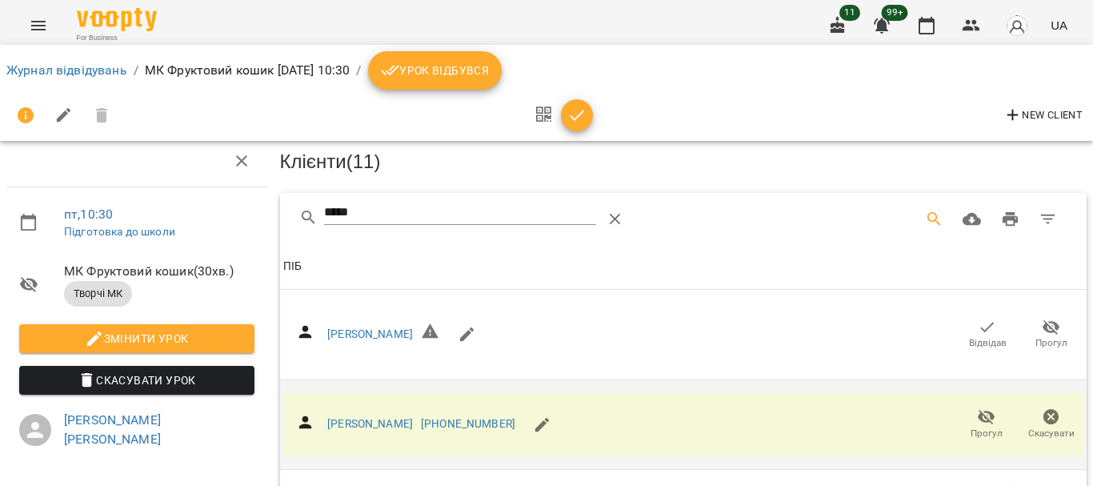
scroll to position [0, 0]
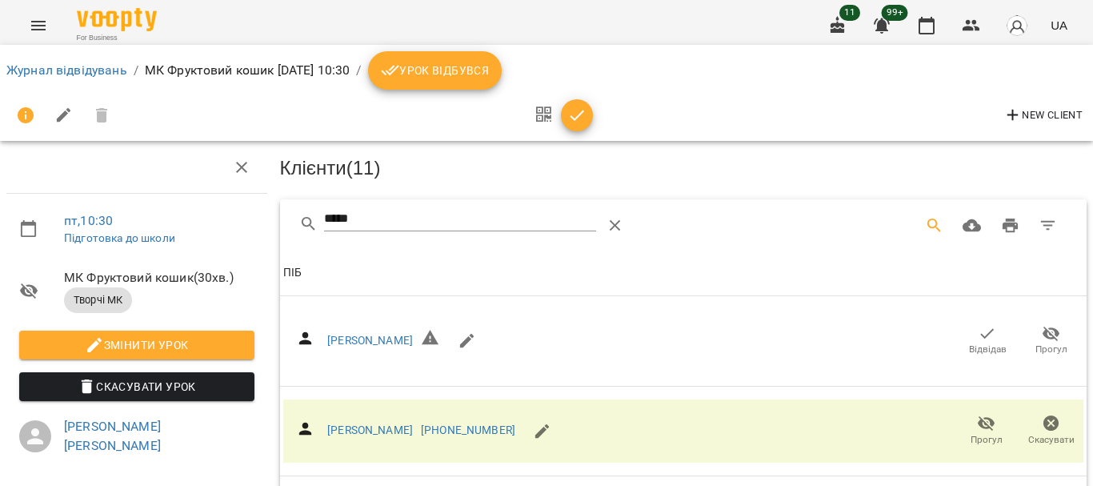
click at [579, 118] on icon "button" at bounding box center [576, 115] width 19 height 19
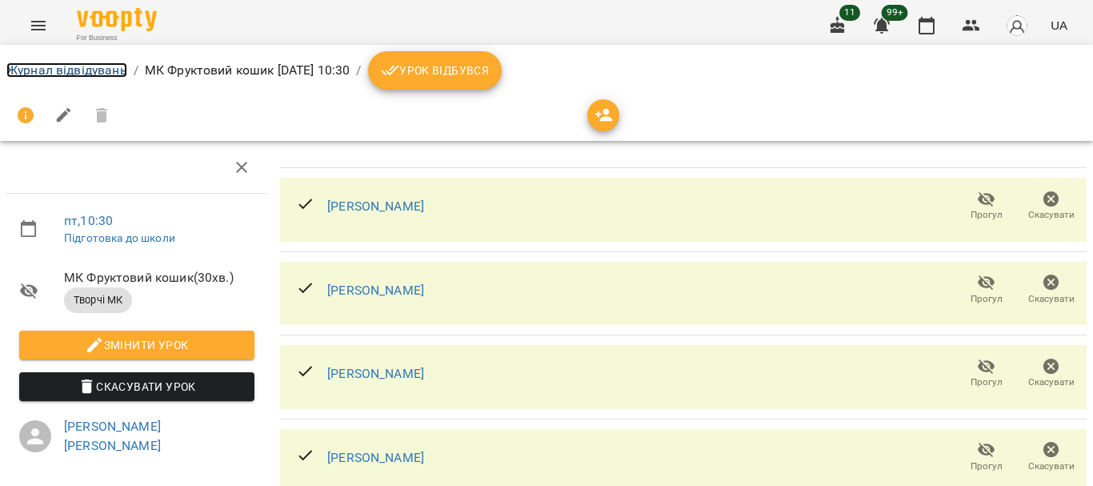
click at [47, 74] on link "Журнал відвідувань" at bounding box center [66, 69] width 121 height 15
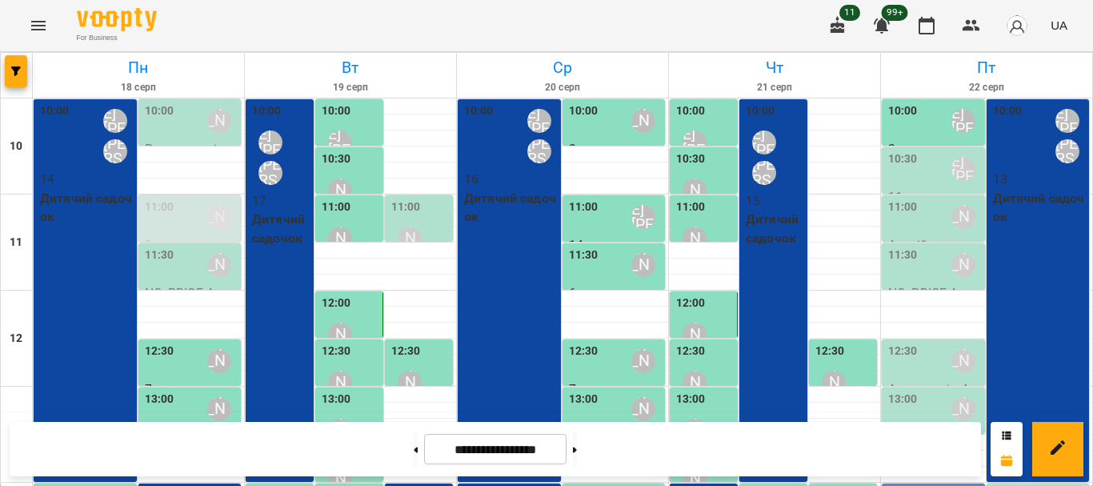
click at [922, 172] on div "10:30 [PERSON_NAME] [PERSON_NAME]" at bounding box center [935, 168] width 94 height 37
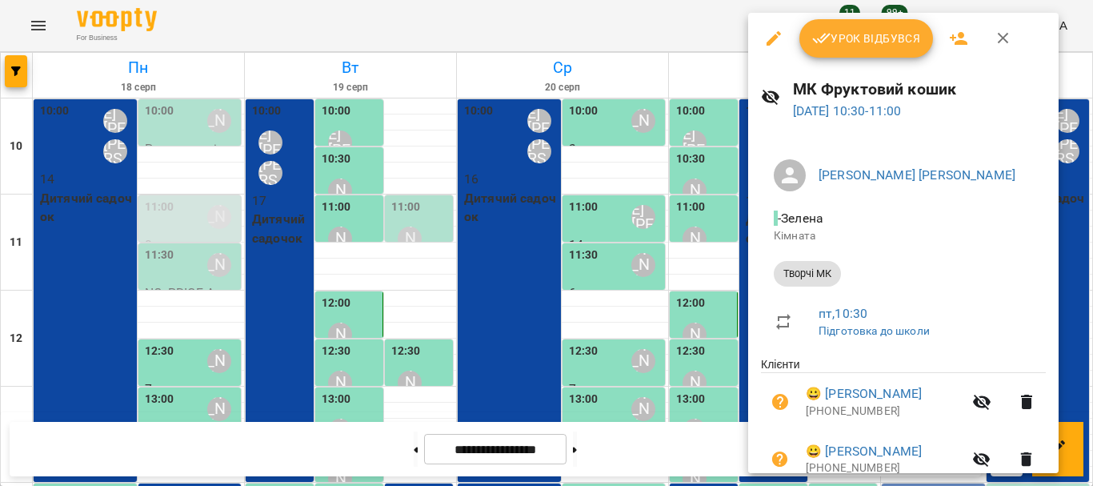
click at [884, 47] on span "Урок відбувся" at bounding box center [866, 38] width 109 height 19
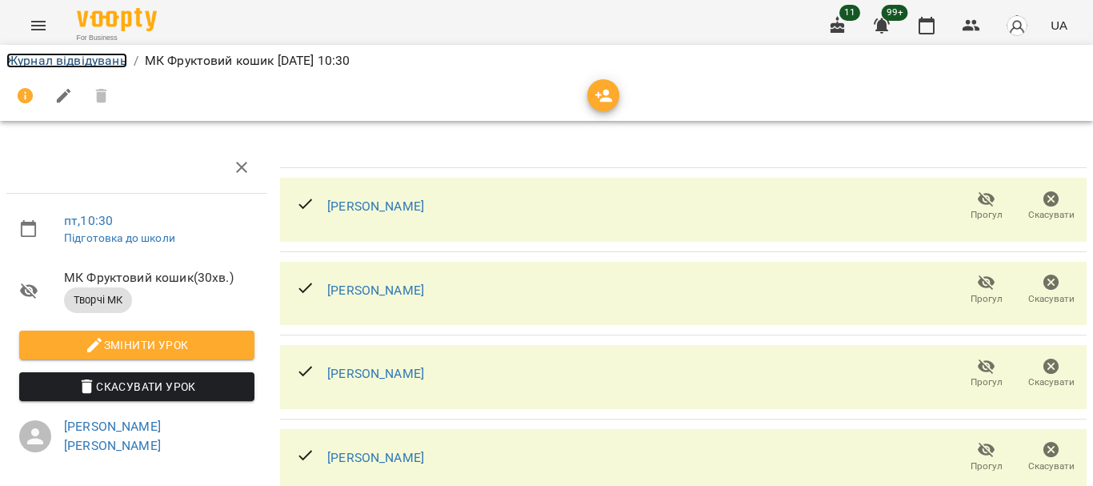
click at [51, 59] on link "Журнал відвідувань" at bounding box center [66, 60] width 121 height 15
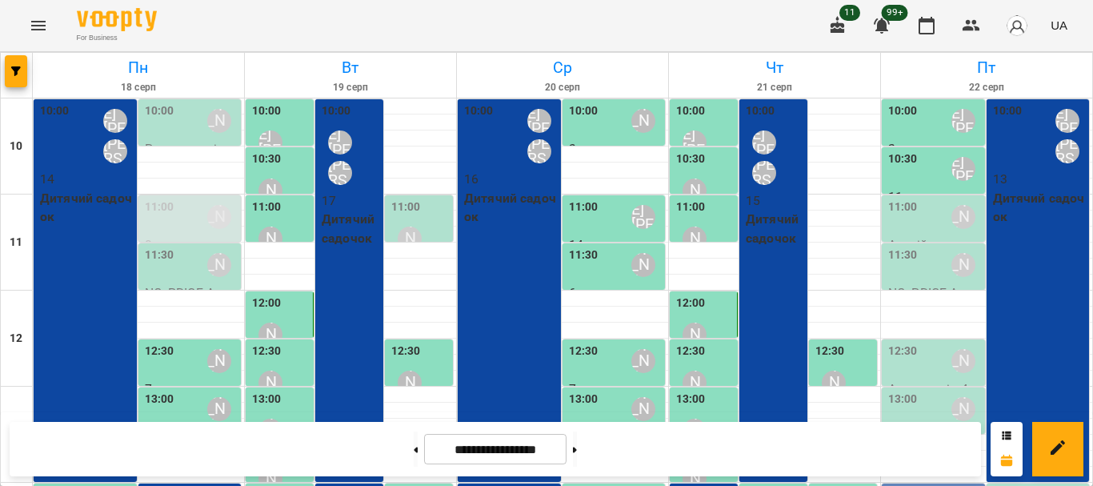
click at [910, 218] on div "11:00 [PERSON_NAME]" at bounding box center [935, 216] width 94 height 37
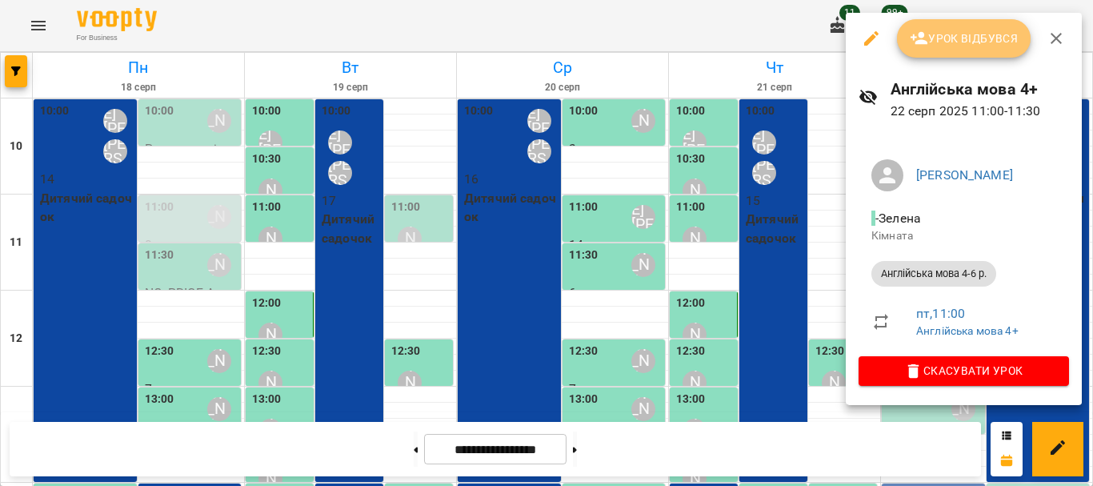
click at [945, 47] on span "Урок відбувся" at bounding box center [964, 38] width 109 height 19
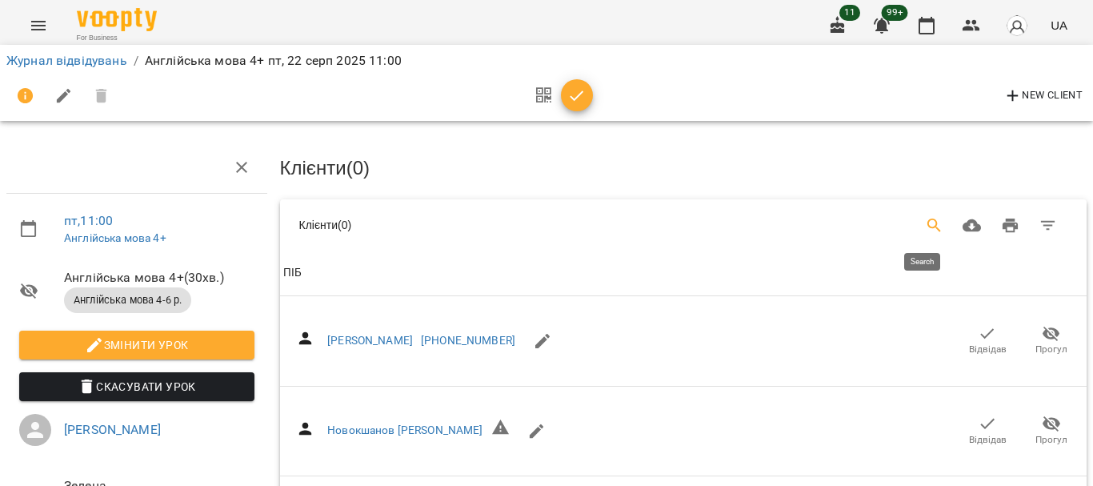
click at [925, 221] on icon "Search" at bounding box center [934, 225] width 19 height 19
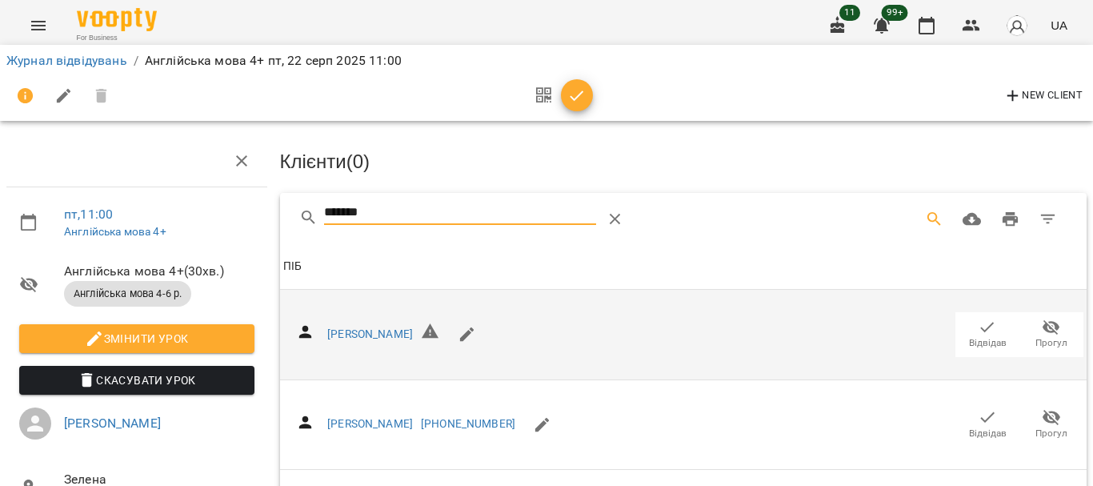
scroll to position [240, 0]
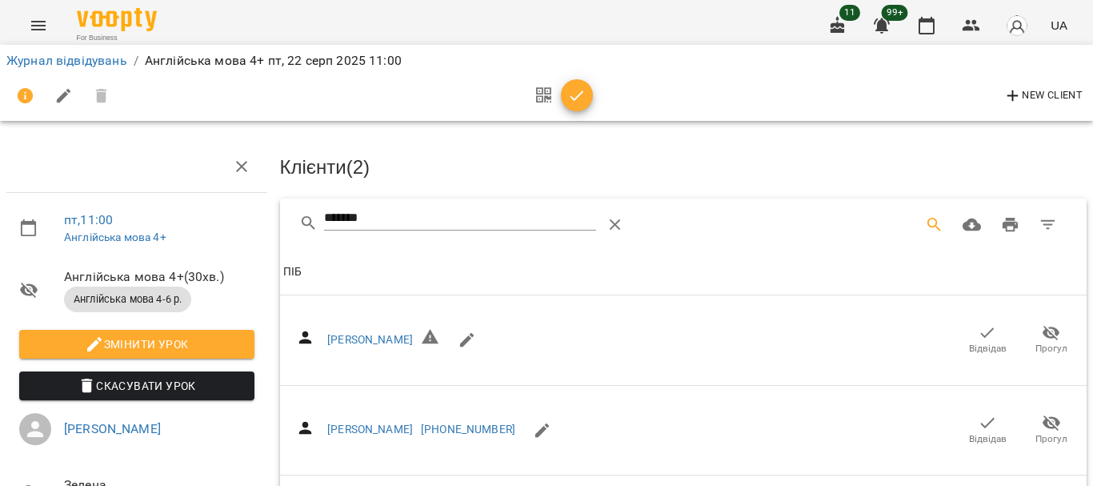
scroll to position [0, 0]
drag, startPoint x: 403, startPoint y: 227, endPoint x: 147, endPoint y: 224, distance: 256.0
click at [147, 224] on div "пт , 11:00 Англійська мова 4+ Англійська мова 4+ ( 30 хв. ) Англійська мова 4-6…" at bounding box center [546, 433] width 1105 height 737
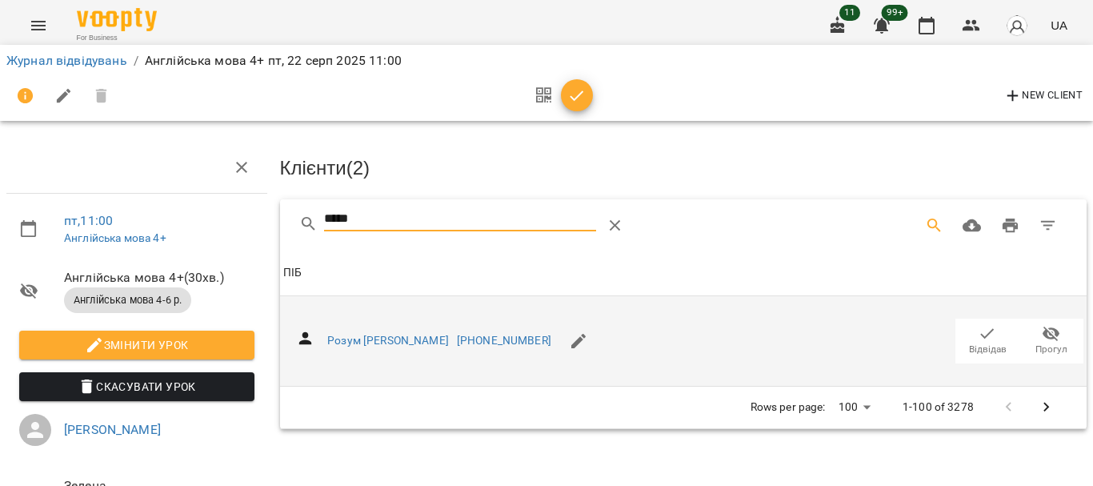
click at [977, 324] on icon "button" at bounding box center [986, 333] width 19 height 19
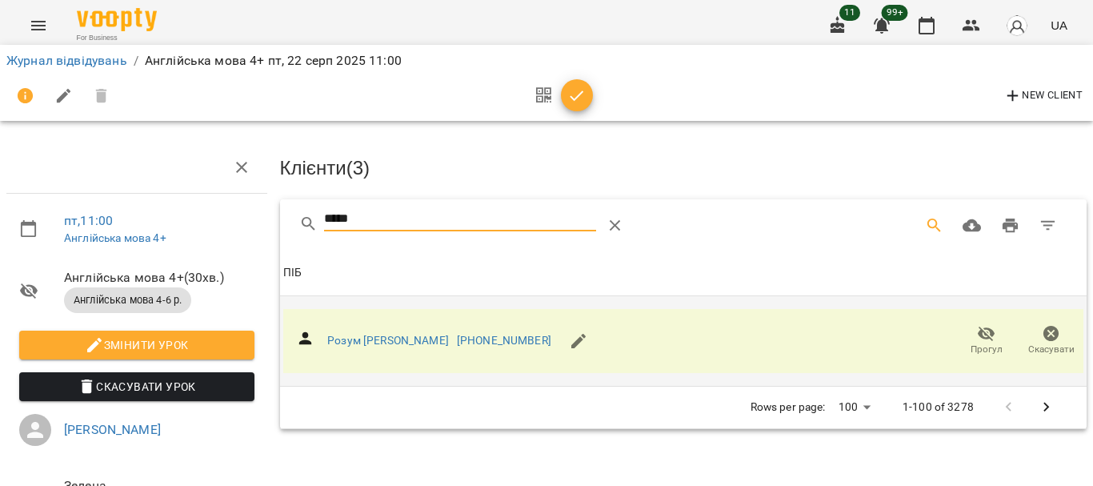
drag, startPoint x: 370, startPoint y: 221, endPoint x: 225, endPoint y: 216, distance: 145.7
click at [226, 221] on div "пт , 11:00 Англійська мова 4+ Англійська мова 4+ ( 30 хв. ) Англійська мова 4-6…" at bounding box center [546, 341] width 1105 height 553
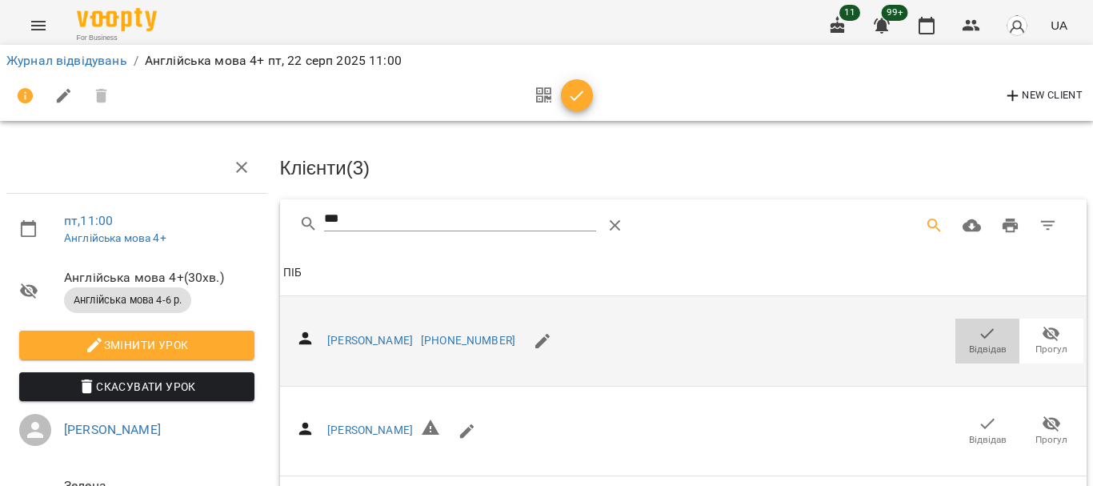
click at [979, 332] on icon "button" at bounding box center [986, 333] width 19 height 19
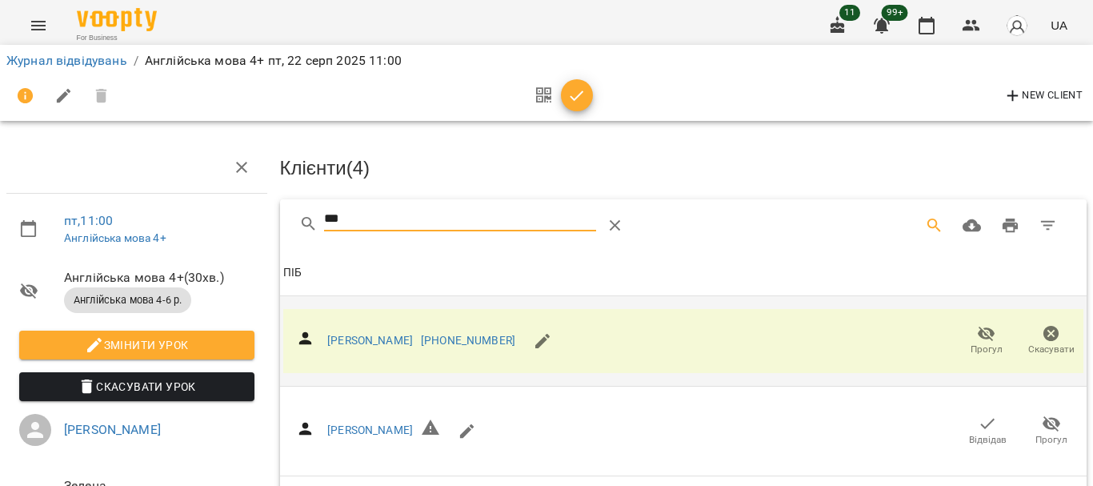
drag, startPoint x: 362, startPoint y: 216, endPoint x: 212, endPoint y: 219, distance: 150.4
click at [212, 219] on div "пт , 11:00 Англійська мова 4+ Англійська мова 4+ ( 30 хв. ) Англійська мова 4-6…" at bounding box center [546, 388] width 1105 height 646
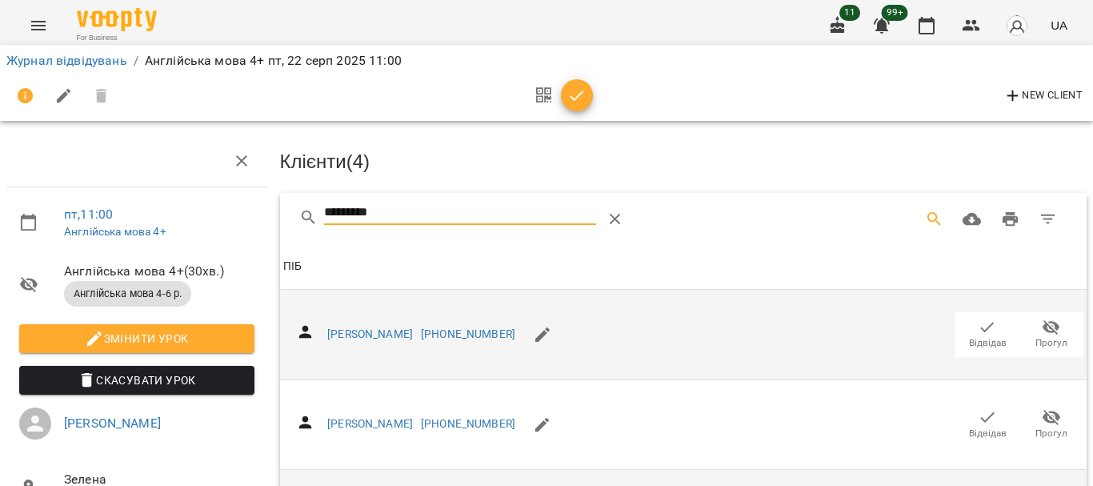
scroll to position [80, 0]
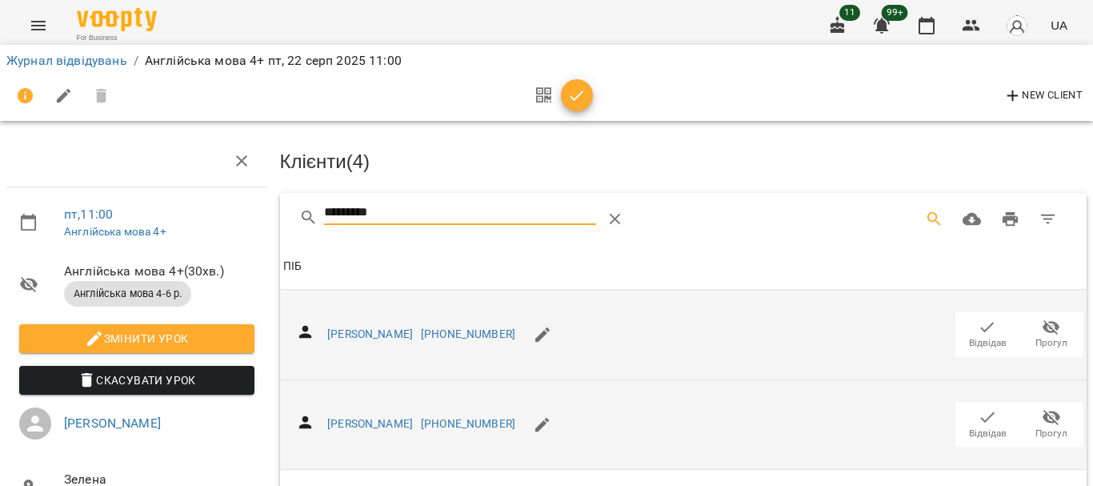
type input "*********"
click at [986, 407] on span "Відвідав" at bounding box center [987, 423] width 45 height 32
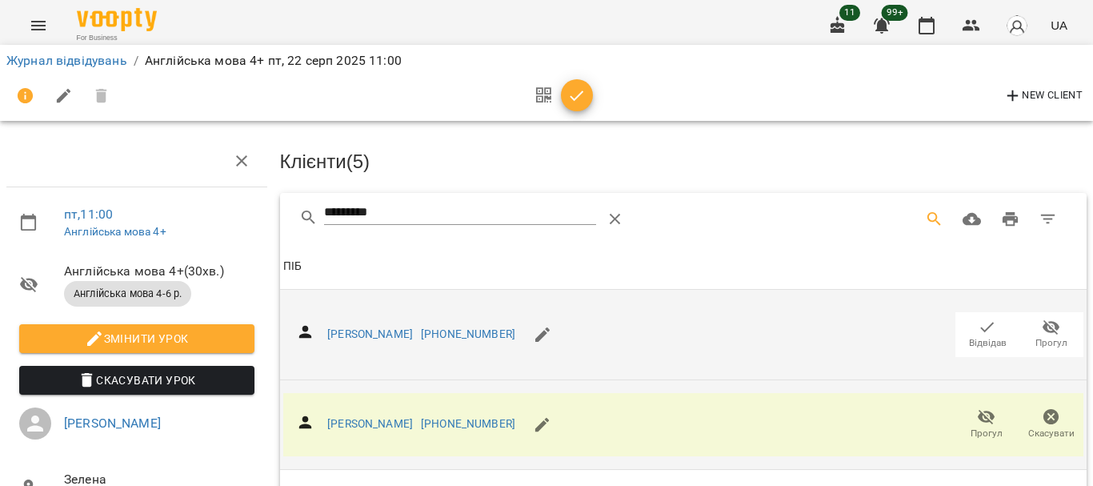
scroll to position [0, 0]
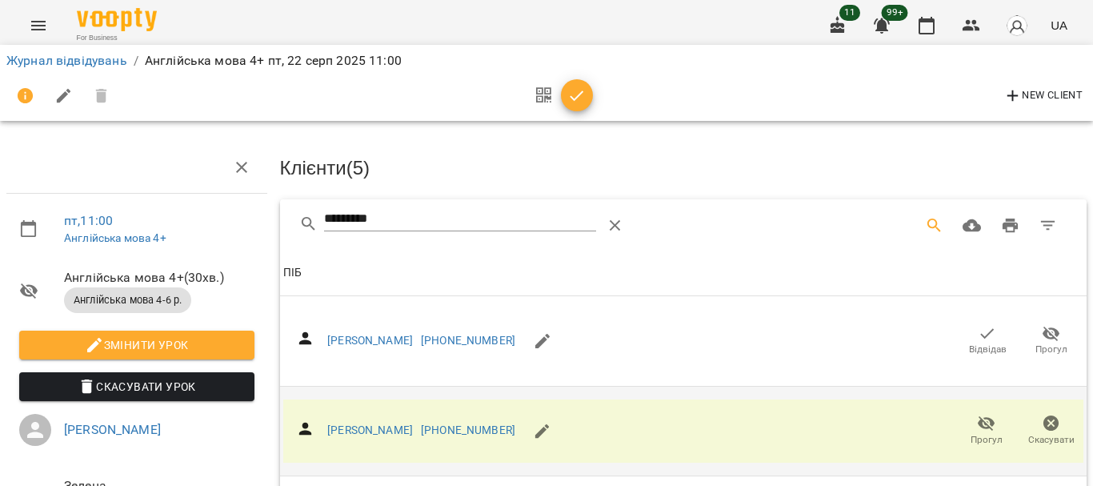
click at [576, 98] on icon "button" at bounding box center [577, 95] width 14 height 10
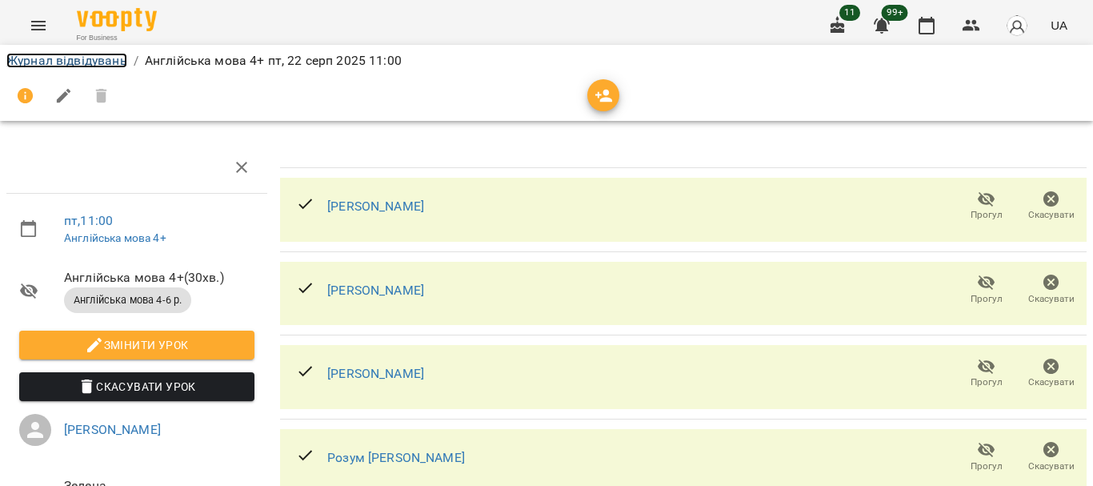
click at [102, 62] on link "Журнал відвідувань" at bounding box center [66, 60] width 121 height 15
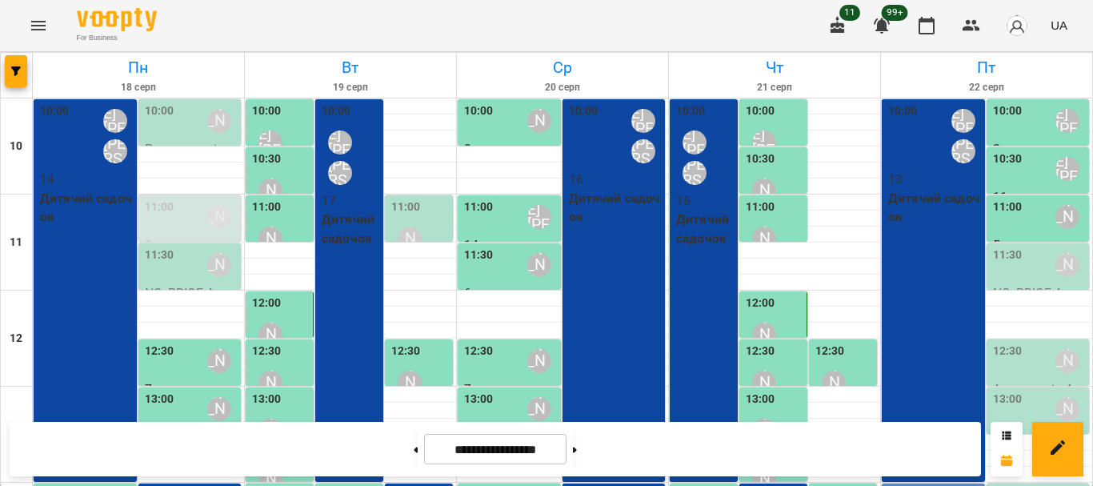
click at [1004, 274] on div "11:30" at bounding box center [1008, 264] width 30 height 37
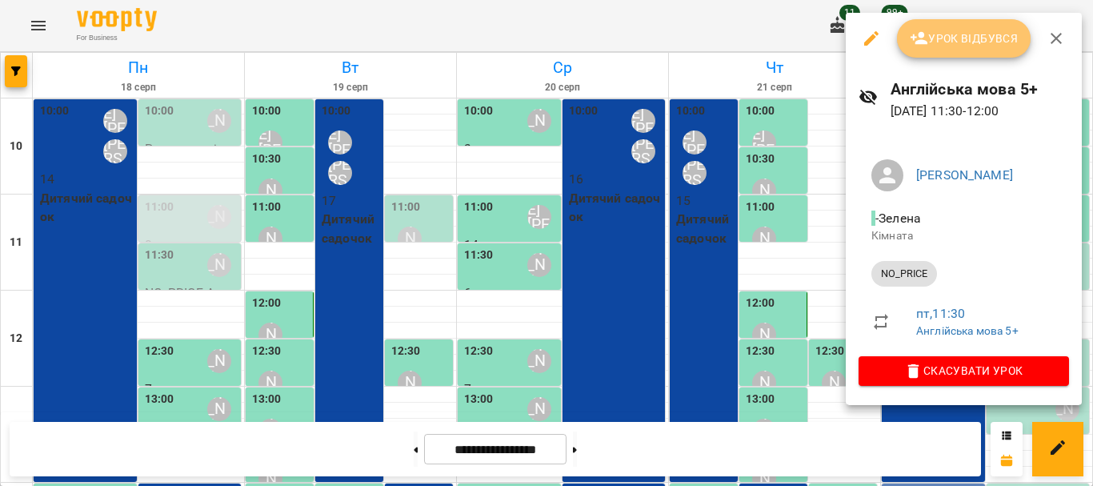
click at [959, 37] on span "Урок відбувся" at bounding box center [964, 38] width 109 height 19
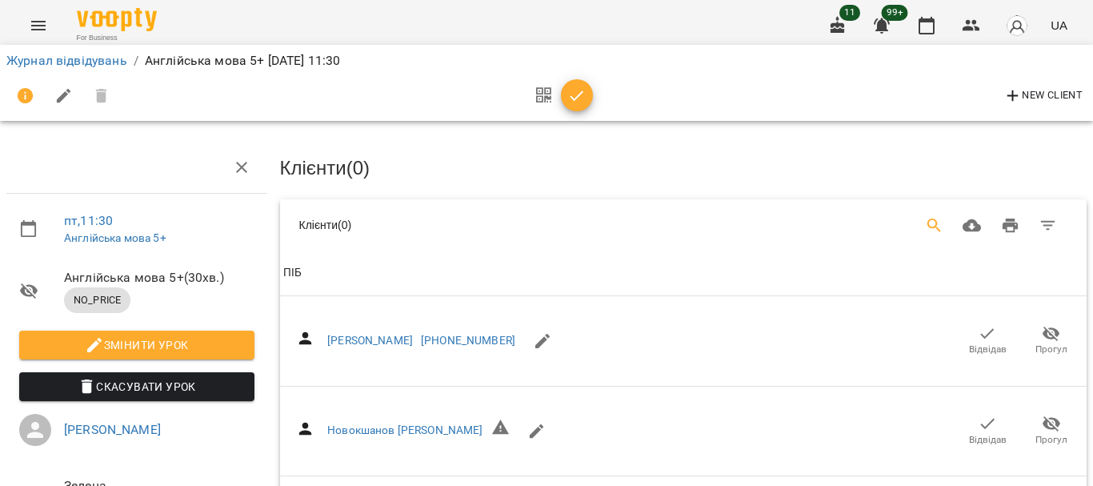
click at [925, 216] on icon "Search" at bounding box center [934, 225] width 19 height 19
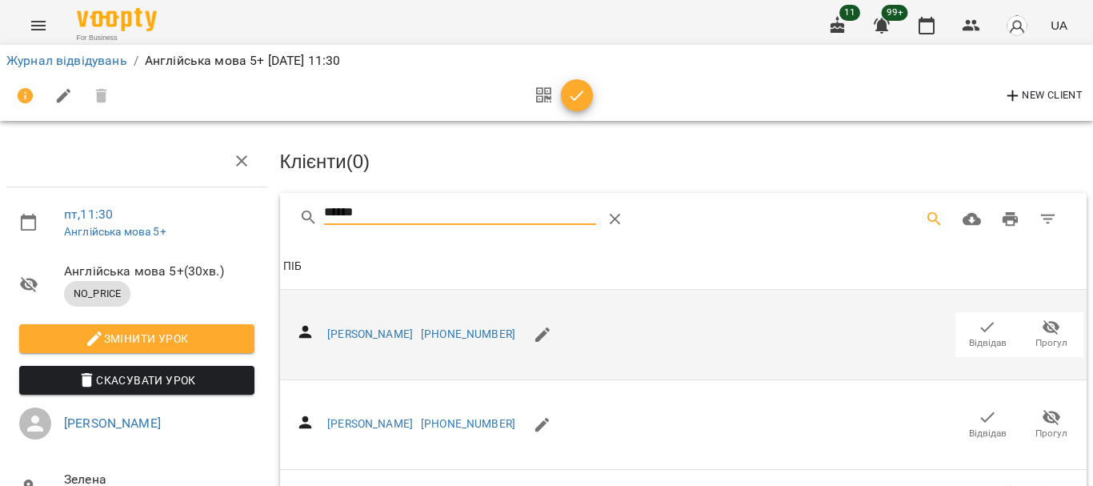
scroll to position [80, 0]
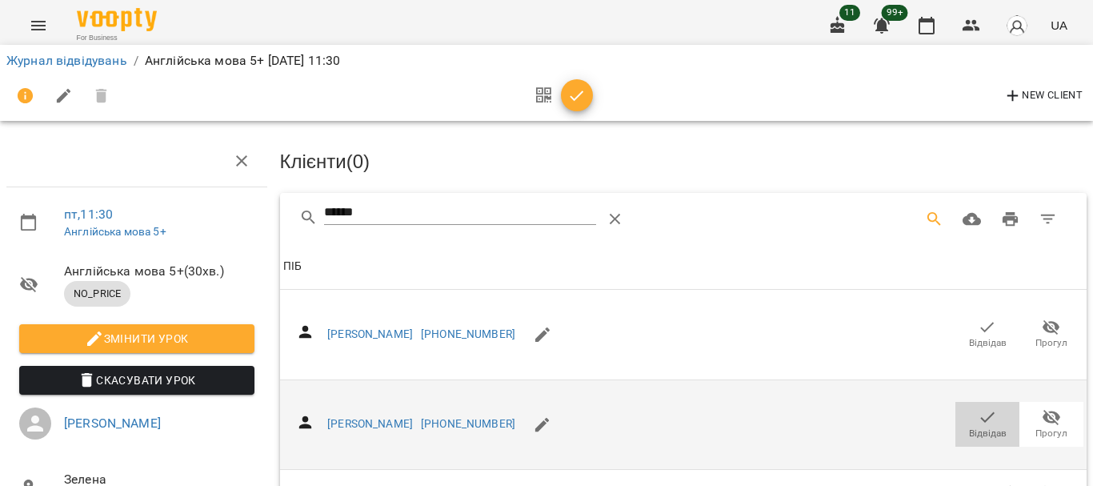
click at [977, 407] on icon "button" at bounding box center [986, 416] width 19 height 19
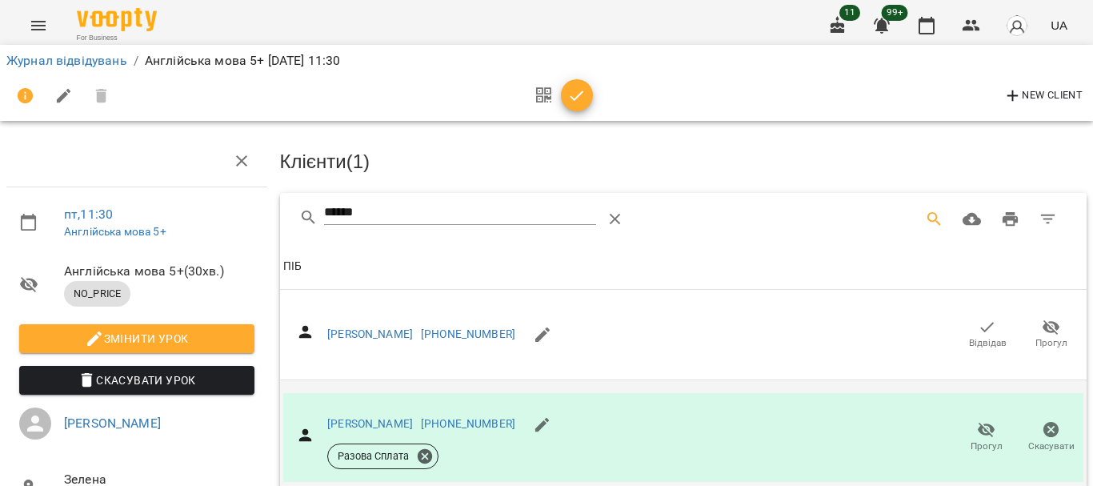
scroll to position [0, 0]
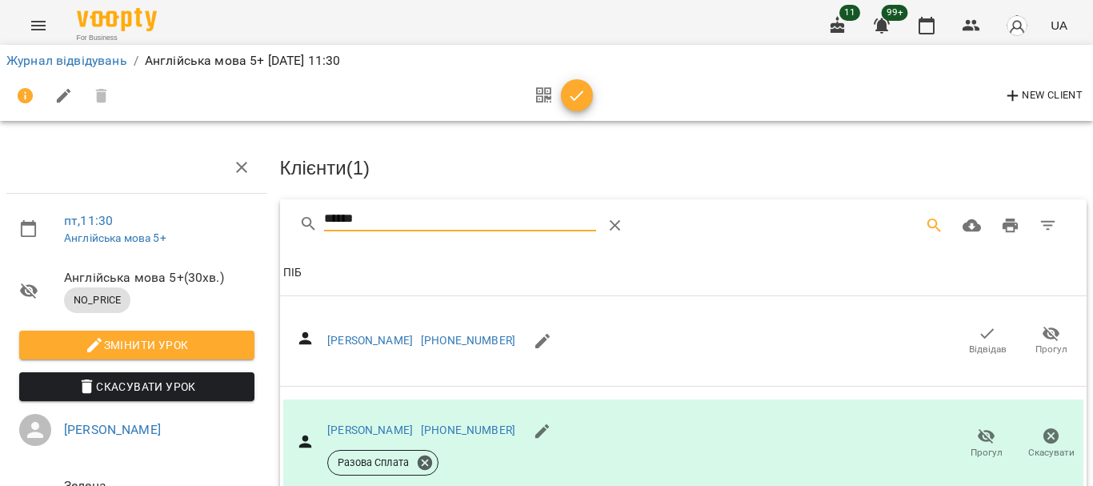
drag, startPoint x: 327, startPoint y: 230, endPoint x: 266, endPoint y: 230, distance: 60.8
click at [280, 230] on div "******" at bounding box center [683, 224] width 807 height 51
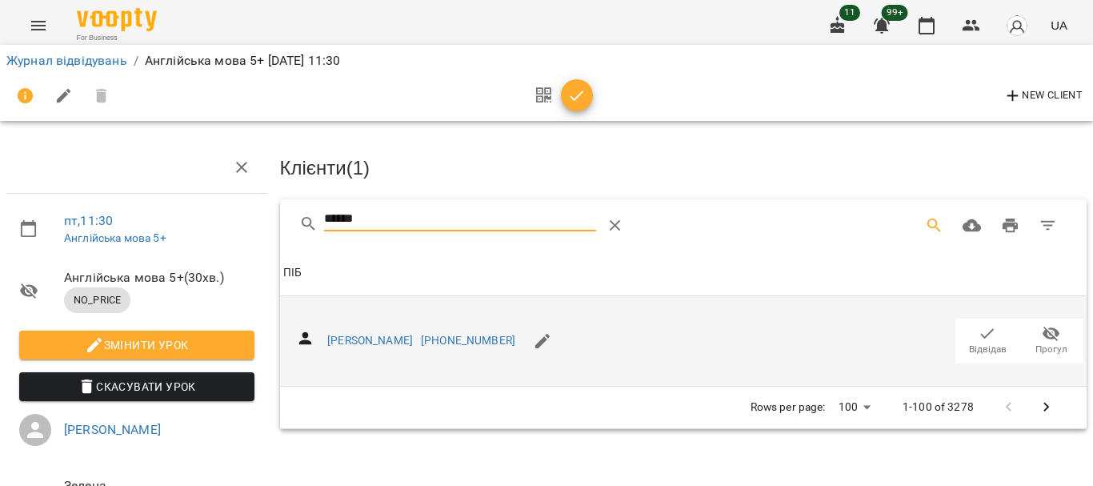
click at [977, 330] on icon "button" at bounding box center [986, 333] width 19 height 19
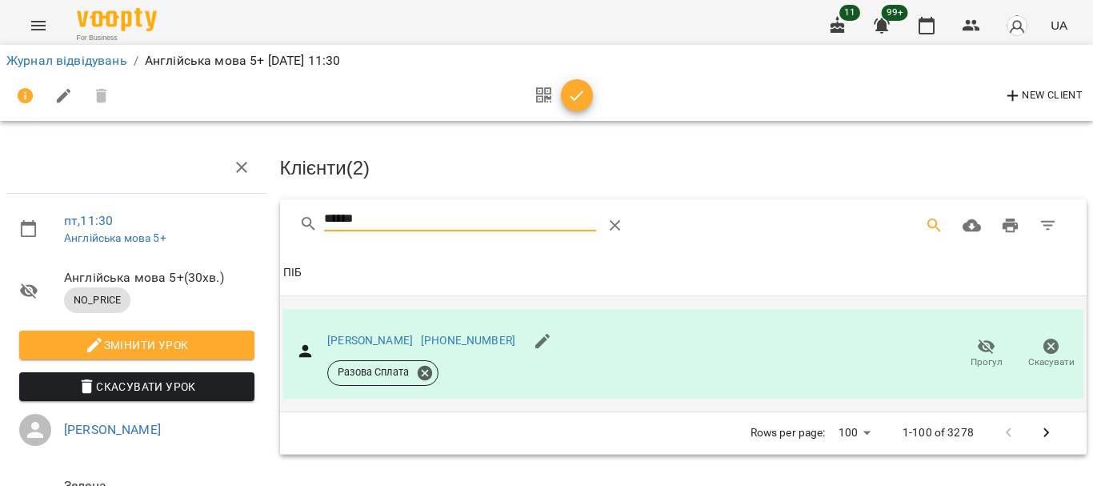
drag, startPoint x: 402, startPoint y: 214, endPoint x: 230, endPoint y: 206, distance: 171.3
click at [240, 218] on div "пт , 11:30 Англійська мова 5+ Англійська мова 5+ ( 30 хв. ) NO_PRICE Змінити ур…" at bounding box center [546, 341] width 1105 height 553
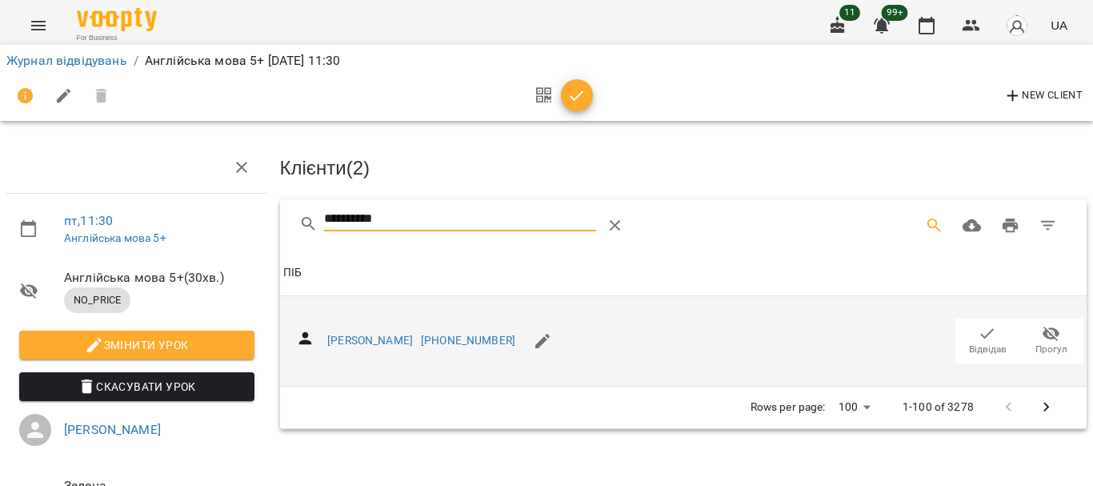
click at [977, 336] on icon "button" at bounding box center [986, 333] width 19 height 19
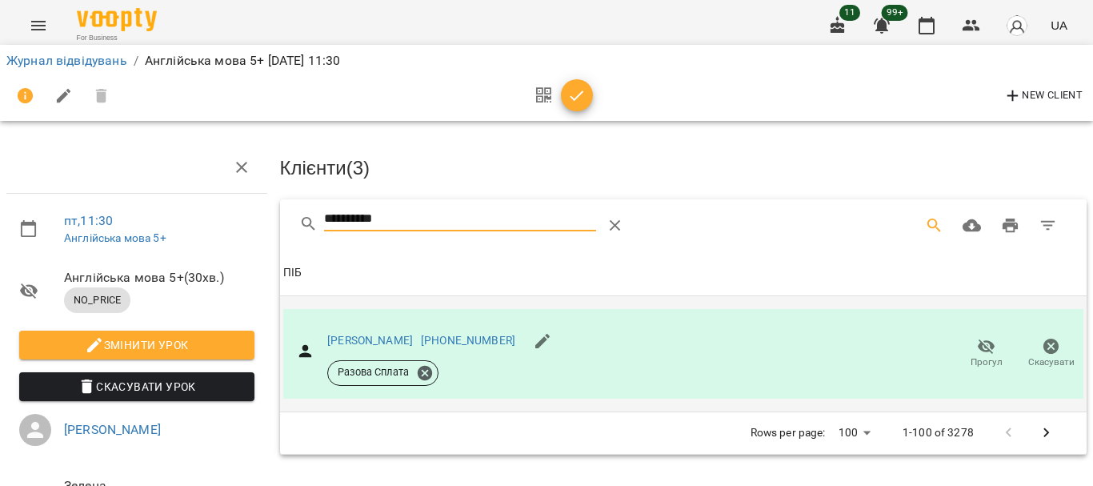
drag, startPoint x: 402, startPoint y: 219, endPoint x: 264, endPoint y: 219, distance: 138.4
click at [266, 219] on div "**********" at bounding box center [546, 341] width 1105 height 553
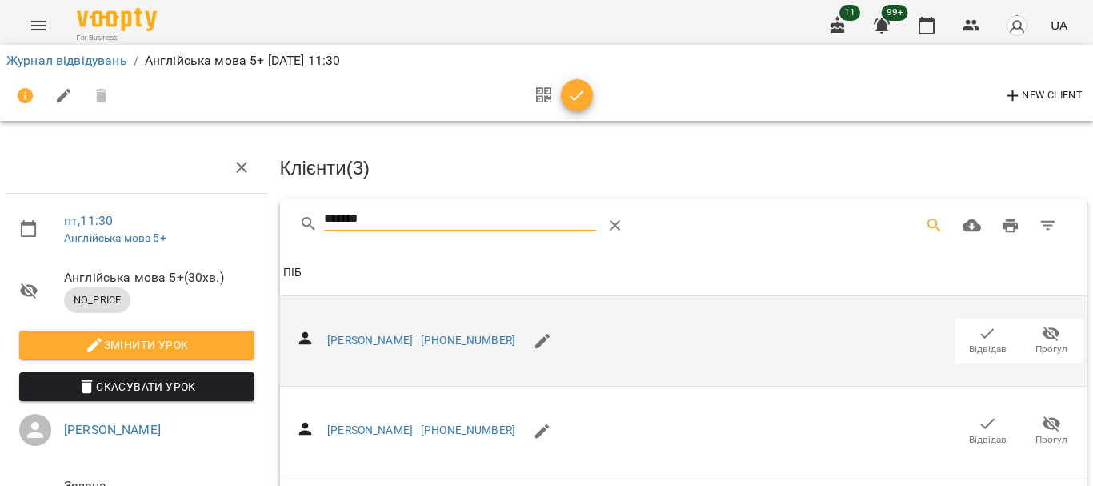
click at [977, 327] on icon "button" at bounding box center [986, 333] width 19 height 19
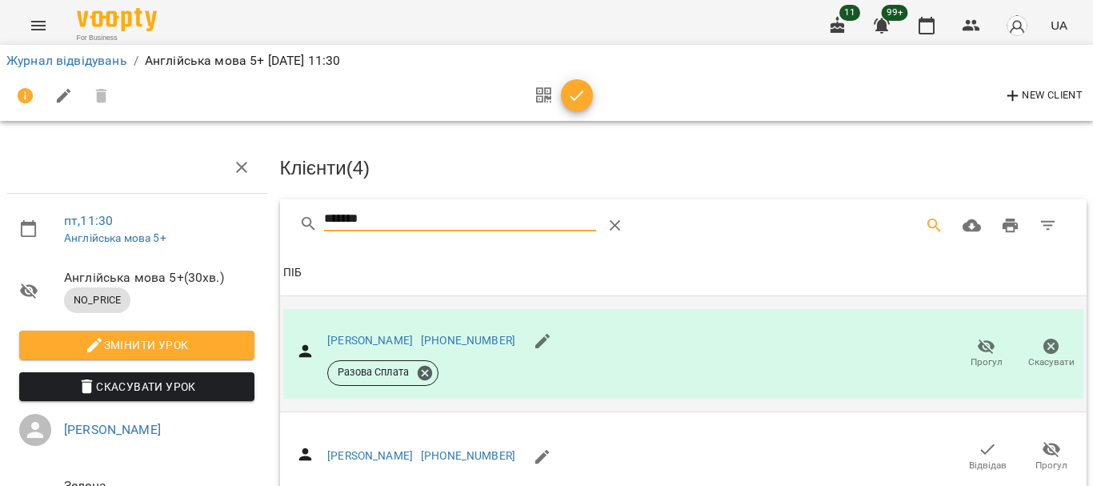
drag, startPoint x: 382, startPoint y: 219, endPoint x: 196, endPoint y: 219, distance: 186.4
click at [199, 221] on div "пт , 11:30 Англійська мова 5+ Англійська мова 5+ ( 30 хв. ) NO_PRICE Змінити ур…" at bounding box center [546, 341] width 1105 height 553
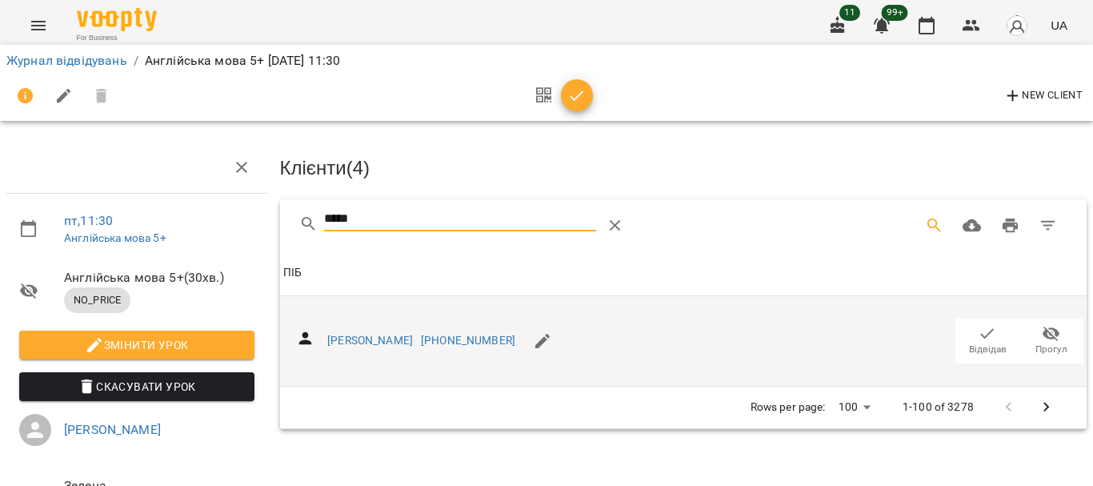
type input "*****"
click at [969, 343] on span "Відвідав" at bounding box center [988, 349] width 38 height 14
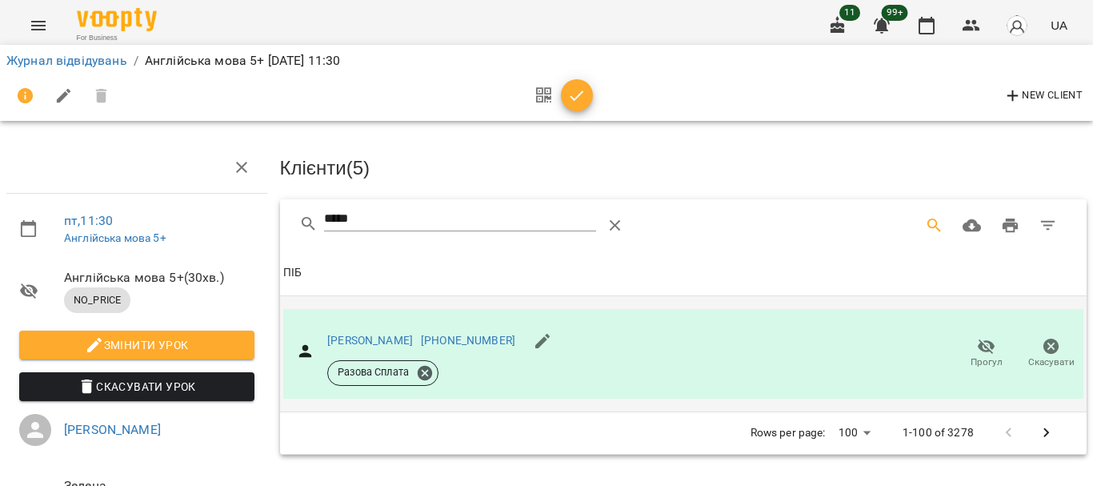
click at [579, 104] on icon "button" at bounding box center [576, 95] width 19 height 19
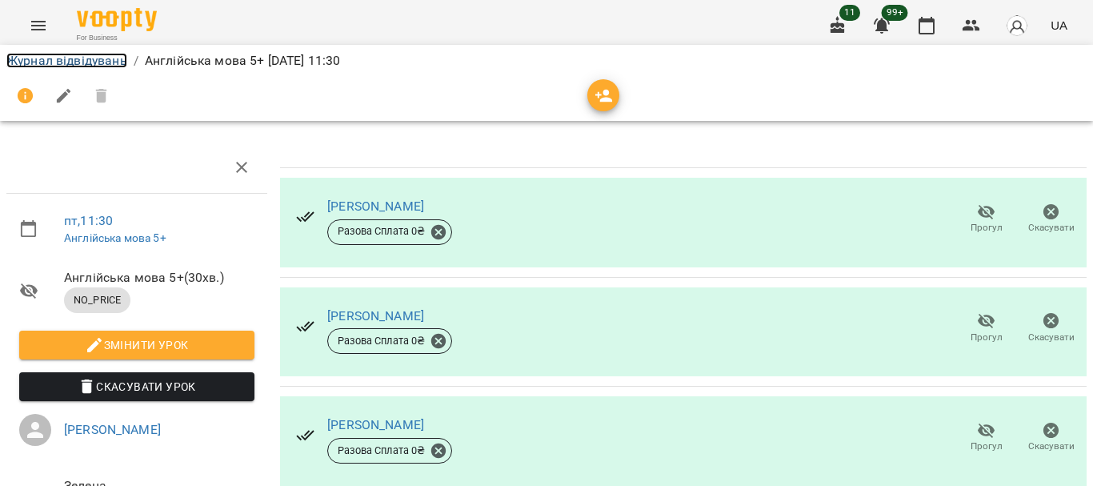
click at [53, 61] on link "Журнал відвідувань" at bounding box center [66, 60] width 121 height 15
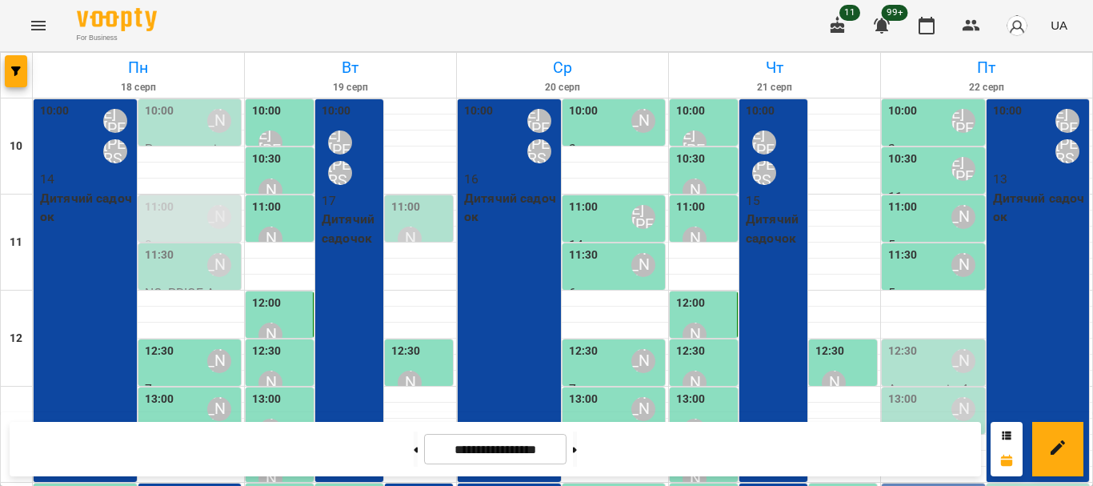
click at [908, 367] on div "12:30 [PERSON_NAME]" at bounding box center [935, 360] width 94 height 37
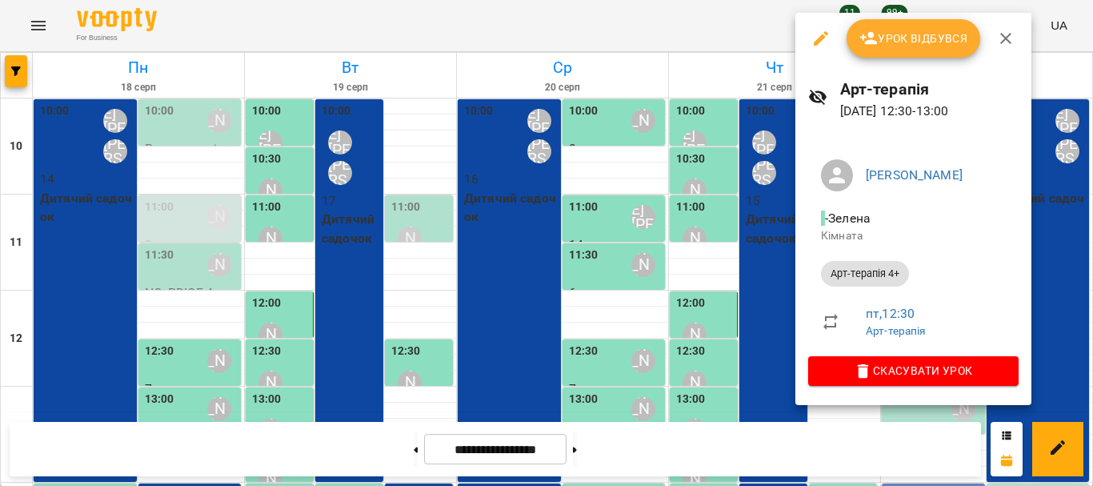
click at [910, 30] on span "Урок відбувся" at bounding box center [913, 38] width 109 height 19
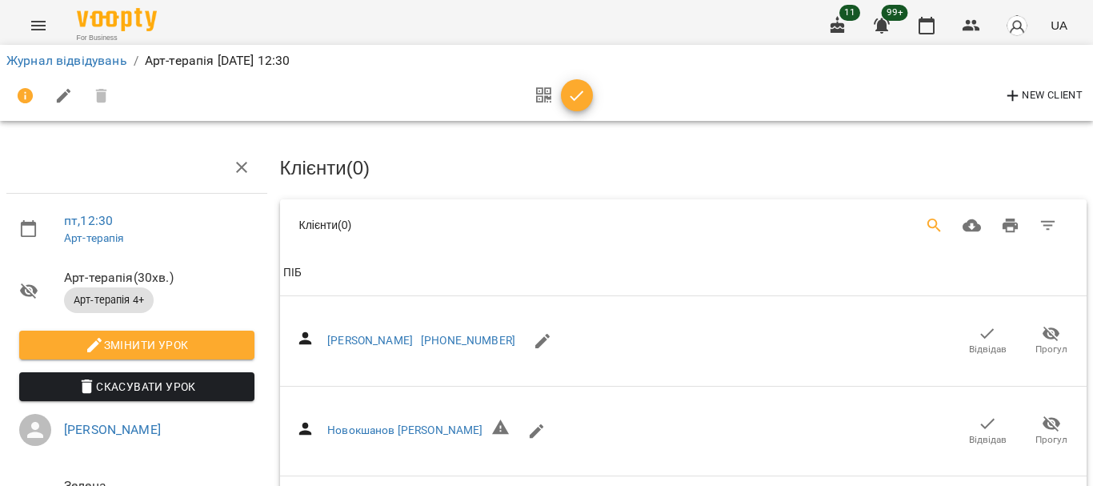
click at [927, 221] on icon "Search" at bounding box center [934, 225] width 14 height 14
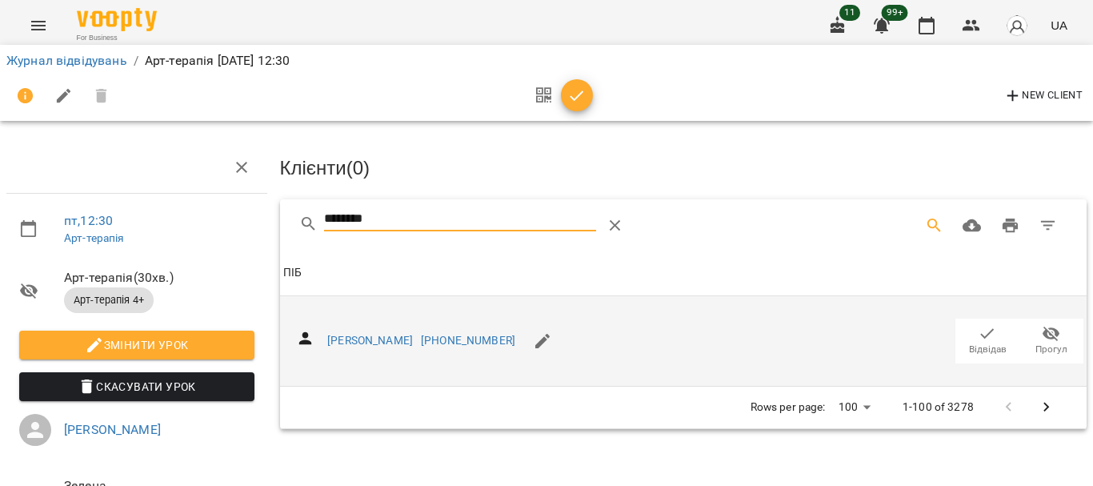
click at [977, 330] on icon "button" at bounding box center [986, 333] width 19 height 19
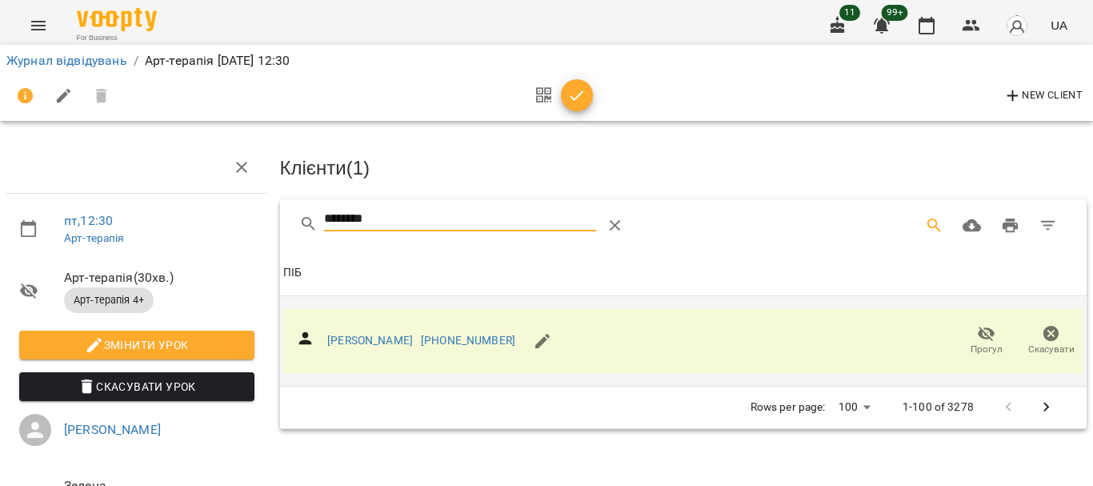
drag, startPoint x: 280, startPoint y: 221, endPoint x: 190, endPoint y: 226, distance: 90.5
click at [190, 226] on div "пт , 12:30 Арт-терапія Арт-терапія ( 30 хв. ) Арт-терапія 4+ Змінити урок Скасу…" at bounding box center [546, 341] width 1105 height 553
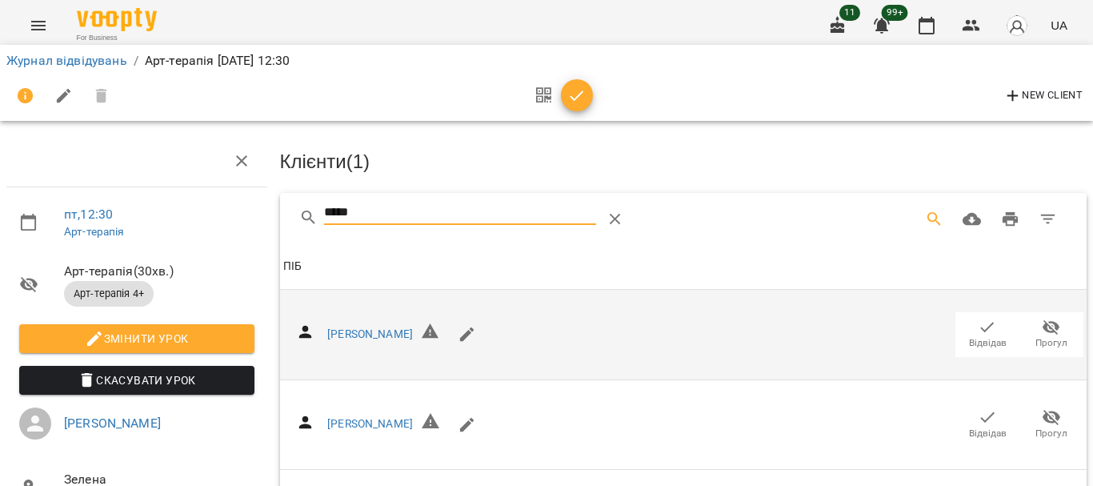
scroll to position [320, 0]
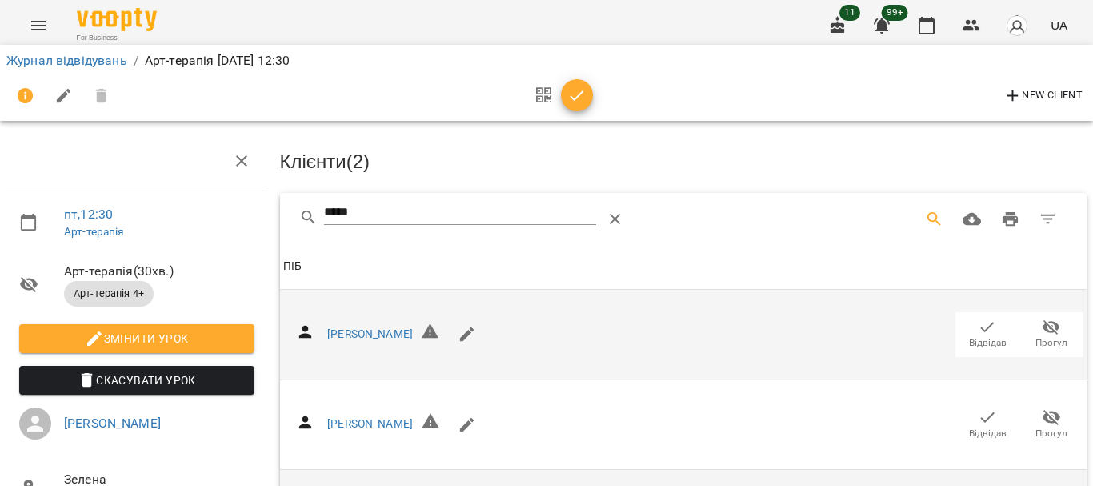
scroll to position [0, 0]
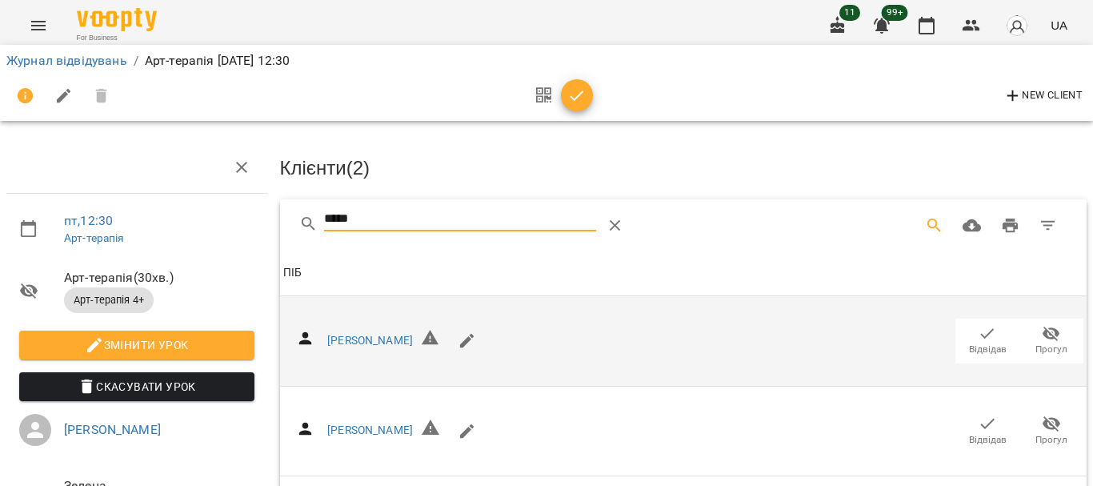
drag, startPoint x: 374, startPoint y: 214, endPoint x: 147, endPoint y: 210, distance: 227.2
click at [147, 210] on div "пт , 12:30 Арт-терапія Арт-терапія ( 30 хв. ) Арт-терапія 4+ Змінити урок Скасу…" at bounding box center [546, 433] width 1105 height 737
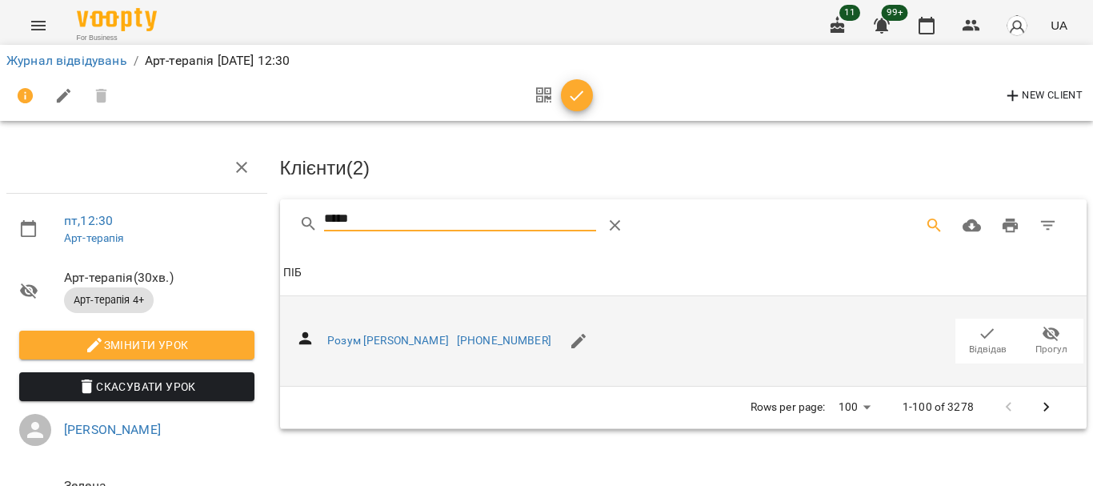
click at [978, 338] on icon "button" at bounding box center [986, 333] width 19 height 19
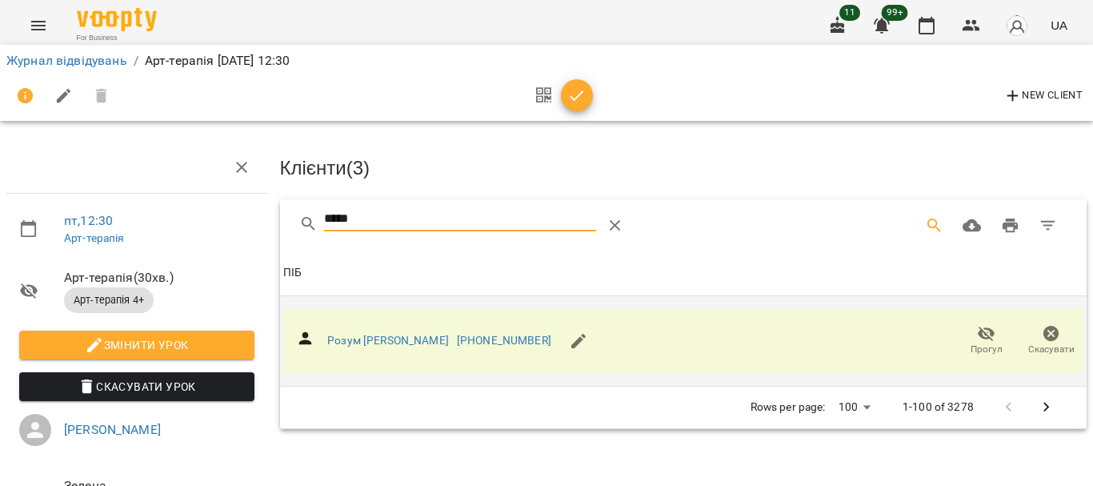
drag, startPoint x: 386, startPoint y: 222, endPoint x: 235, endPoint y: 222, distance: 150.4
click at [235, 222] on div "пт , 12:30 Арт-терапія Арт-терапія ( 30 хв. ) Арт-терапія 4+ Змінити урок Скасу…" at bounding box center [546, 341] width 1105 height 553
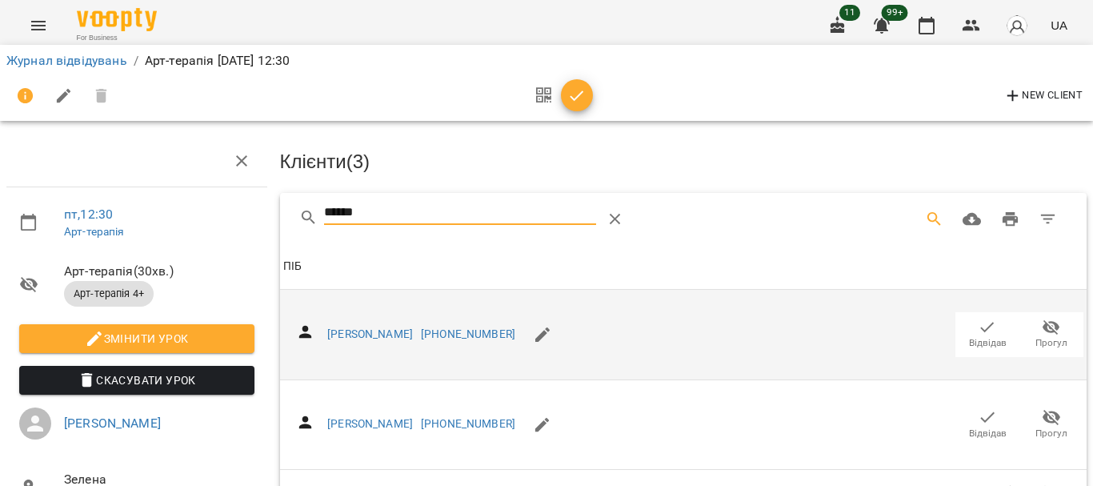
scroll to position [156, 0]
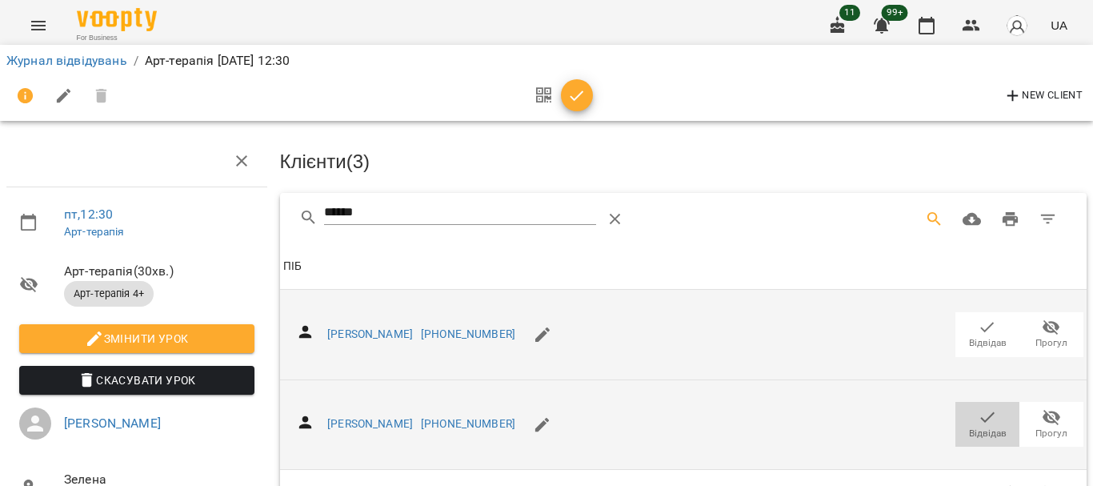
click at [982, 407] on icon "button" at bounding box center [986, 416] width 19 height 19
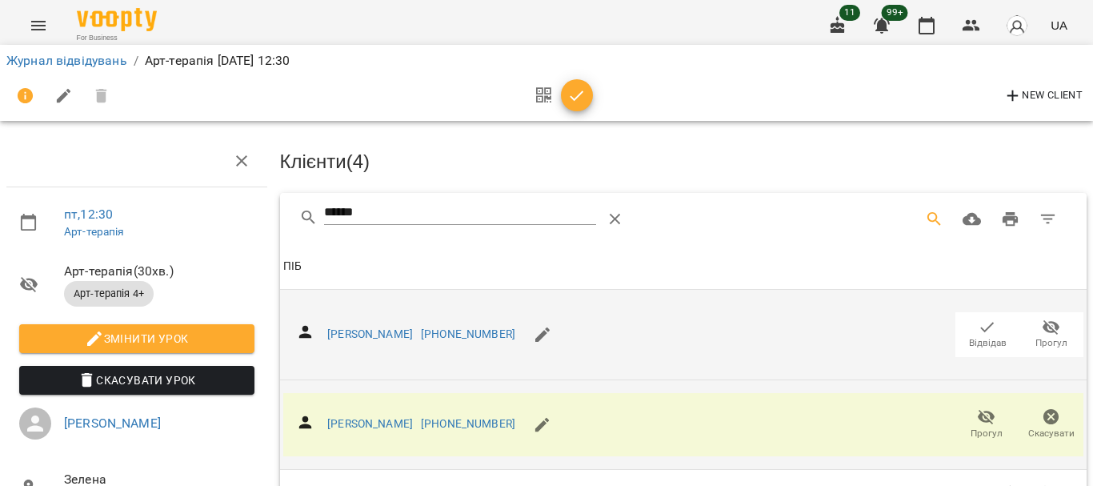
scroll to position [0, 0]
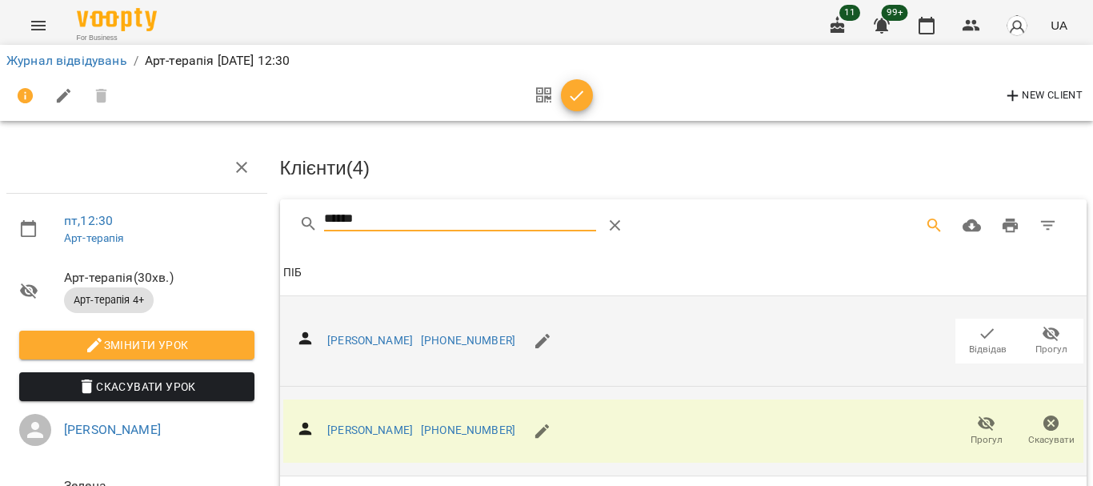
drag, startPoint x: 394, startPoint y: 216, endPoint x: 228, endPoint y: 219, distance: 165.6
click at [228, 219] on div "пт , 12:30 Арт-терапія Арт-терапія ( 30 хв. ) Арт-терапія 4+ Змінити урок Скасу…" at bounding box center [546, 341] width 1105 height 553
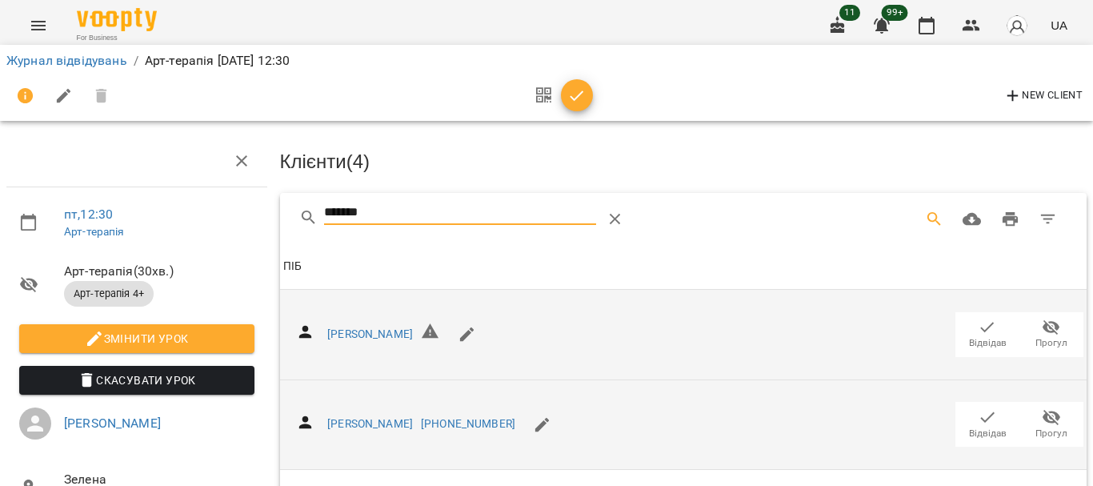
scroll to position [326, 0]
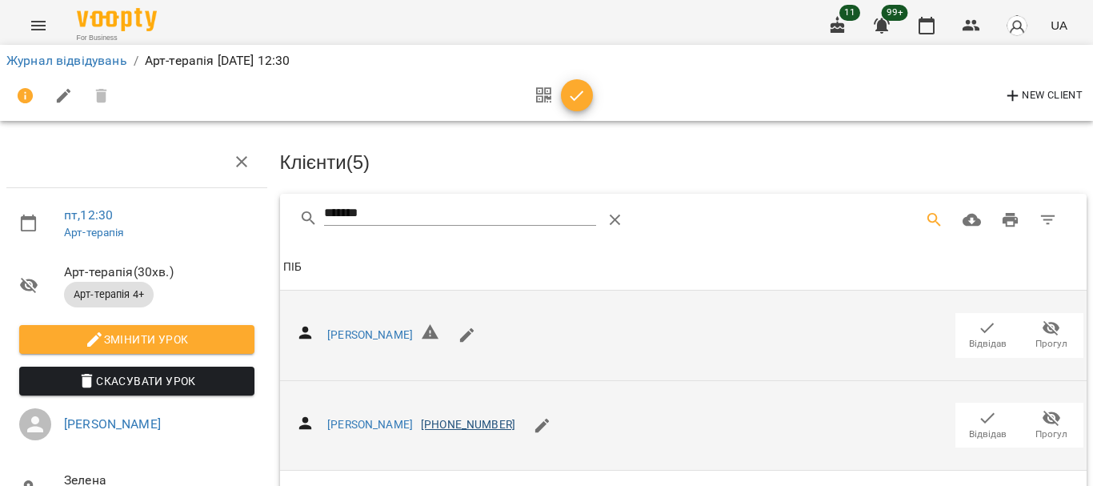
scroll to position [0, 0]
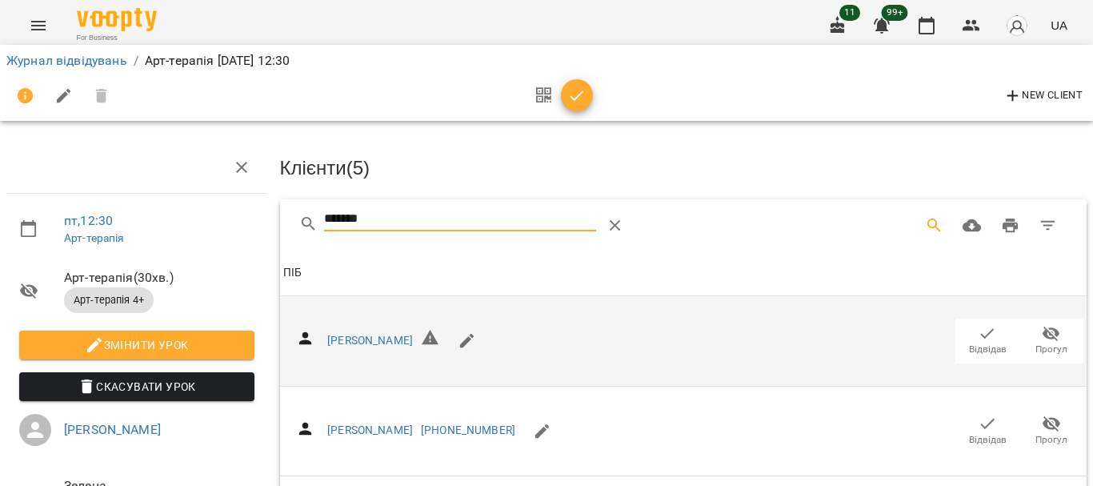
drag, startPoint x: 281, startPoint y: 222, endPoint x: 227, endPoint y: 221, distance: 53.6
click at [229, 222] on div "пт , 12:30 Арт-терапія Арт-терапія ( 30 хв. ) Арт-терапія 4+ Змінити урок Скасу…" at bounding box center [546, 433] width 1105 height 737
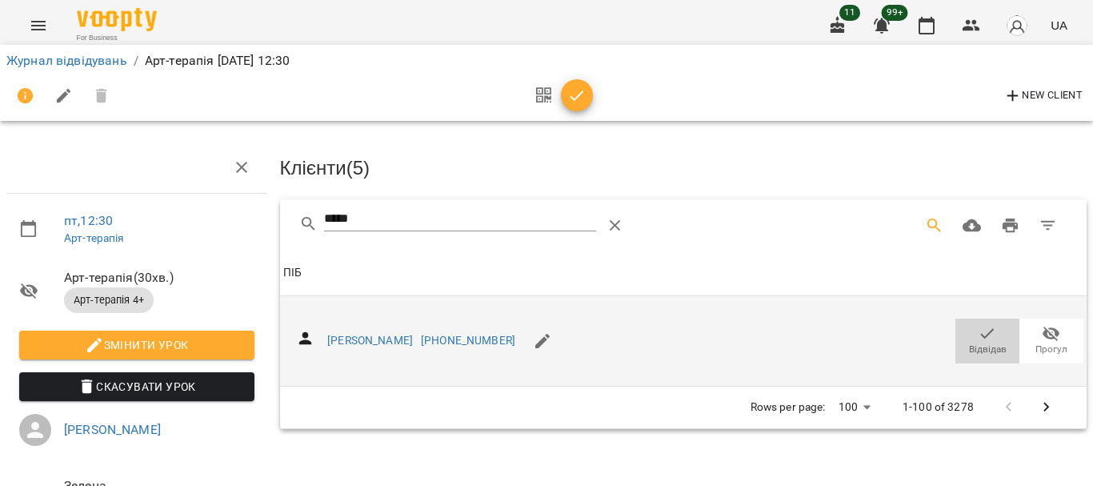
click at [977, 338] on icon "button" at bounding box center [986, 333] width 19 height 19
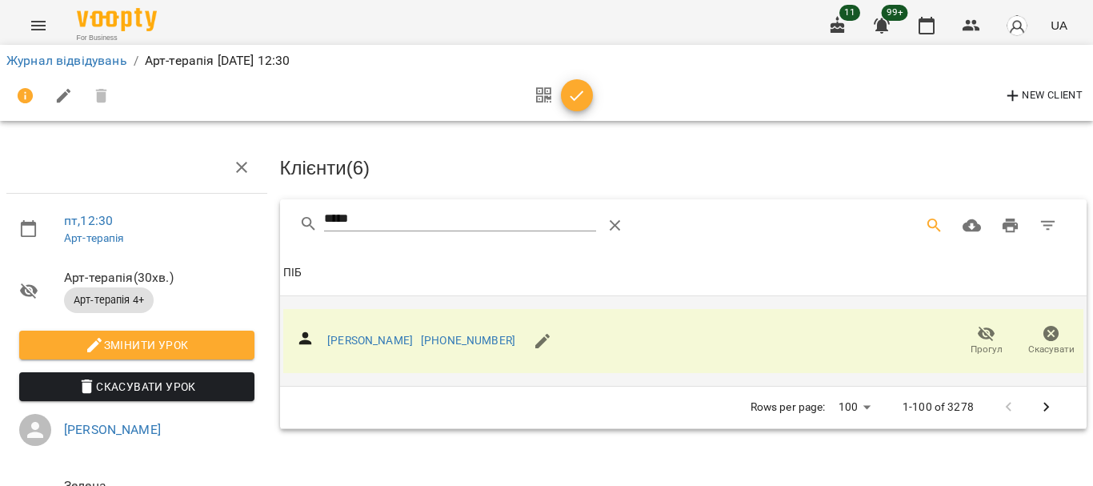
drag, startPoint x: 255, startPoint y: 226, endPoint x: 227, endPoint y: 221, distance: 28.4
click at [229, 222] on div "пт , 12:30 Арт-терапія Арт-терапія ( 30 хв. ) Арт-терапія 4+ Змінити урок Скасу…" at bounding box center [546, 341] width 1105 height 553
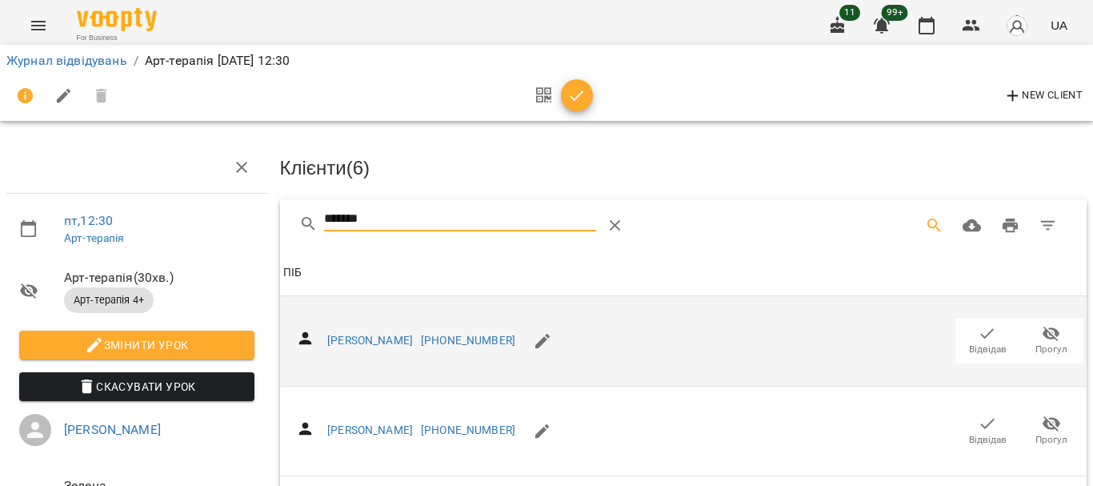
type input "*******"
click at [982, 338] on icon "button" at bounding box center [986, 333] width 19 height 19
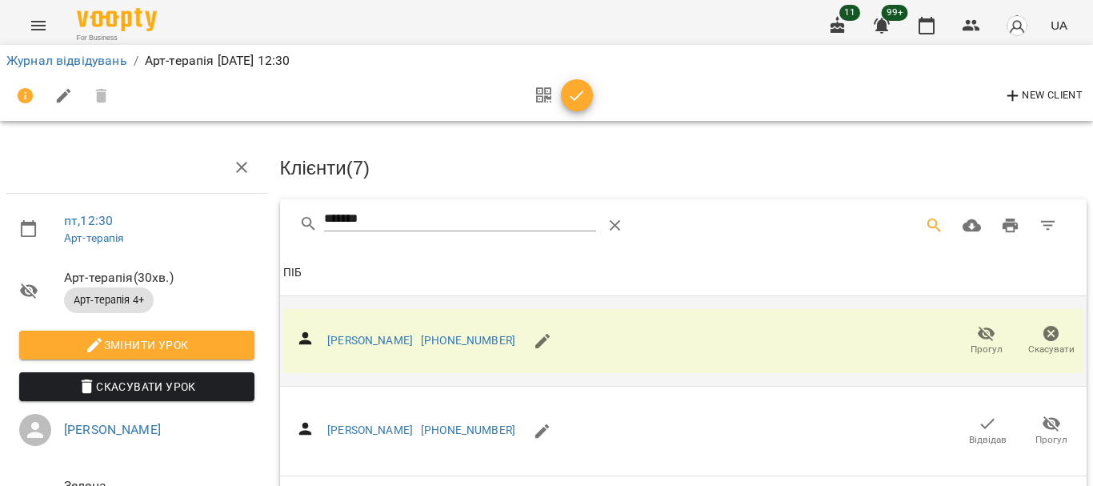
click at [578, 99] on icon "button" at bounding box center [576, 95] width 19 height 19
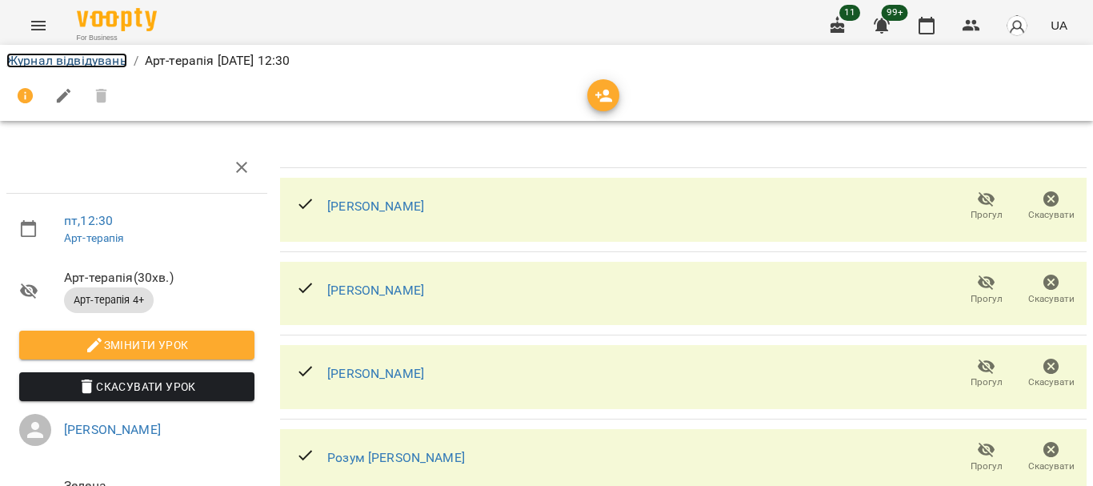
click at [92, 60] on link "Журнал відвідувань" at bounding box center [66, 60] width 121 height 15
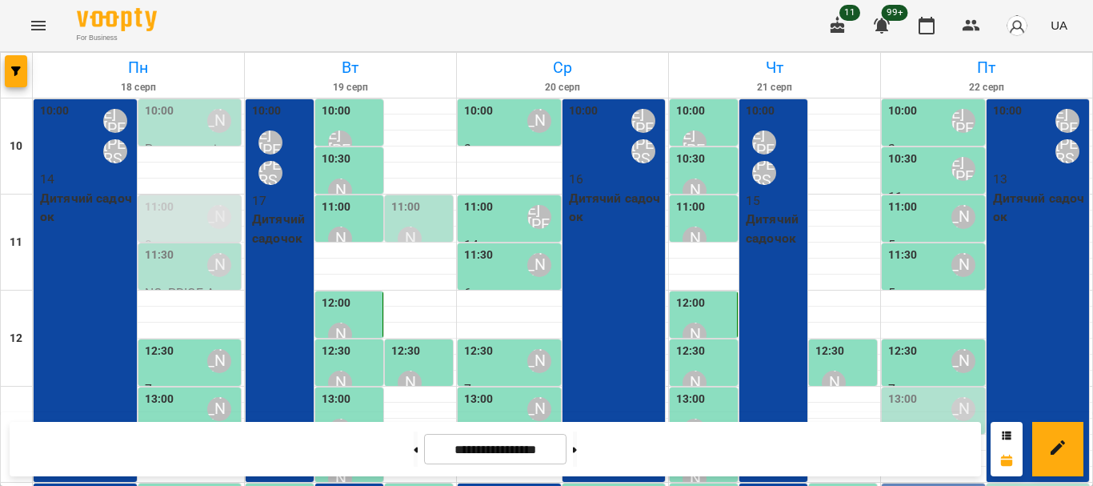
scroll to position [160, 0]
click at [927, 390] on div "13:00 [PERSON_NAME]" at bounding box center [935, 408] width 94 height 37
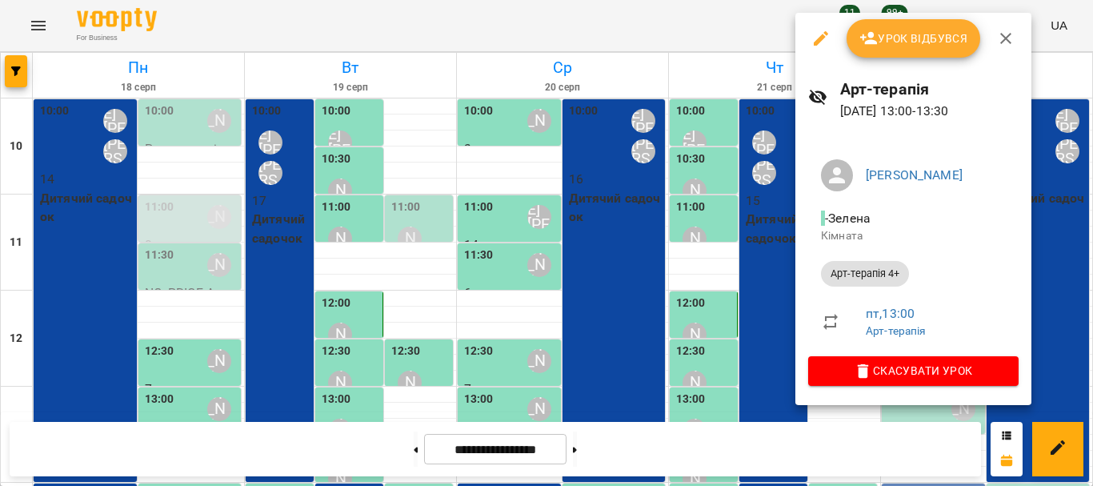
click at [914, 46] on span "Урок відбувся" at bounding box center [913, 38] width 109 height 19
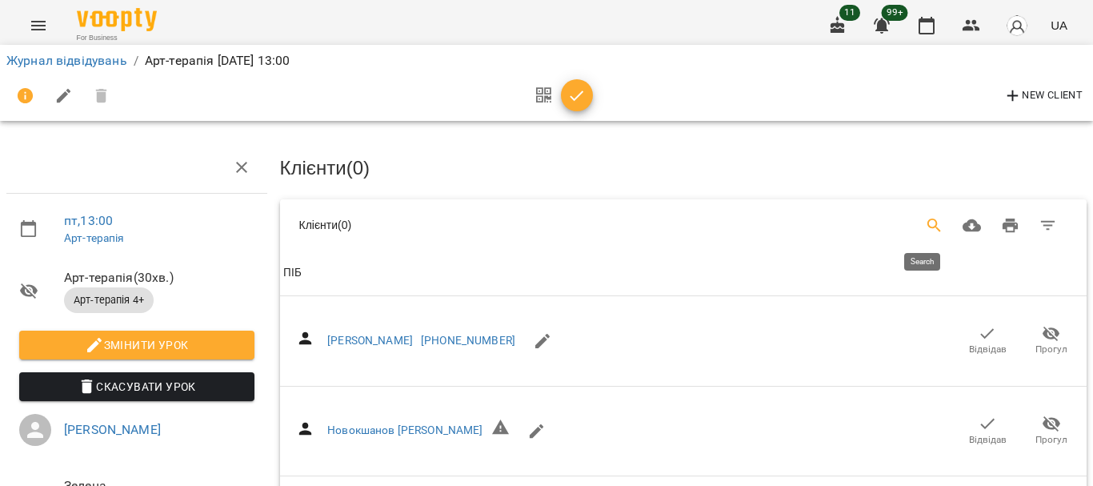
click at [925, 230] on icon "Search" at bounding box center [934, 225] width 19 height 19
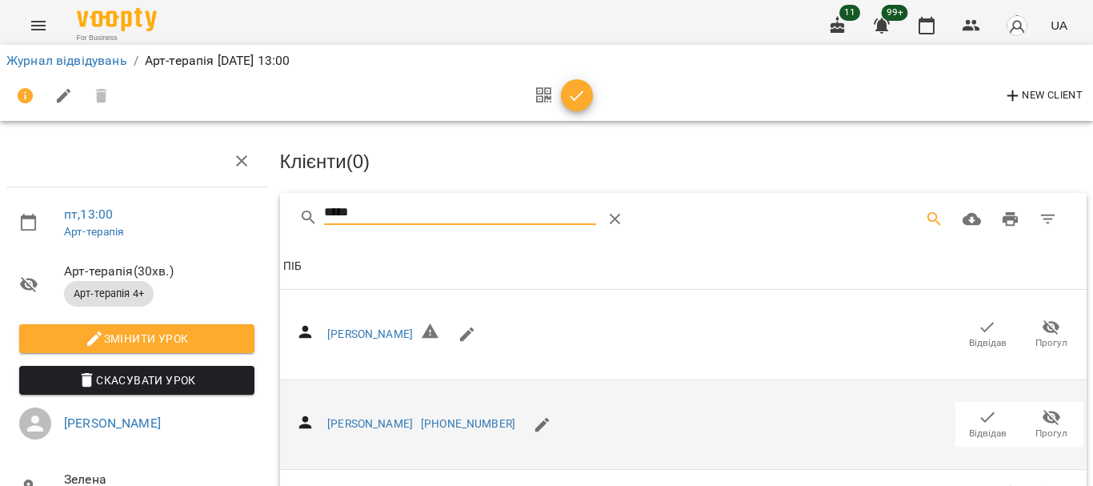
scroll to position [114, 0]
click at [977, 407] on icon "button" at bounding box center [986, 416] width 19 height 19
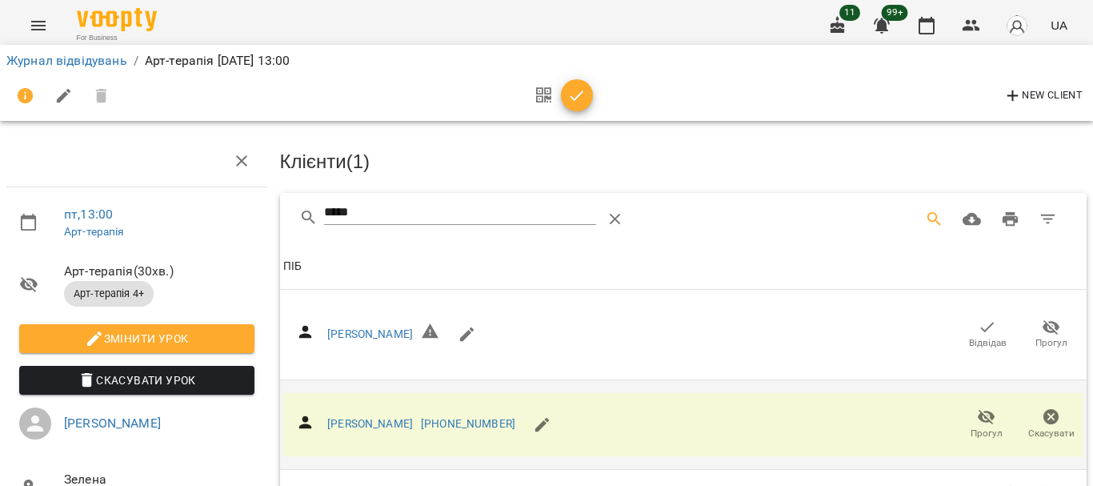
scroll to position [0, 0]
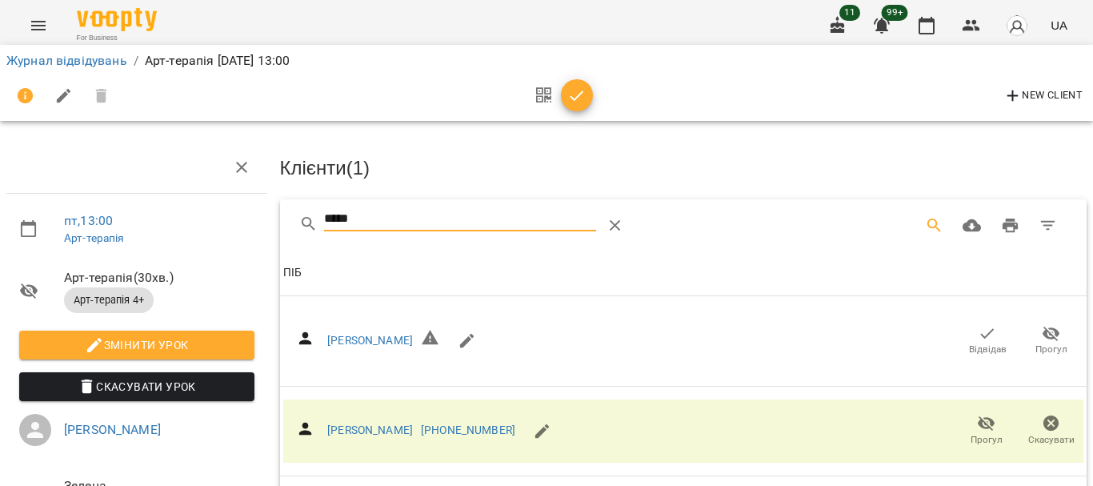
drag, startPoint x: 294, startPoint y: 216, endPoint x: 286, endPoint y: 215, distance: 8.8
click at [286, 215] on div "*****" at bounding box center [683, 224] width 807 height 51
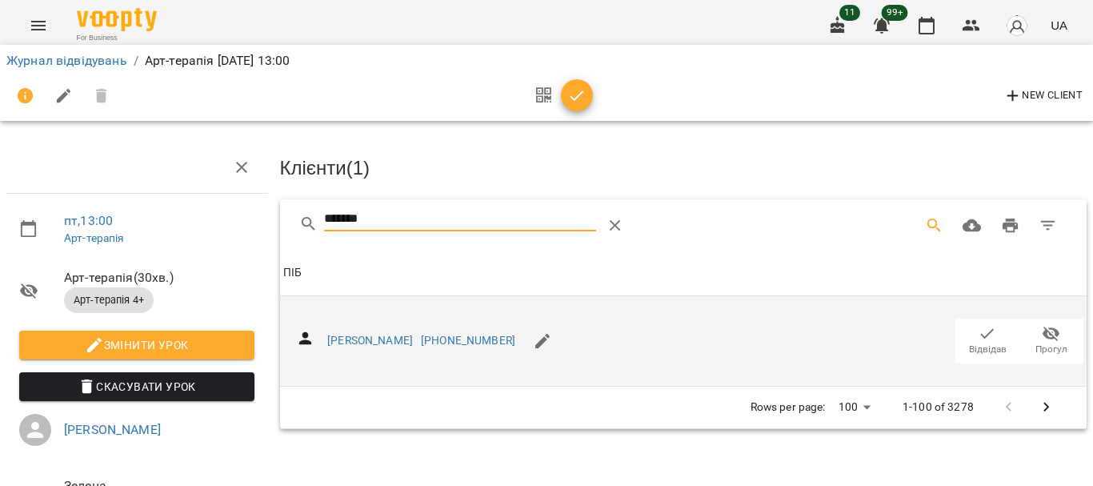
click at [981, 332] on icon "button" at bounding box center [988, 333] width 14 height 10
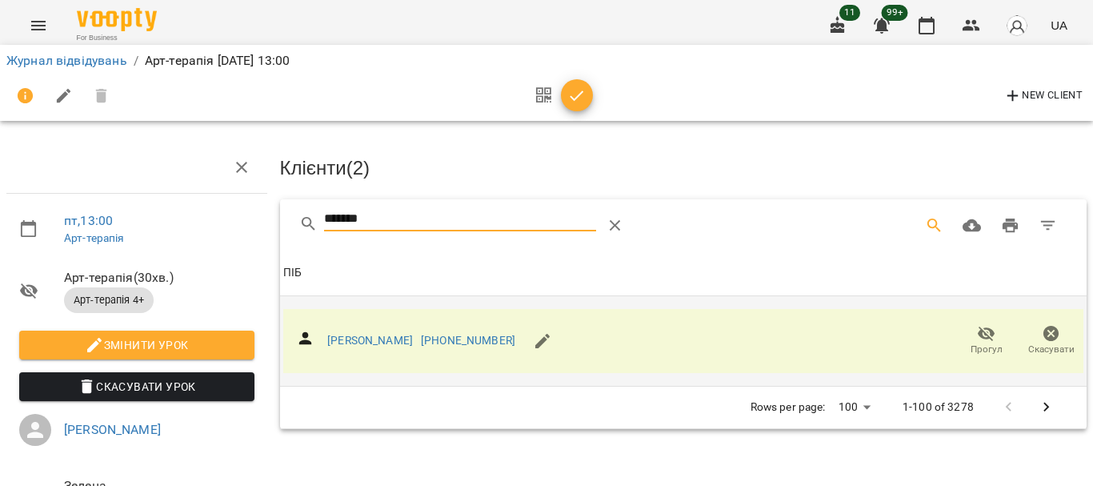
drag, startPoint x: 366, startPoint y: 218, endPoint x: 253, endPoint y: 218, distance: 112.8
click at [253, 218] on div "пт , 13:00 Арт-терапія Арт-терапія ( 30 хв. ) Арт-терапія 4+ Змінити урок Скасу…" at bounding box center [546, 341] width 1105 height 553
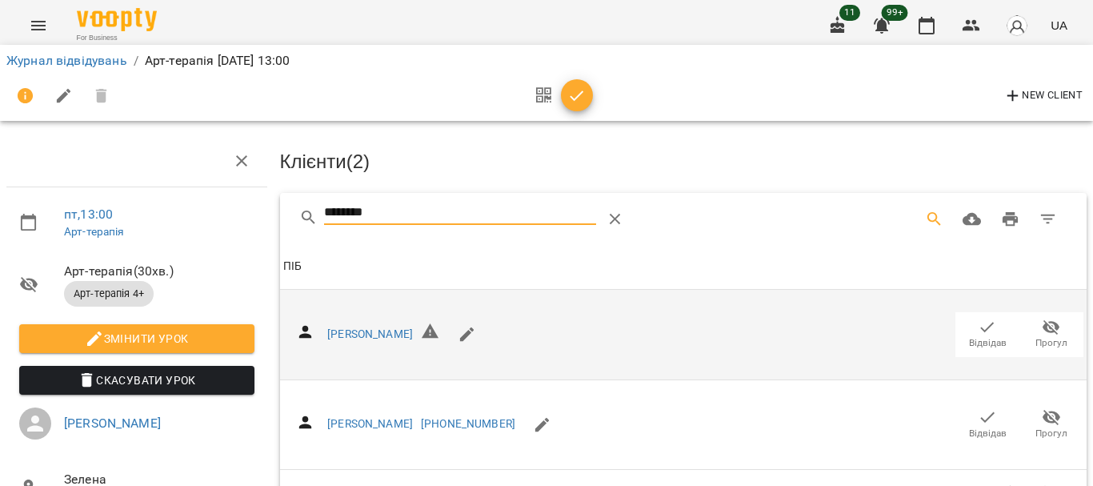
scroll to position [156, 0]
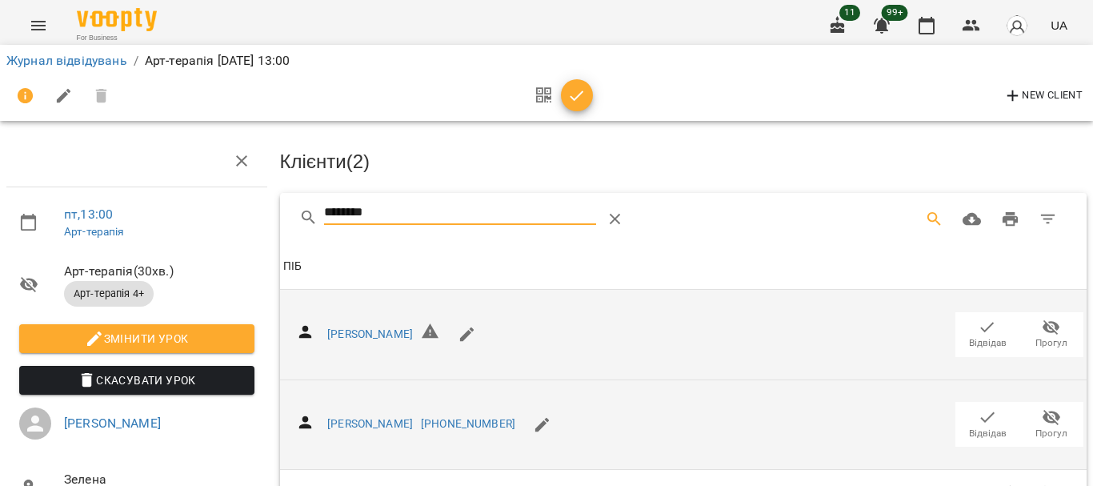
click at [969, 426] on span "Відвідав" at bounding box center [988, 433] width 38 height 14
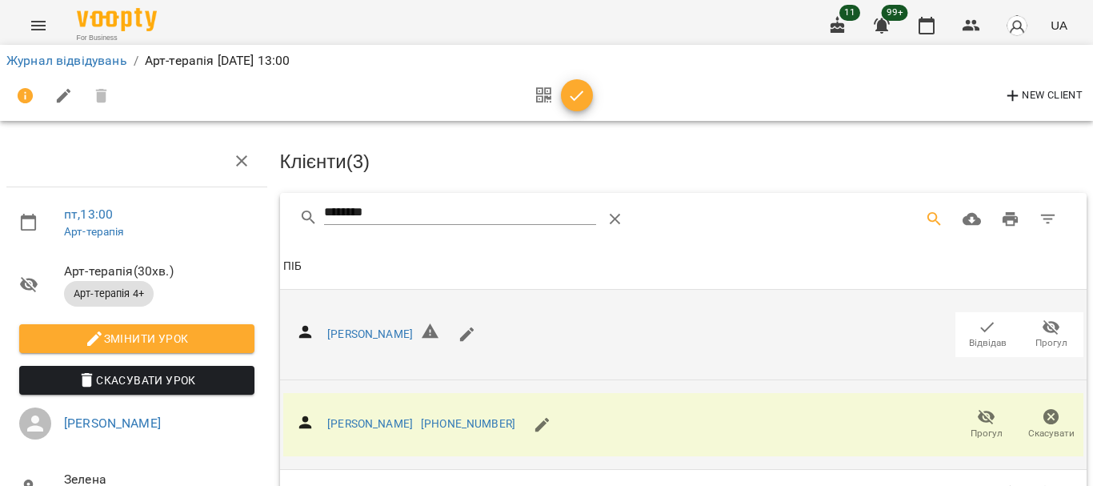
scroll to position [0, 0]
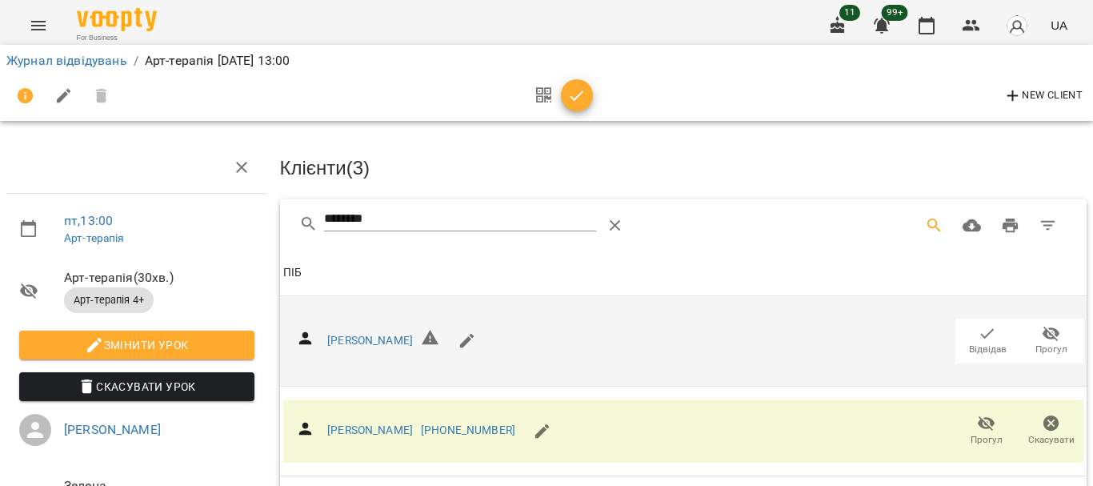
drag, startPoint x: 256, startPoint y: 215, endPoint x: 202, endPoint y: 210, distance: 53.8
click at [208, 210] on div "пт , 13:00 Арт-терапія Арт-терапія ( 30 хв. ) Арт-терапія 4+ Змінити урок Скасу…" at bounding box center [546, 341] width 1105 height 553
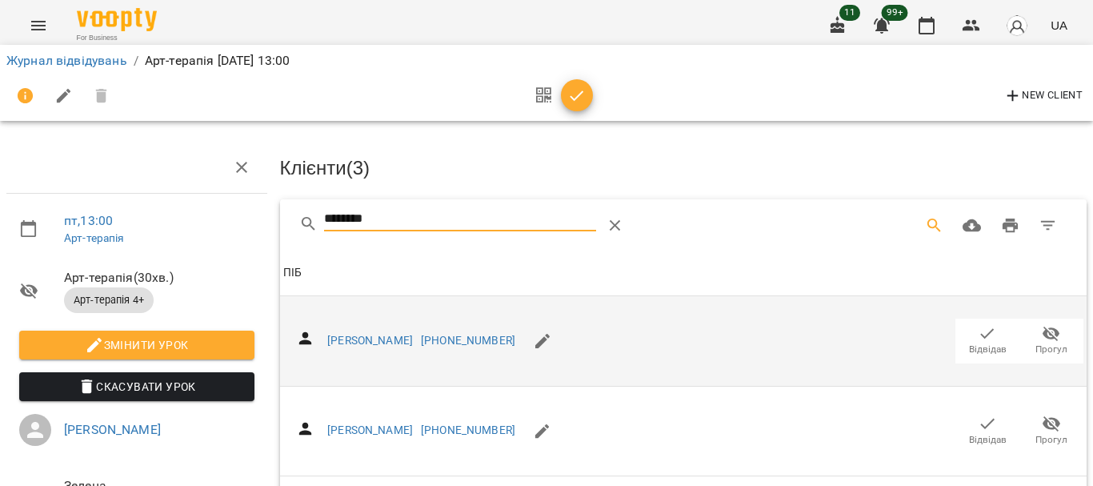
scroll to position [80, 0]
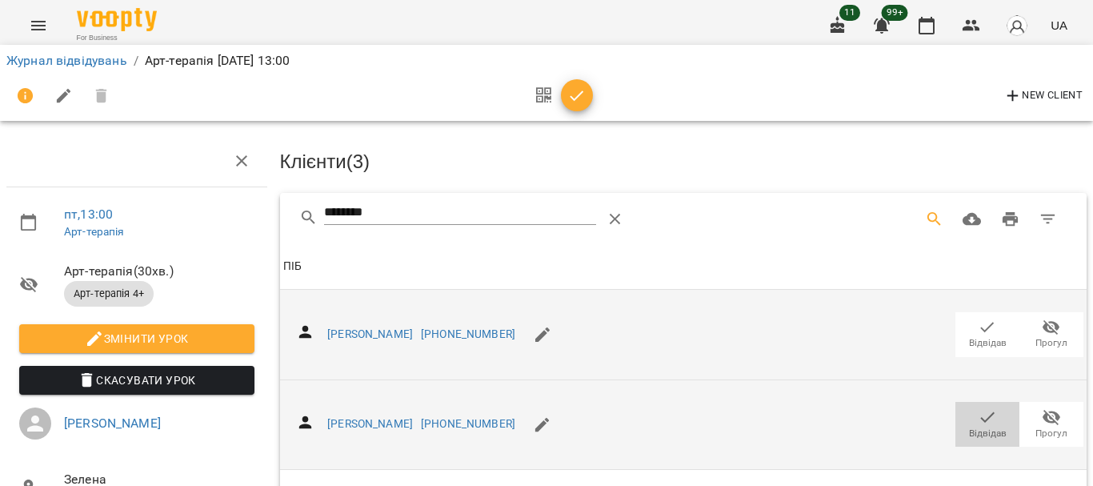
click at [965, 407] on span "Відвідав" at bounding box center [987, 423] width 45 height 32
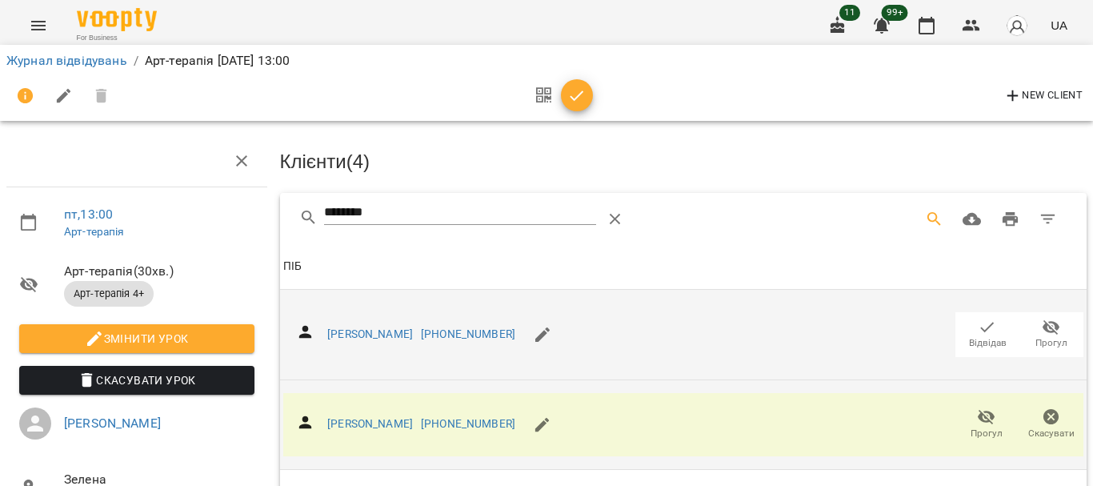
scroll to position [0, 0]
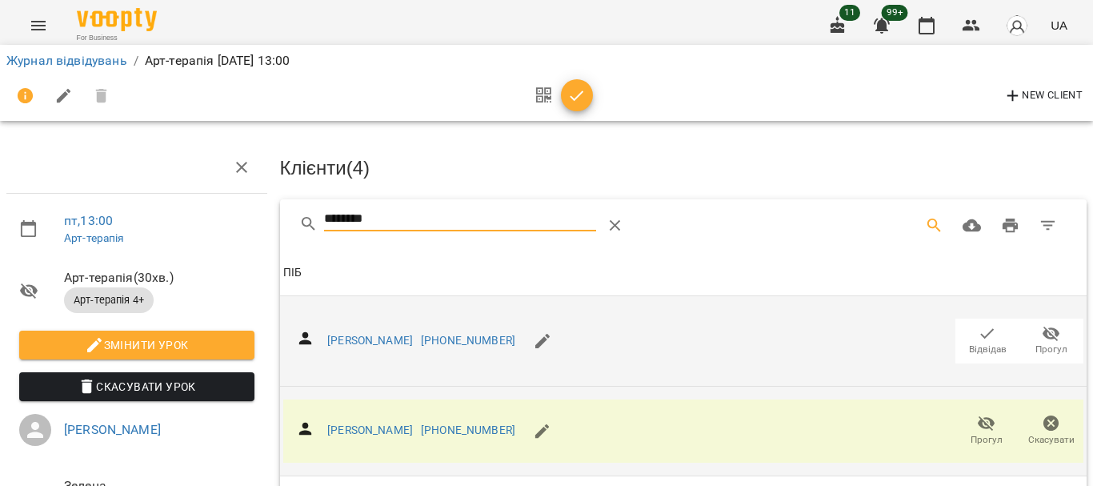
drag, startPoint x: 409, startPoint y: 214, endPoint x: 207, endPoint y: 210, distance: 201.6
click at [207, 211] on div "пт , 13:00 Арт-терапія Арт-терапія ( 30 хв. ) Арт-терапія 4+ Змінити урок Скасу…" at bounding box center [546, 388] width 1105 height 646
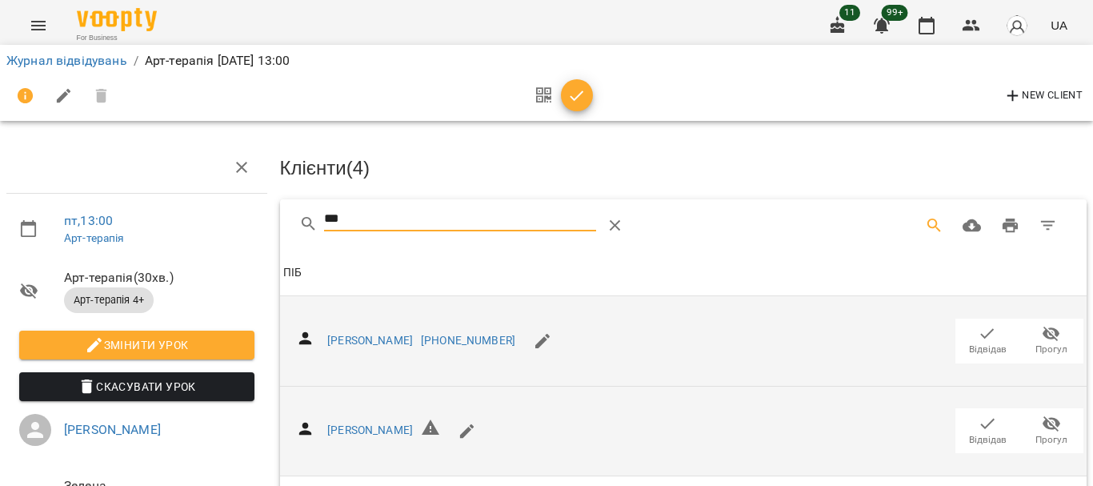
scroll to position [80, 0]
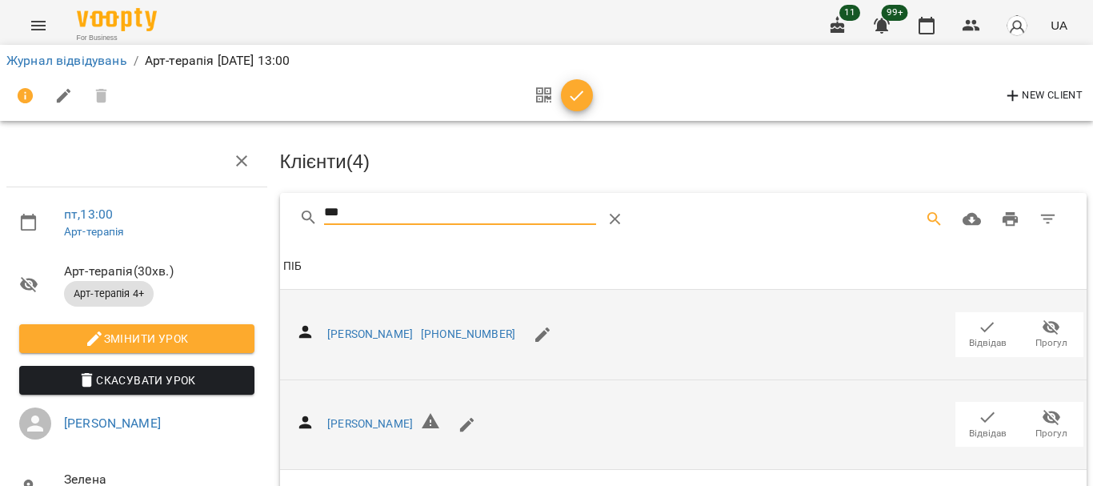
type input "***"
click at [977, 318] on icon "button" at bounding box center [986, 327] width 19 height 19
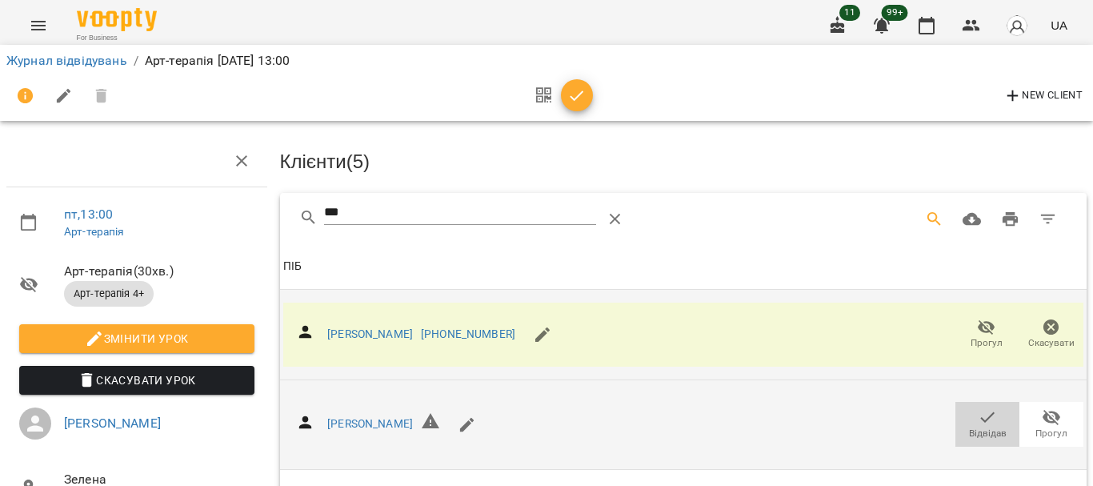
click at [977, 407] on icon "button" at bounding box center [986, 416] width 19 height 19
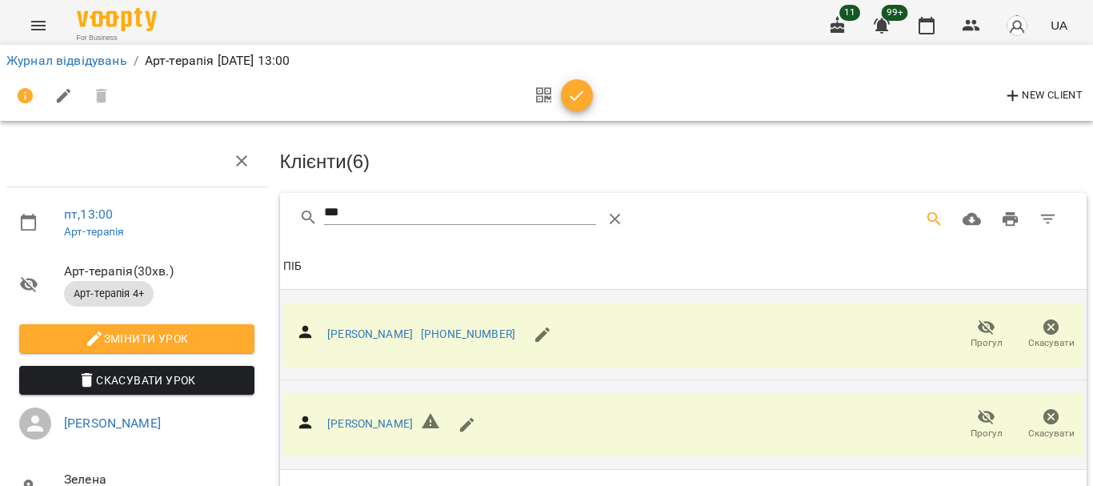
scroll to position [0, 0]
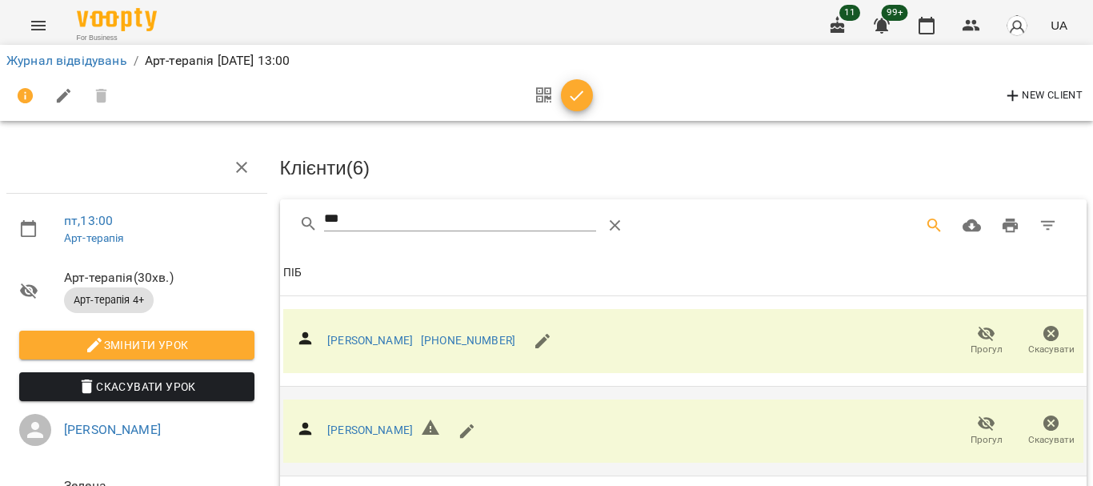
click at [574, 97] on icon "button" at bounding box center [576, 95] width 19 height 19
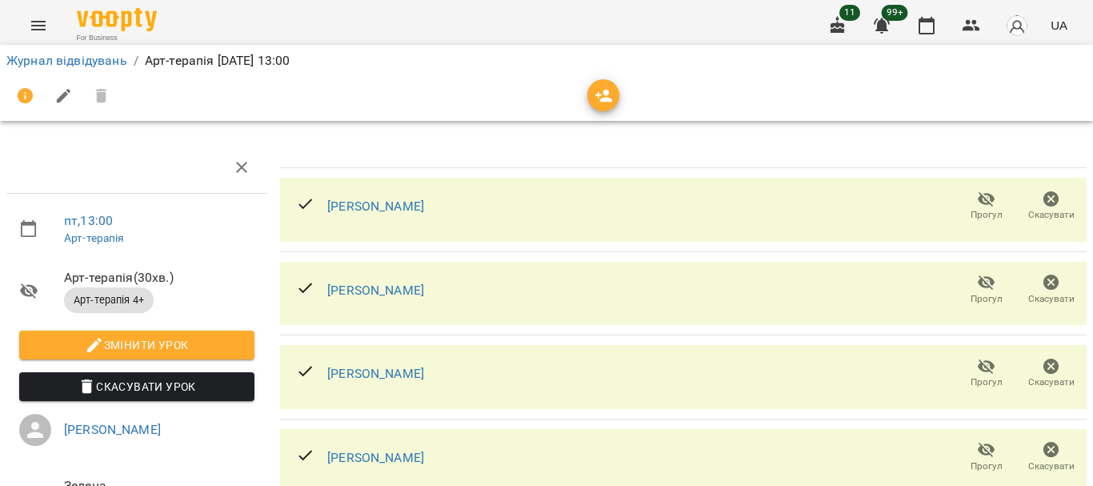
click at [94, 68] on li "Журнал відвідувань" at bounding box center [66, 60] width 121 height 19
click at [102, 58] on link "Журнал відвідувань" at bounding box center [66, 60] width 121 height 15
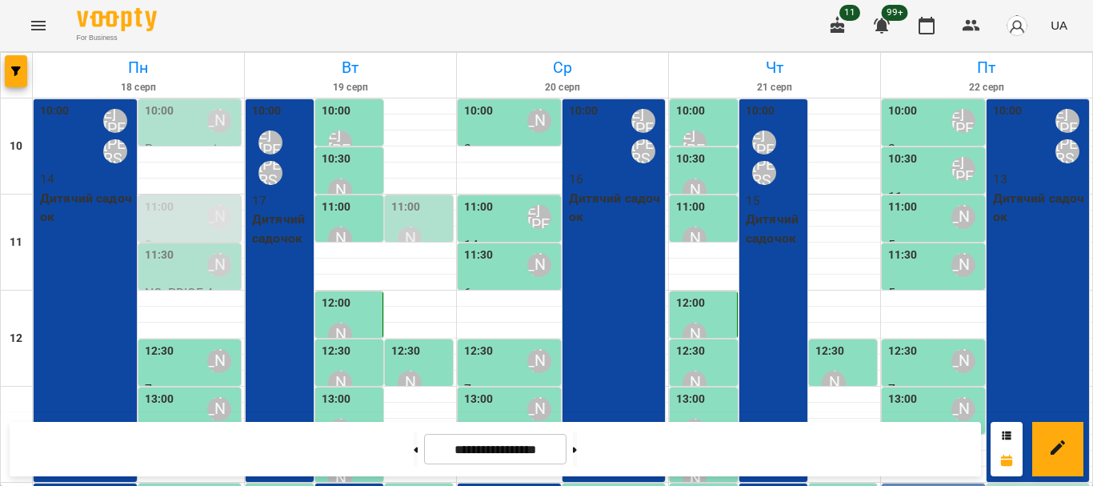
click at [41, 28] on icon "Menu" at bounding box center [38, 25] width 19 height 19
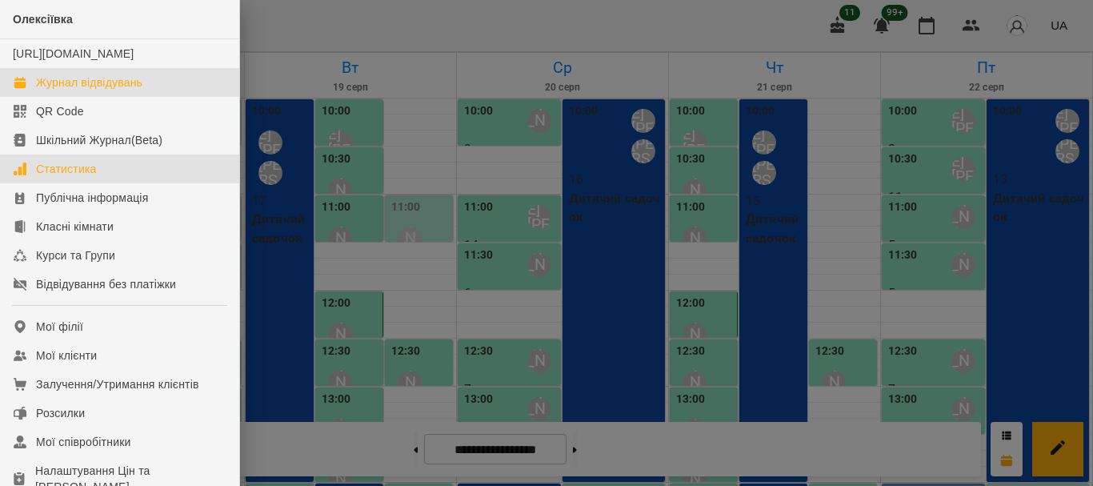
click at [85, 177] on div "Статистика" at bounding box center [66, 169] width 61 height 16
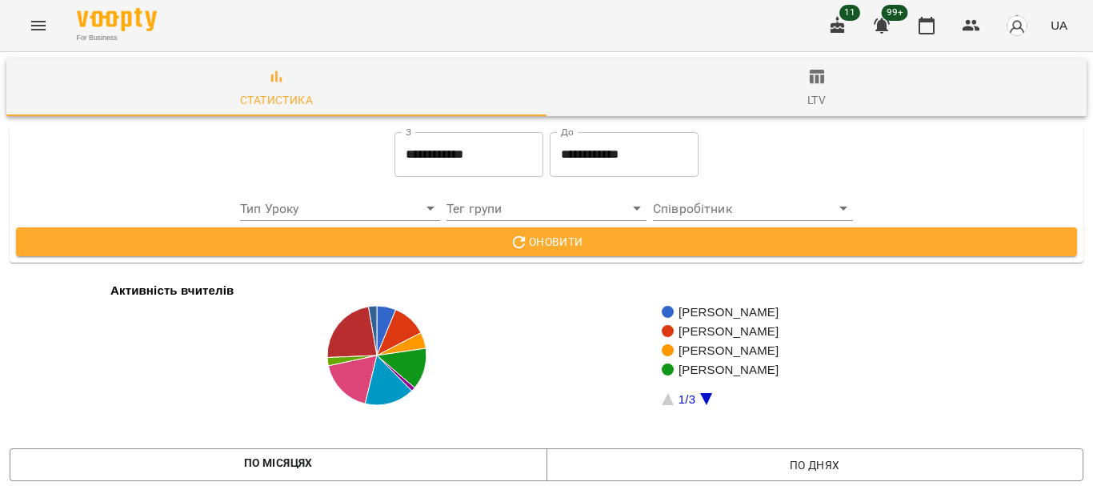
click at [433, 154] on input "**********" at bounding box center [468, 154] width 149 height 45
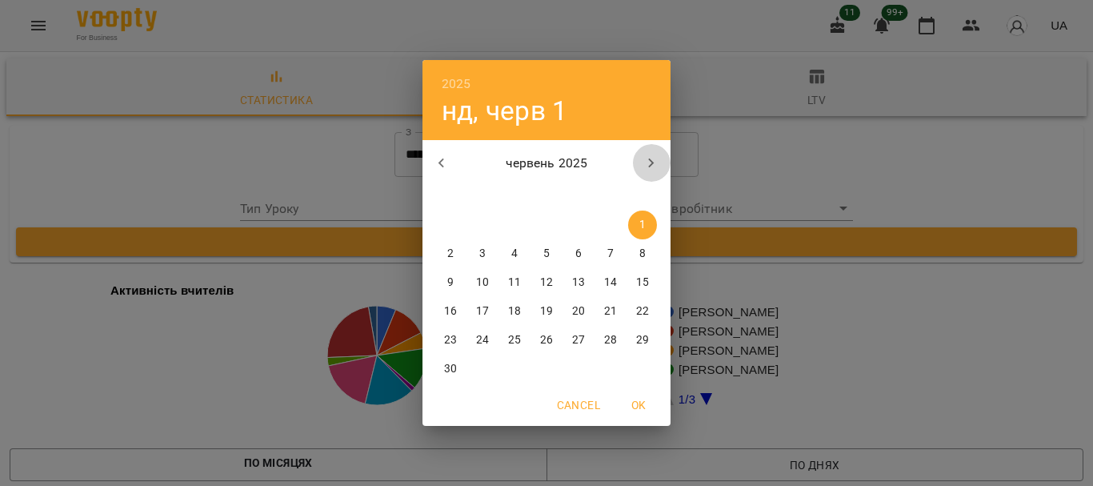
click at [651, 164] on icon "button" at bounding box center [652, 163] width 6 height 10
click at [455, 309] on p "18" at bounding box center [450, 311] width 13 height 16
type input "**********"
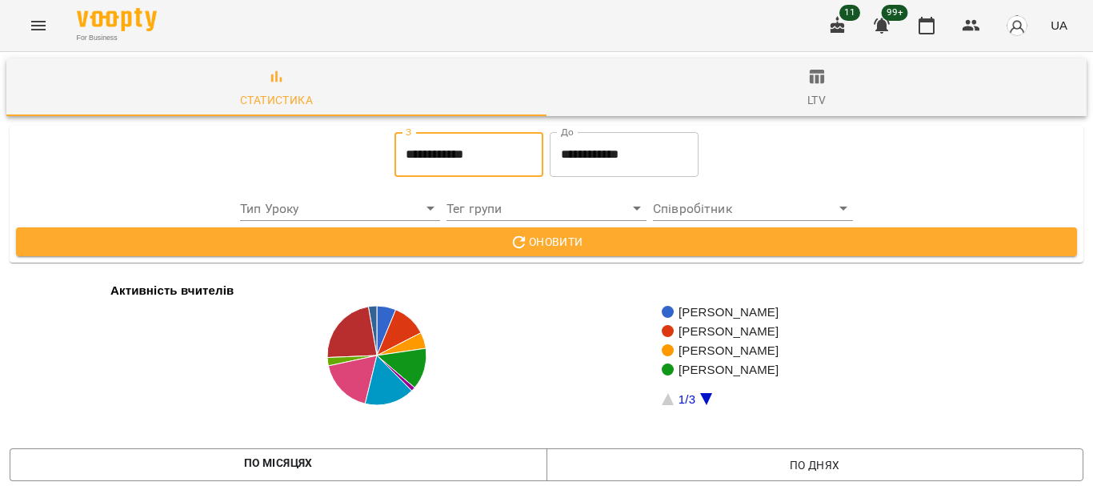
click at [571, 151] on input "**********" at bounding box center [624, 154] width 149 height 45
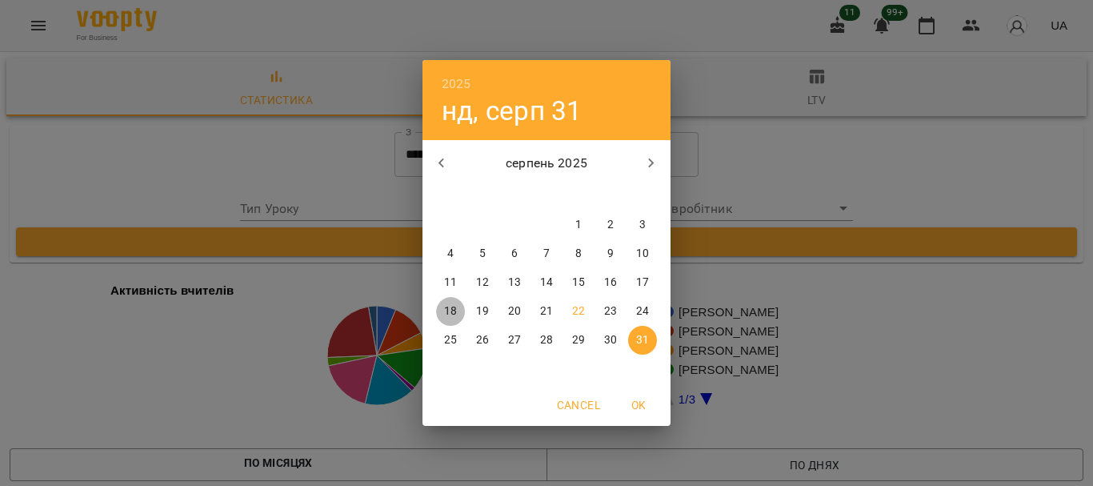
click at [454, 310] on p "18" at bounding box center [450, 311] width 13 height 16
type input "**********"
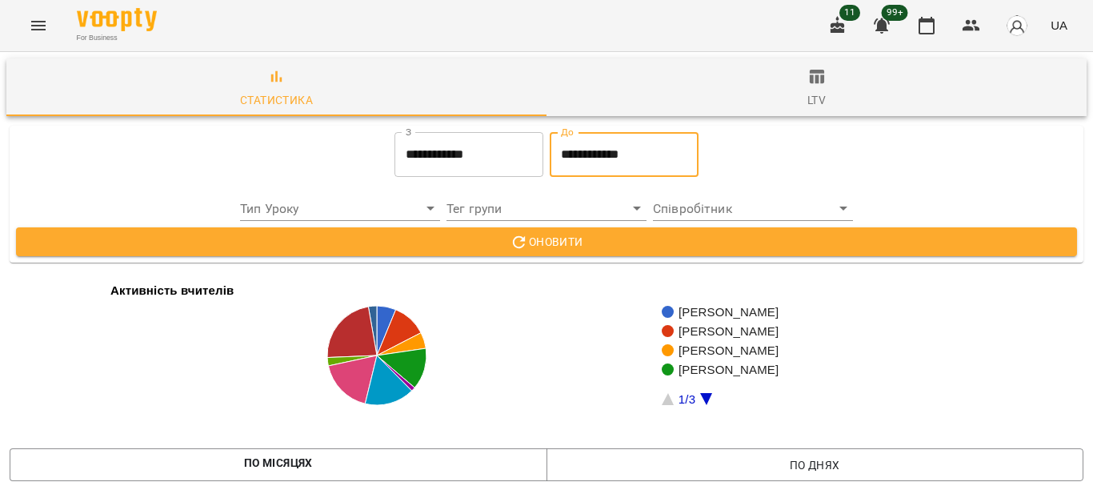
click at [546, 248] on span "Оновити" at bounding box center [546, 241] width 1035 height 19
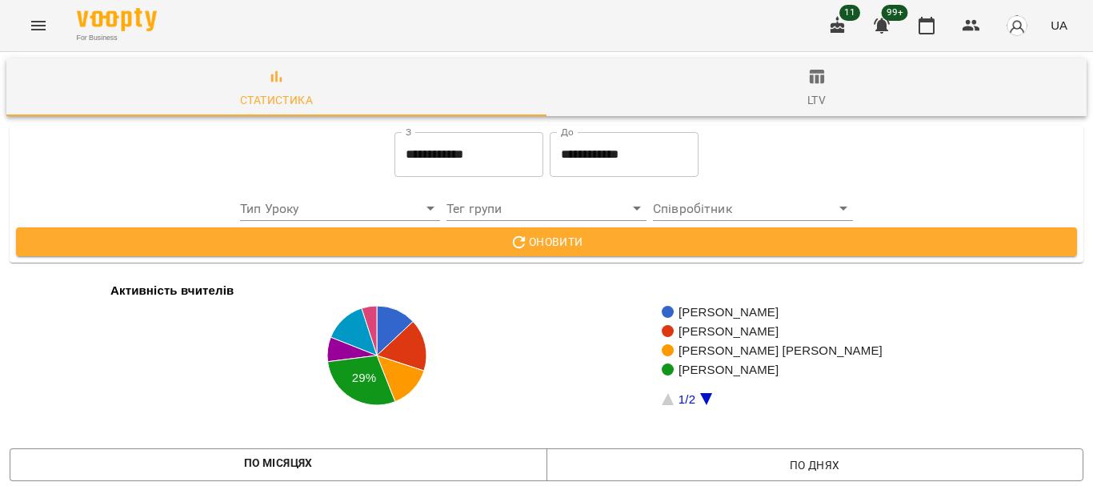
click at [410, 162] on input "**********" at bounding box center [468, 154] width 149 height 45
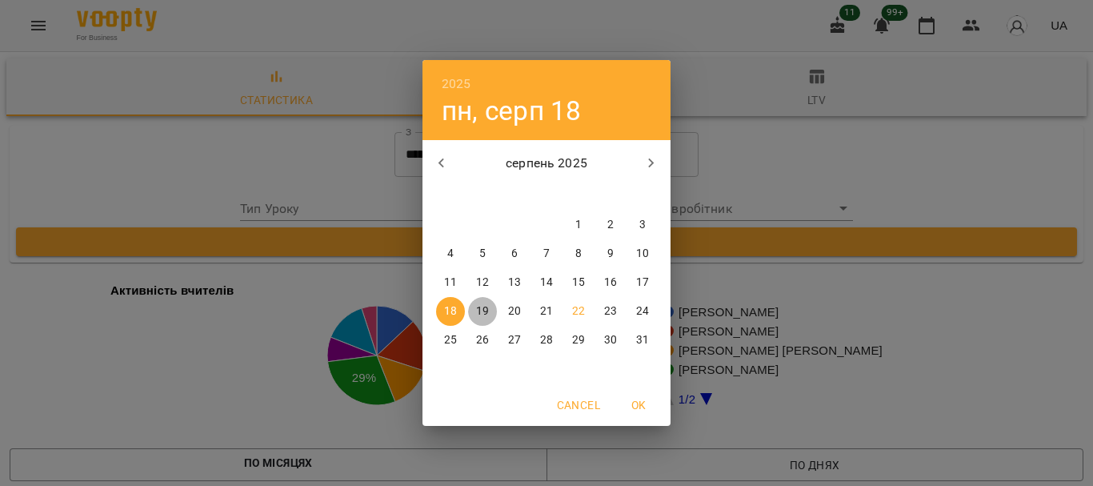
click at [486, 307] on p "19" at bounding box center [482, 311] width 13 height 16
type input "**********"
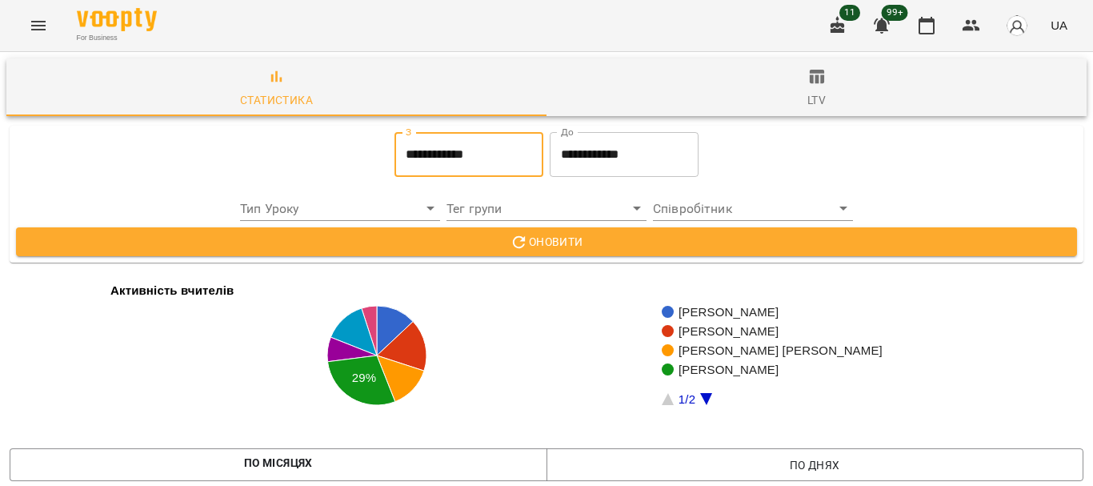
click at [606, 160] on input "**********" at bounding box center [624, 154] width 149 height 45
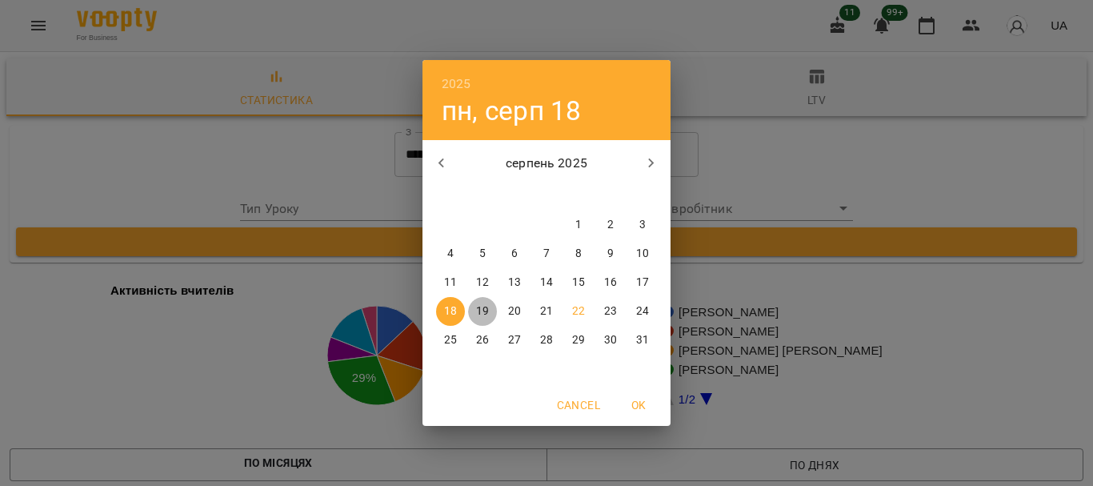
click at [484, 311] on p "19" at bounding box center [482, 311] width 13 height 16
type input "**********"
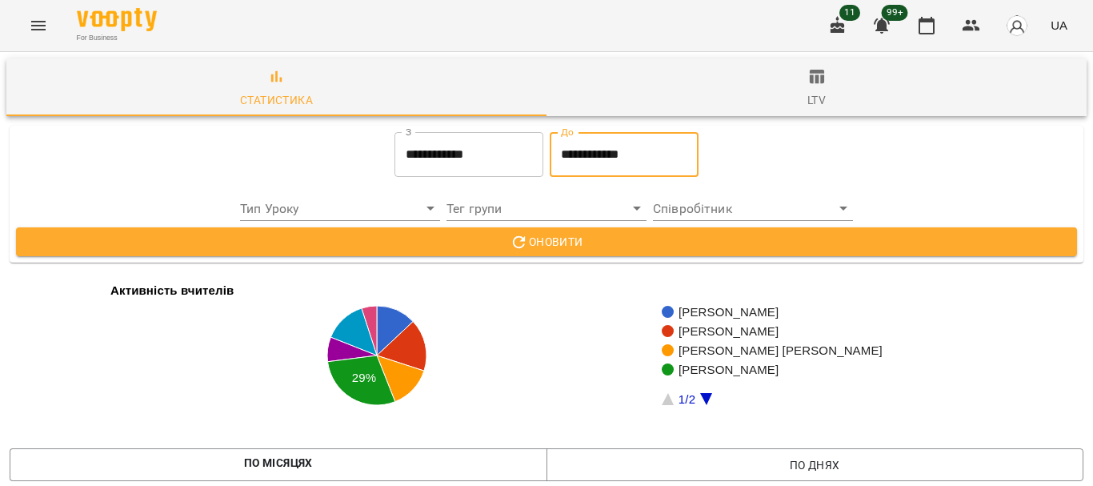
click at [537, 249] on span "Оновити" at bounding box center [546, 241] width 1035 height 19
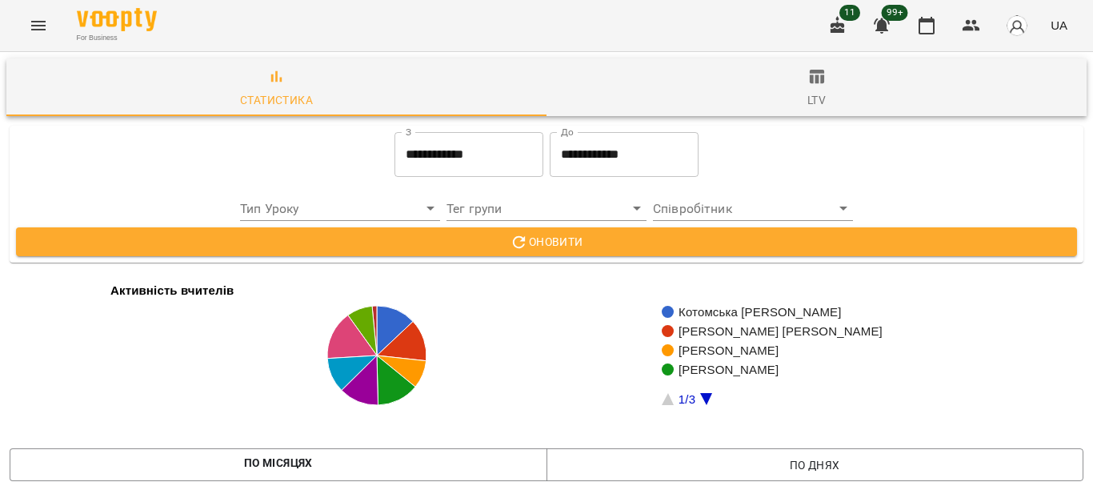
click at [395, 158] on input "**********" at bounding box center [468, 154] width 149 height 45
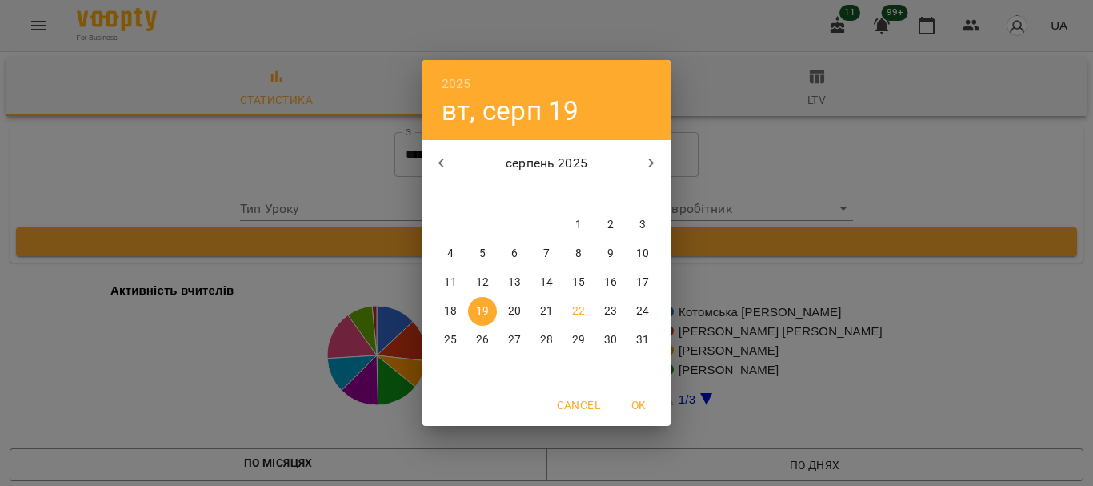
click at [515, 310] on p "20" at bounding box center [514, 311] width 13 height 16
type input "**********"
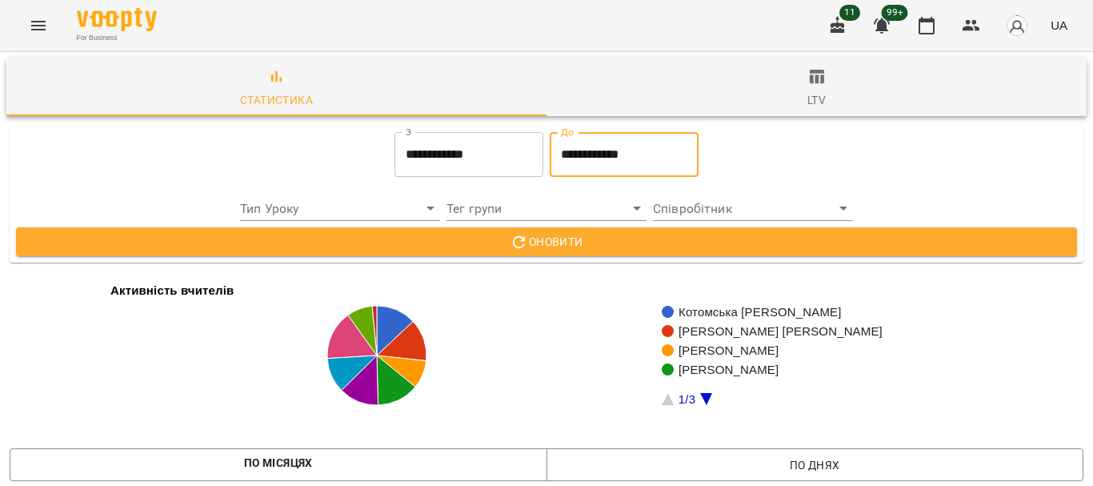
click at [598, 158] on input "**********" at bounding box center [624, 154] width 149 height 45
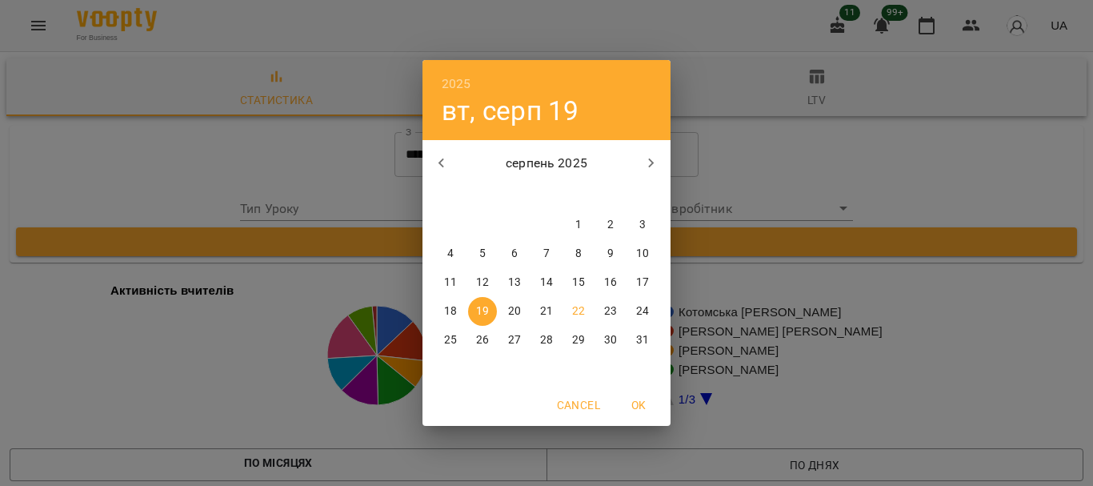
click at [517, 314] on p "20" at bounding box center [514, 311] width 13 height 16
type input "**********"
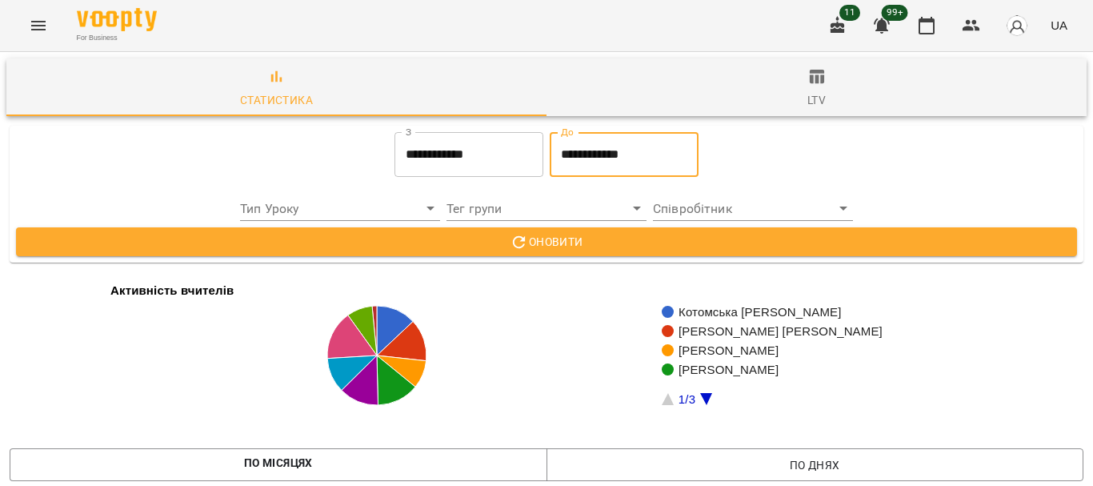
click at [550, 240] on span "Оновити" at bounding box center [546, 241] width 1035 height 19
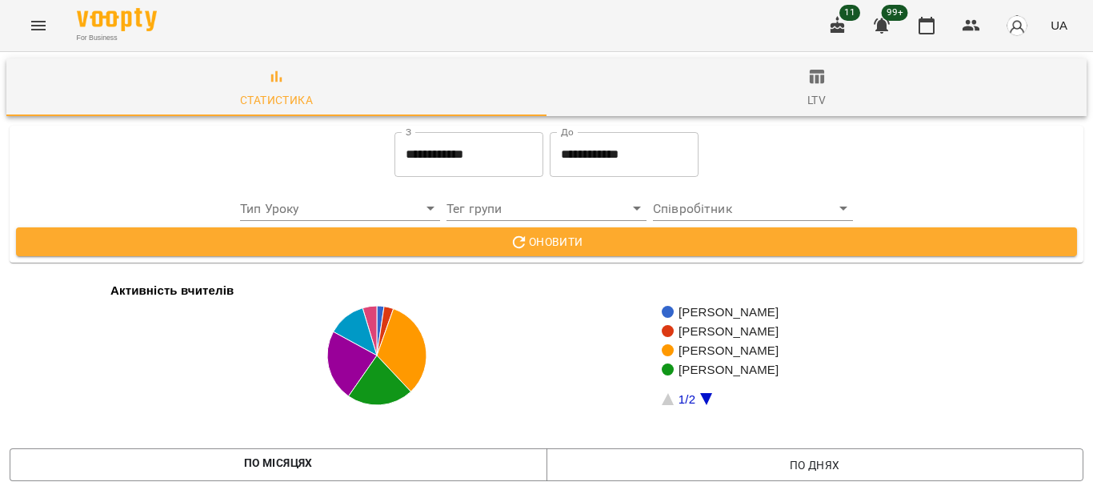
click at [455, 150] on input "**********" at bounding box center [468, 154] width 149 height 45
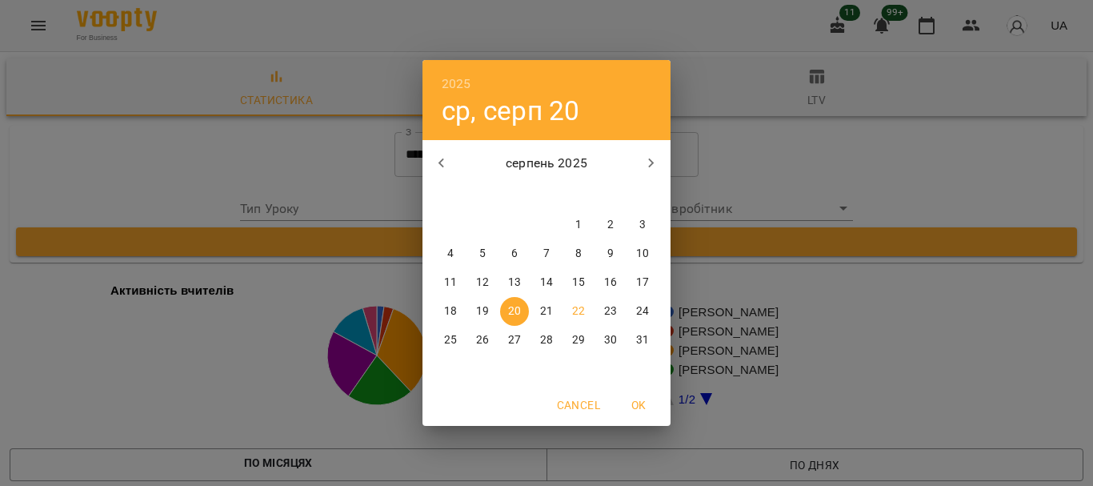
click at [548, 311] on p "21" at bounding box center [546, 311] width 13 height 16
type input "**********"
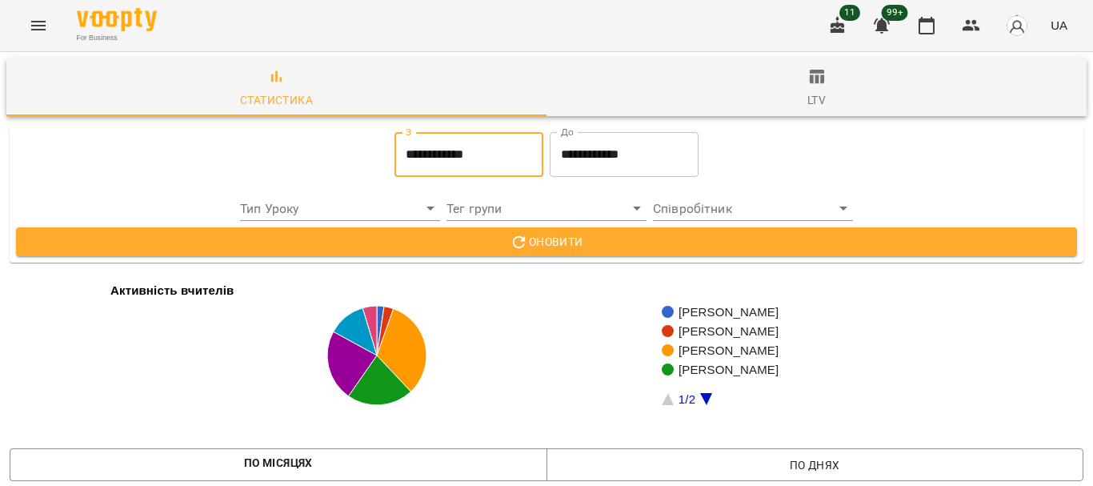
click at [598, 159] on input "**********" at bounding box center [624, 154] width 149 height 45
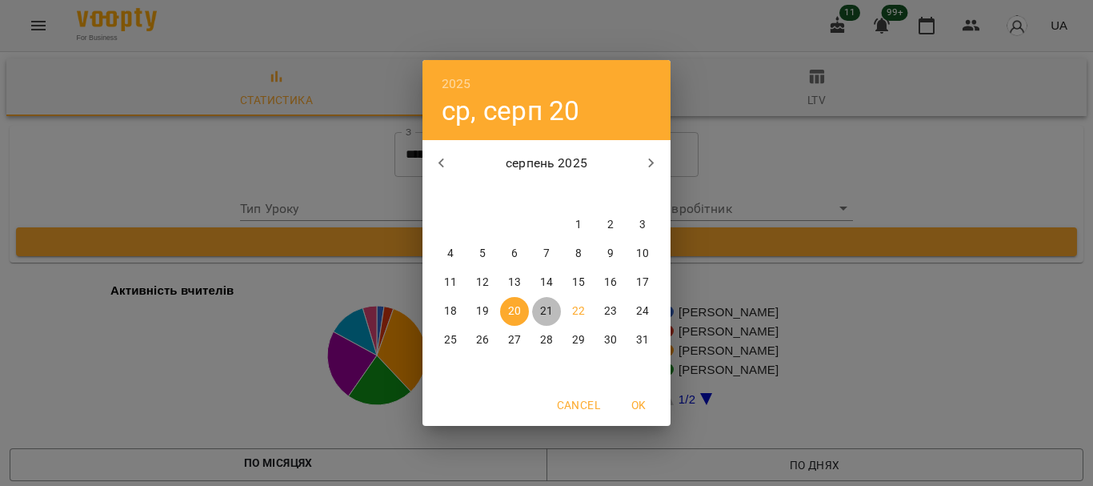
click at [543, 314] on p "21" at bounding box center [546, 311] width 13 height 16
type input "**********"
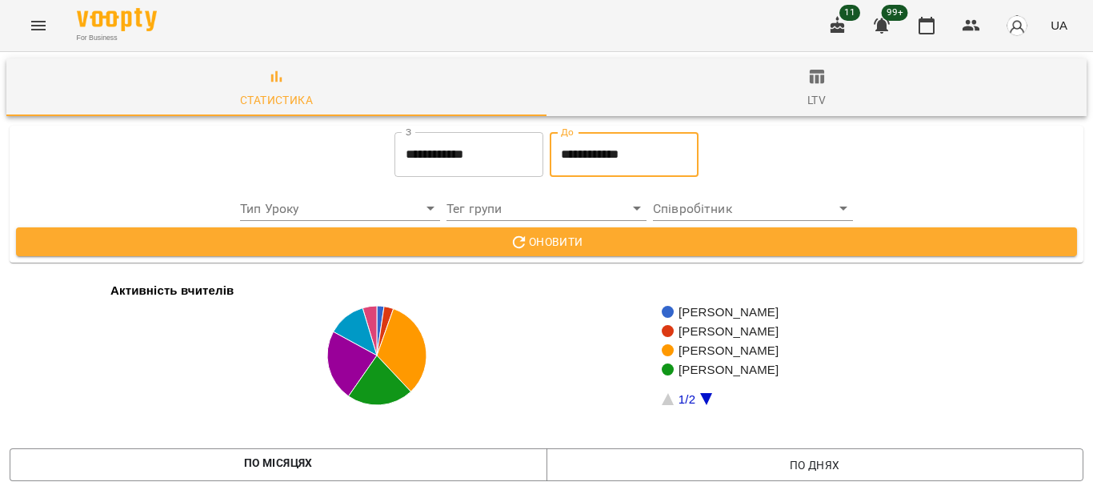
click at [560, 235] on span "Оновити" at bounding box center [546, 241] width 1035 height 19
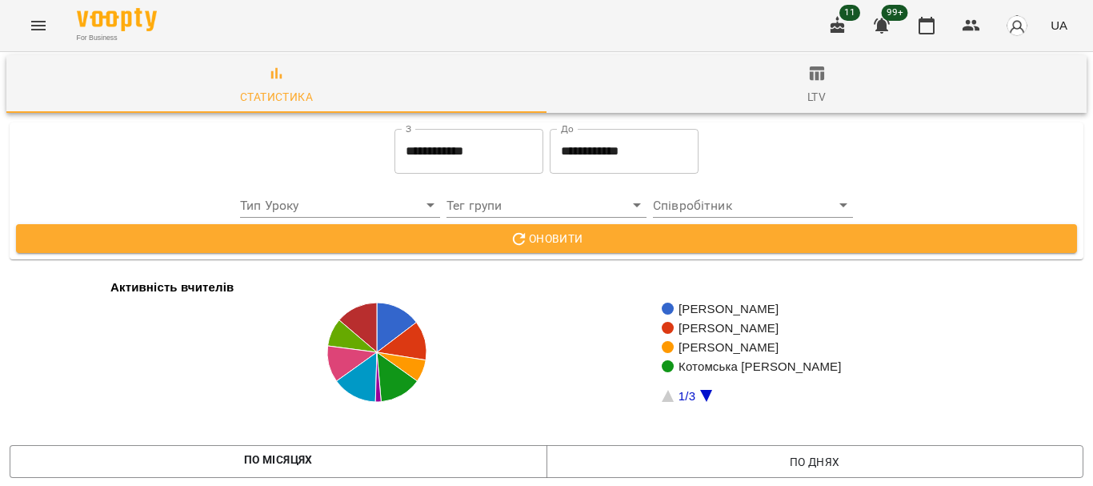
scroll to position [1268, 0]
click at [44, 28] on icon "Menu" at bounding box center [38, 25] width 19 height 19
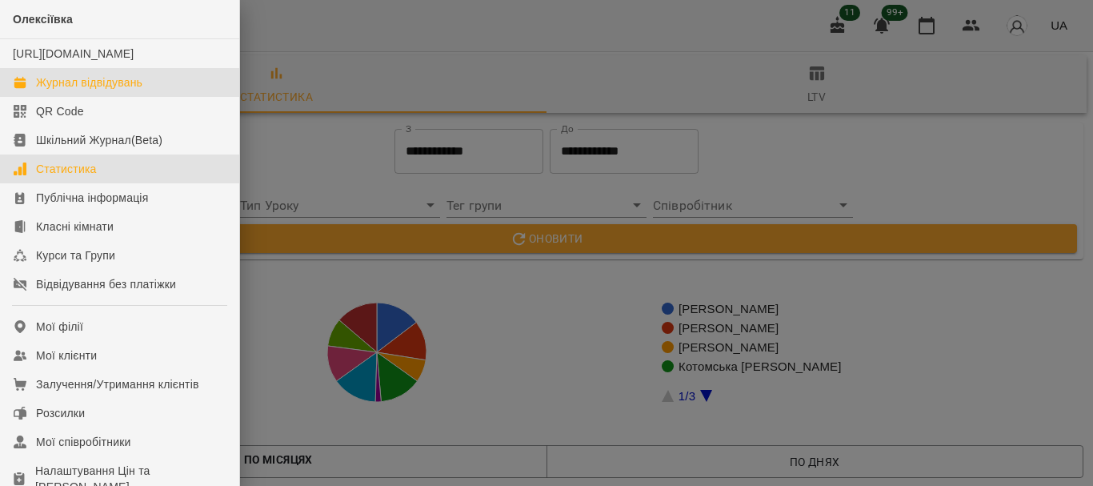
click at [93, 90] on div "Журнал відвідувань" at bounding box center [89, 82] width 106 height 16
